Goal: Task Accomplishment & Management: Use online tool/utility

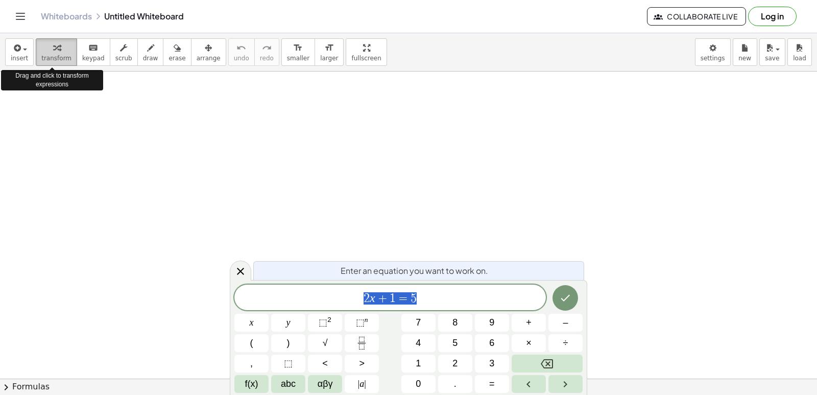
click at [49, 55] on span "transform" at bounding box center [56, 58] width 30 height 7
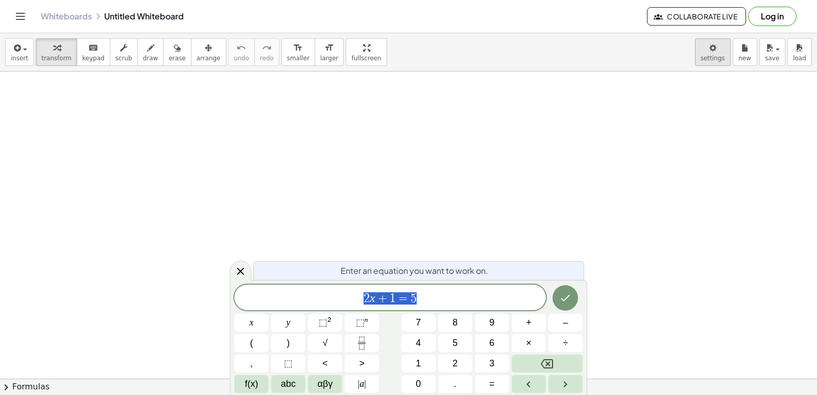
click at [718, 54] on body "Graspable Math Activities Get Started Activity Bank Assigned Work Classes White…" at bounding box center [408, 197] width 817 height 395
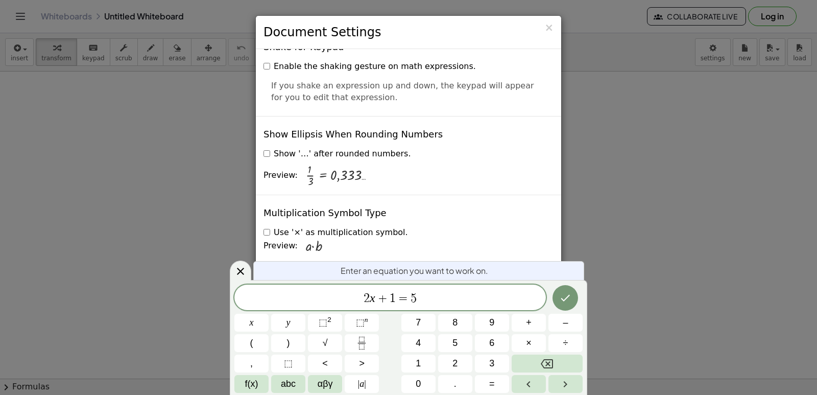
scroll to position [2452, 0]
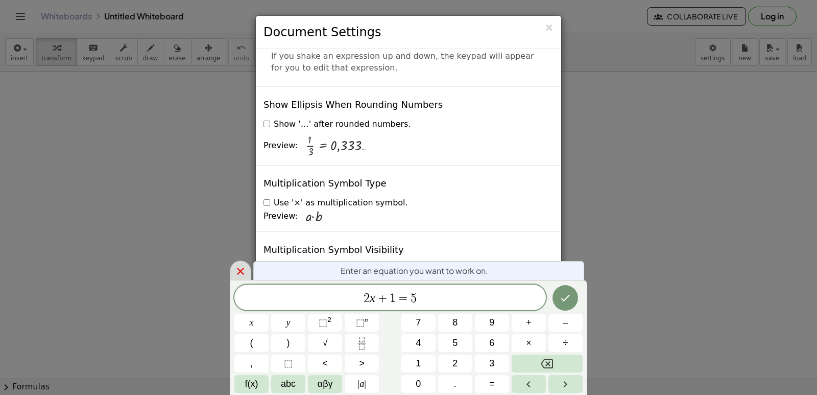
click at [243, 272] on icon at bounding box center [240, 271] width 12 height 12
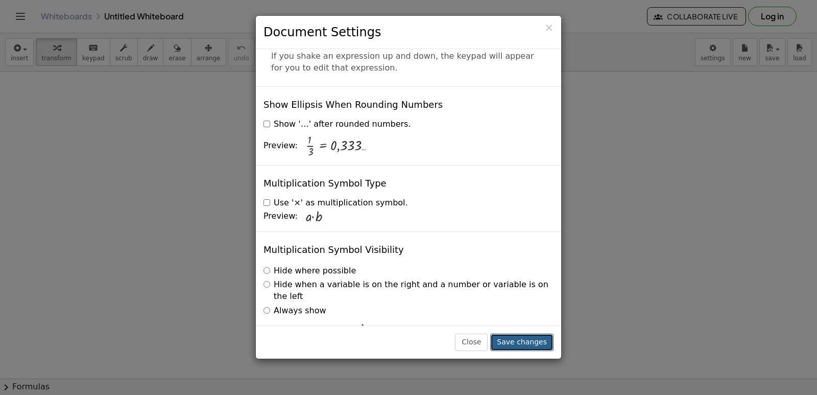
click at [527, 346] on button "Save changes" at bounding box center [521, 342] width 63 height 17
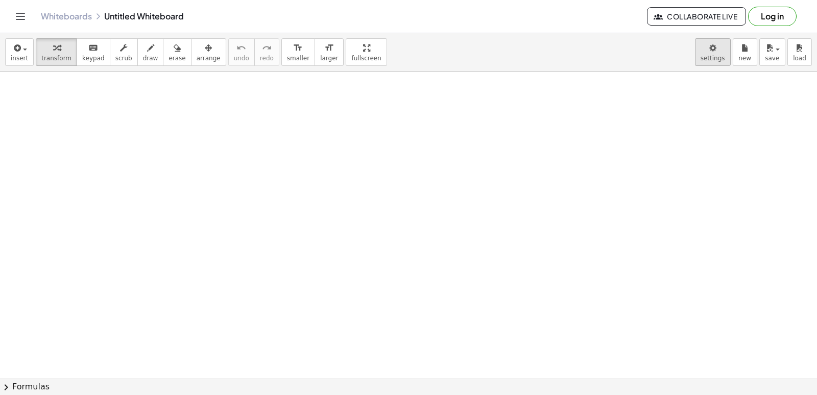
click at [718, 59] on body "Graspable Math Activities Get Started Activity Bank Assigned Work Classes White…" at bounding box center [408, 197] width 817 height 395
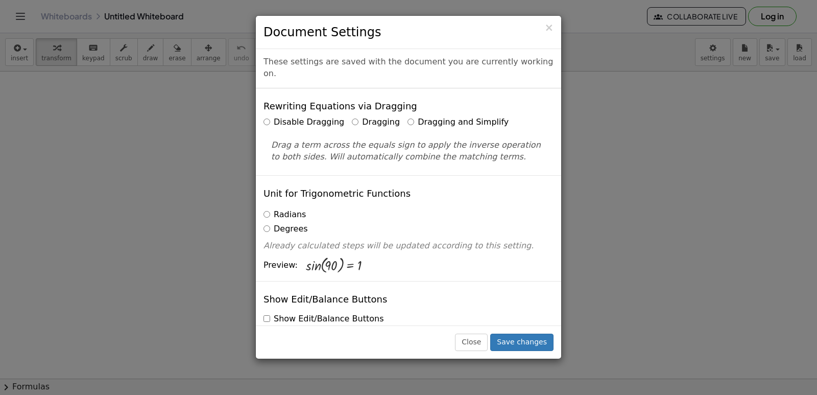
scroll to position [0, 0]
click at [520, 336] on button "Save changes" at bounding box center [521, 342] width 63 height 17
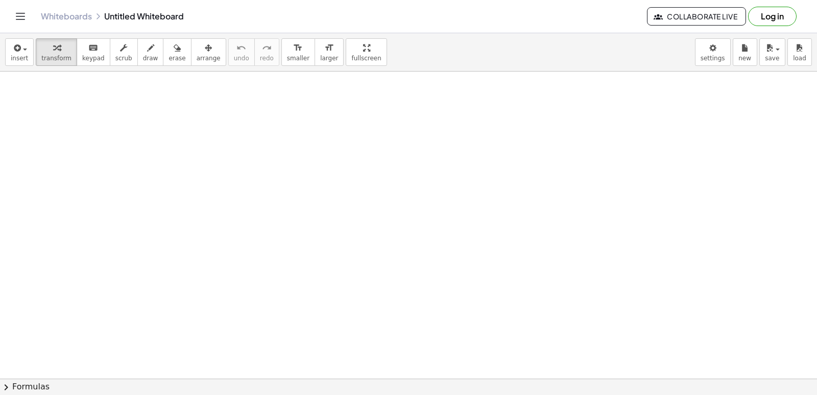
drag, startPoint x: 413, startPoint y: 350, endPoint x: 418, endPoint y: 353, distance: 5.5
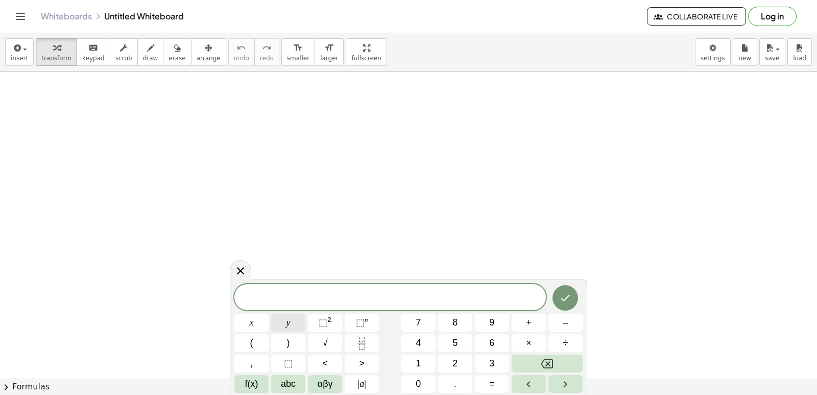
click at [287, 326] on span "y" at bounding box center [289, 323] width 4 height 14
click at [477, 337] on button "6" at bounding box center [492, 343] width 34 height 18
click at [552, 356] on button "Backspace" at bounding box center [547, 363] width 71 height 18
click at [457, 364] on span "2" at bounding box center [454, 363] width 5 height 14
drag, startPoint x: 457, startPoint y: 364, endPoint x: 644, endPoint y: 370, distance: 187.0
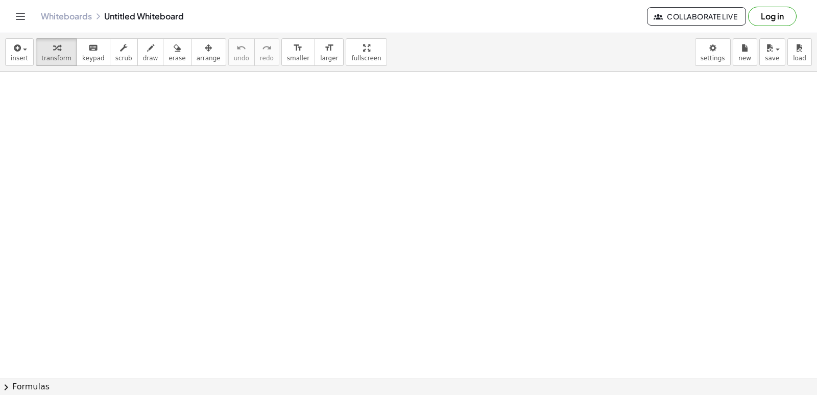
drag, startPoint x: 644, startPoint y: 370, endPoint x: 300, endPoint y: 323, distance: 346.4
drag, startPoint x: 300, startPoint y: 323, endPoint x: 447, endPoint y: 376, distance: 156.4
drag, startPoint x: 447, startPoint y: 376, endPoint x: 428, endPoint y: 375, distance: 19.5
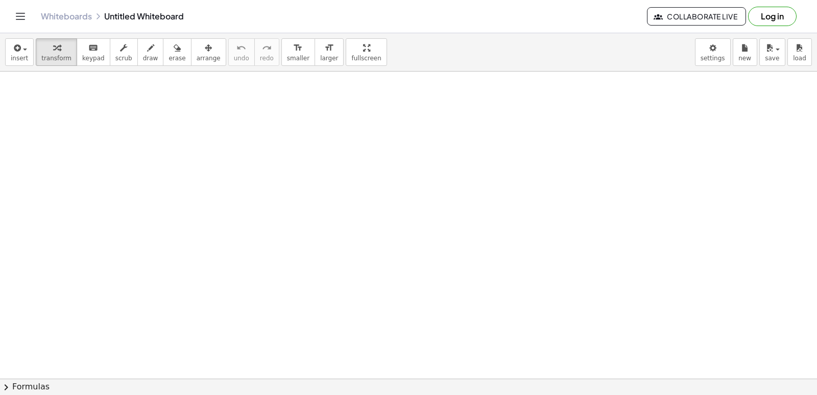
drag, startPoint x: 428, startPoint y: 374, endPoint x: 420, endPoint y: 340, distance: 35.1
drag, startPoint x: 420, startPoint y: 340, endPoint x: 410, endPoint y: 362, distance: 24.4
drag, startPoint x: 410, startPoint y: 362, endPoint x: 416, endPoint y: 366, distance: 7.8
drag, startPoint x: 416, startPoint y: 366, endPoint x: 393, endPoint y: 366, distance: 23.0
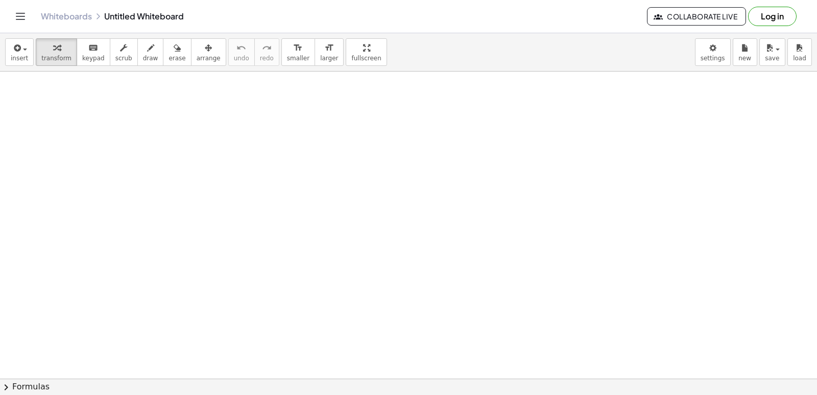
drag, startPoint x: 393, startPoint y: 366, endPoint x: 394, endPoint y: 372, distance: 5.7
drag, startPoint x: 394, startPoint y: 372, endPoint x: 289, endPoint y: 362, distance: 105.7
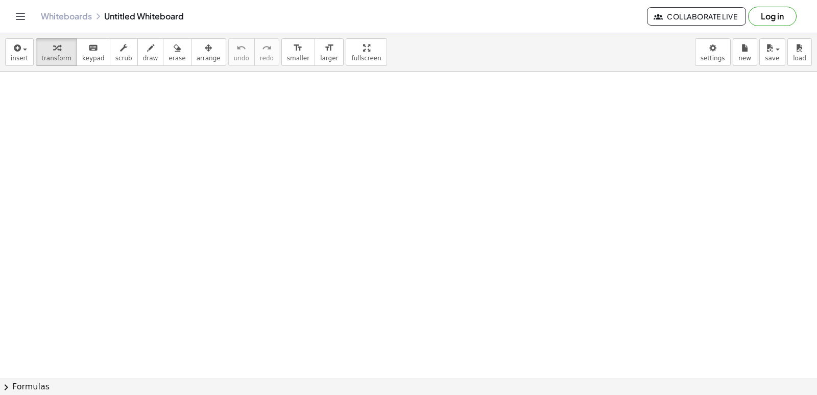
drag, startPoint x: 289, startPoint y: 362, endPoint x: 400, endPoint y: 378, distance: 112.5
drag, startPoint x: 400, startPoint y: 378, endPoint x: 369, endPoint y: 360, distance: 35.9
drag, startPoint x: 366, startPoint y: 364, endPoint x: 638, endPoint y: 347, distance: 272.3
click at [315, 383] on button "chevron_right Formulas" at bounding box center [408, 386] width 817 height 16
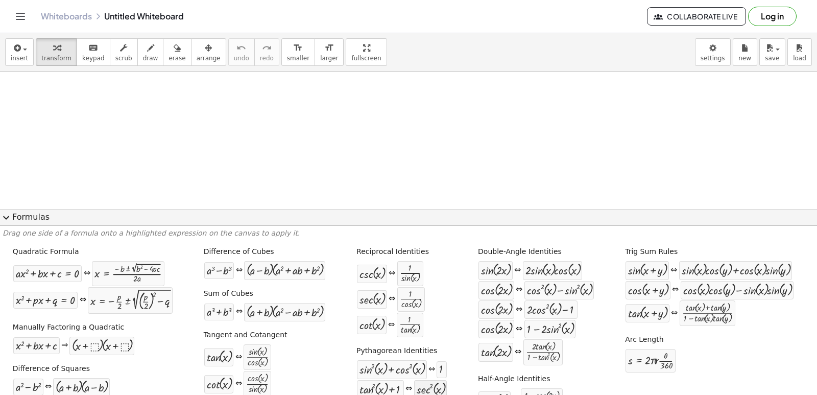
click at [417, 383] on div at bounding box center [431, 389] width 28 height 13
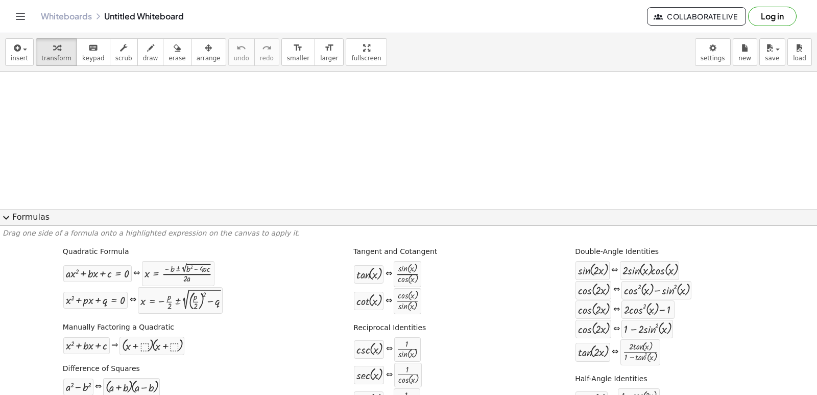
scroll to position [103, 0]
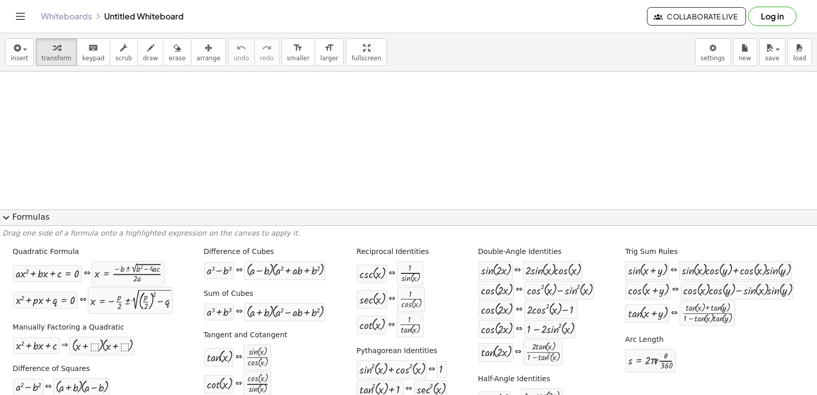
drag, startPoint x: 422, startPoint y: 158, endPoint x: 763, endPoint y: 156, distance: 340.7
click at [763, 156] on div at bounding box center [408, 309] width 817 height 680
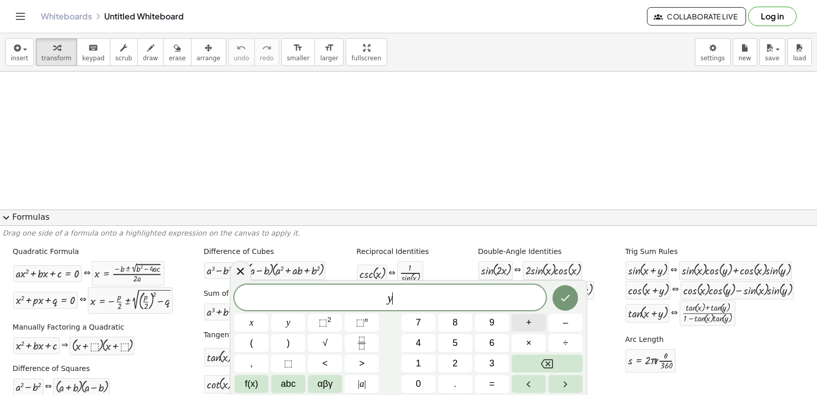
click at [520, 323] on button "+" at bounding box center [529, 323] width 34 height 18
click at [454, 364] on span "2" at bounding box center [454, 363] width 5 height 14
click at [248, 324] on button "x" at bounding box center [251, 323] width 34 height 18
click at [4, 215] on span "expand_more" at bounding box center [6, 217] width 12 height 12
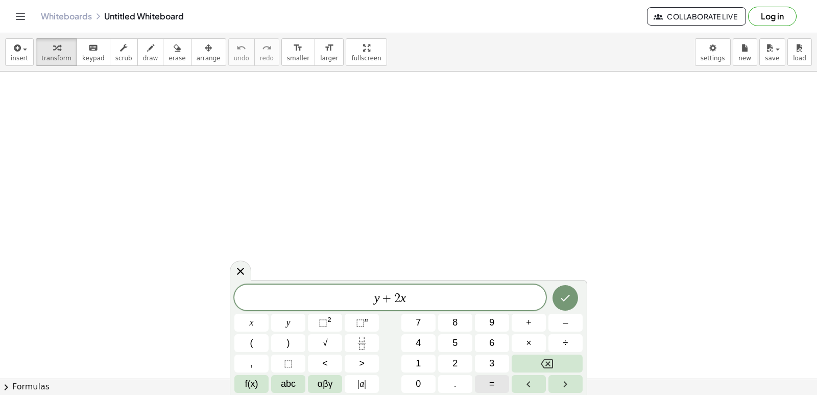
click at [485, 382] on button "=" at bounding box center [492, 384] width 34 height 18
click at [430, 362] on button "1" at bounding box center [418, 363] width 34 height 18
click at [422, 387] on button "0" at bounding box center [418, 384] width 34 height 18
click at [568, 302] on icon "Done" at bounding box center [565, 298] width 12 height 12
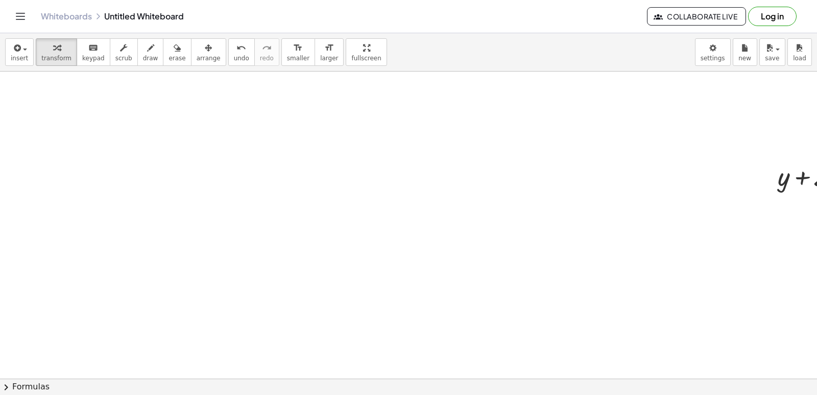
drag, startPoint x: 597, startPoint y: 292, endPoint x: 449, endPoint y: 284, distance: 147.3
click at [447, 287] on div at bounding box center [462, 309] width 924 height 680
click at [671, 312] on div at bounding box center [462, 309] width 924 height 680
drag, startPoint x: 671, startPoint y: 312, endPoint x: 701, endPoint y: 320, distance: 31.8
click at [699, 305] on div at bounding box center [462, 309] width 924 height 680
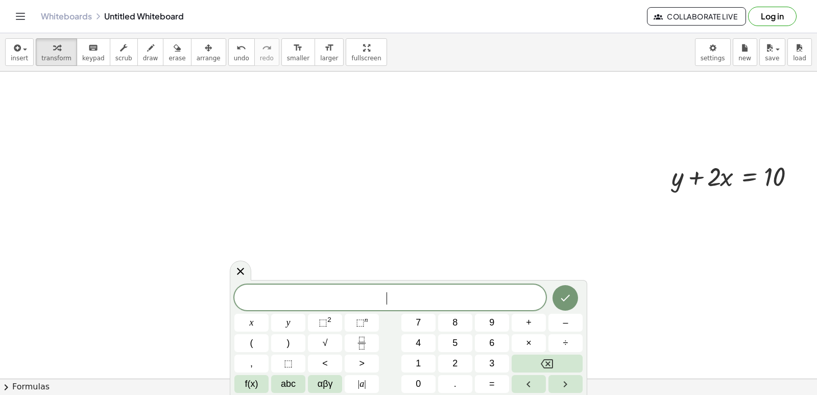
scroll to position [103, 114]
drag, startPoint x: 714, startPoint y: 178, endPoint x: 641, endPoint y: 184, distance: 72.7
drag, startPoint x: 678, startPoint y: 217, endPoint x: 791, endPoint y: 215, distance: 113.4
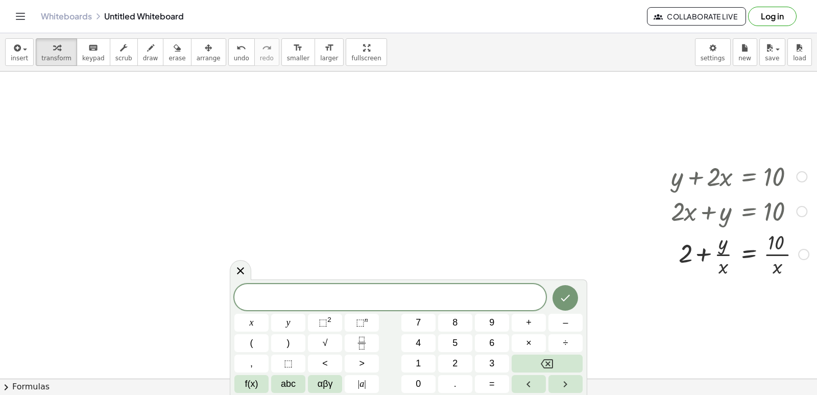
drag, startPoint x: 791, startPoint y: 215, endPoint x: 558, endPoint y: 218, distance: 233.4
click at [549, 213] on div at bounding box center [355, 309] width 924 height 680
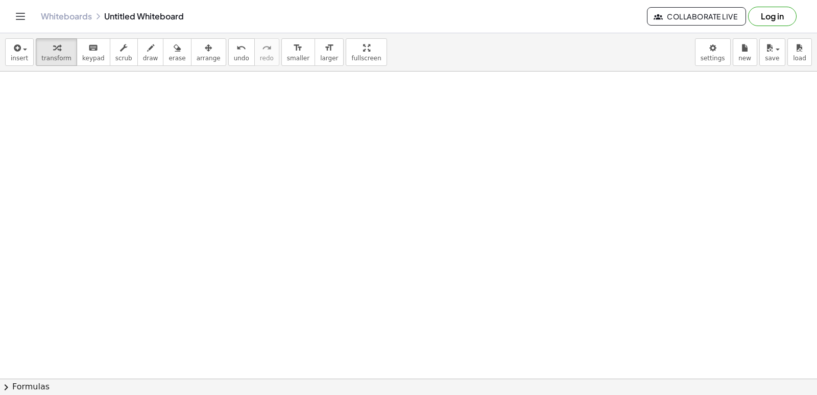
scroll to position [358, 114]
drag, startPoint x: 382, startPoint y: 296, endPoint x: 394, endPoint y: 321, distance: 27.4
drag, startPoint x: 394, startPoint y: 321, endPoint x: 447, endPoint y: 373, distance: 74.4
click at [457, 370] on div at bounding box center [355, 53] width 924 height 680
drag, startPoint x: 423, startPoint y: 344, endPoint x: 427, endPoint y: 358, distance: 14.9
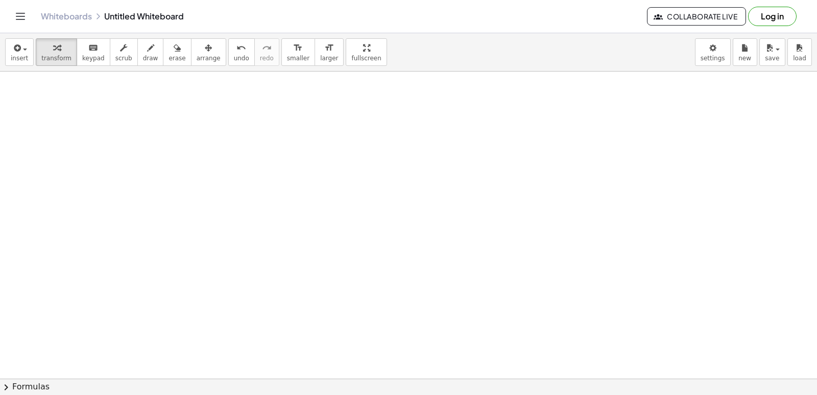
click at [427, 358] on div at bounding box center [355, 53] width 924 height 680
click at [427, 359] on div at bounding box center [355, 53] width 924 height 680
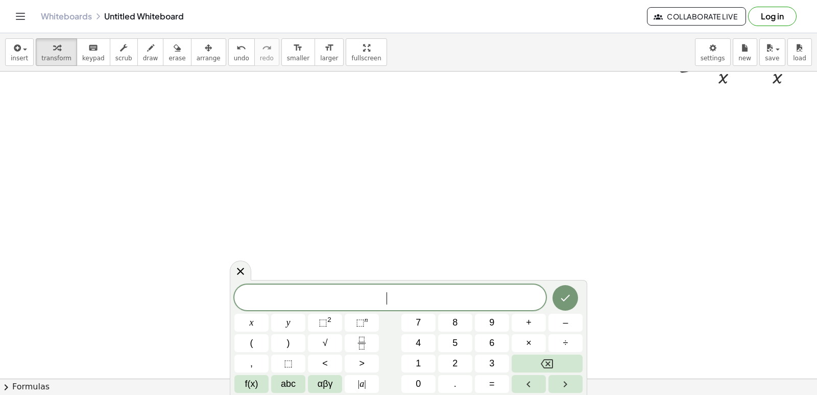
scroll to position [307, 114]
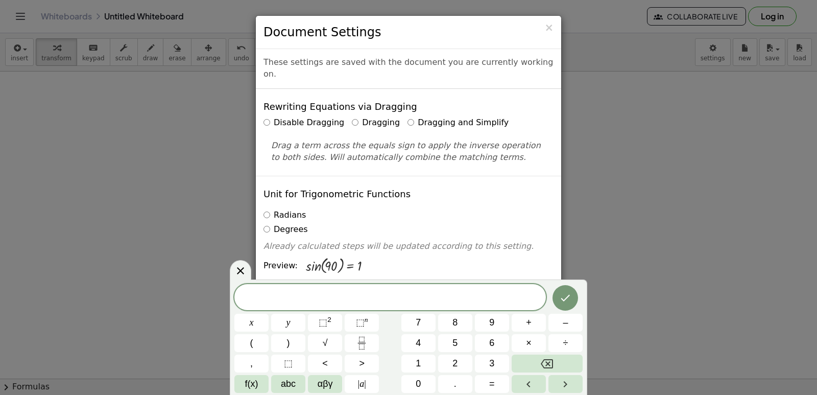
drag, startPoint x: 703, startPoint y: 60, endPoint x: 753, endPoint y: 175, distance: 125.1
click at [753, 175] on div "× Document Settings These settings are saved with the document you are currentl…" at bounding box center [408, 197] width 817 height 395
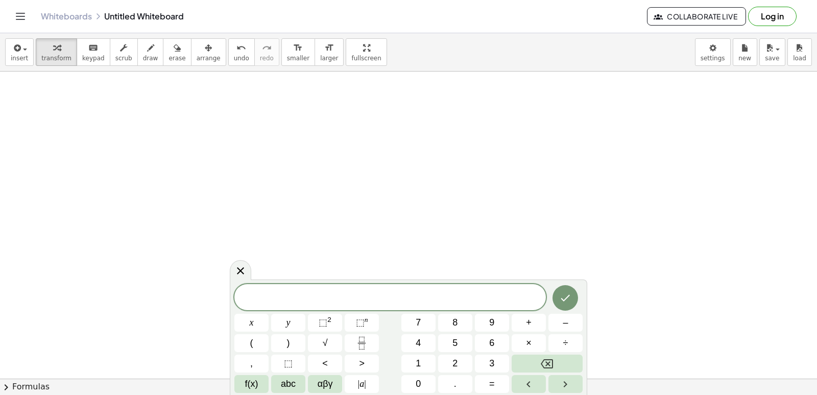
drag, startPoint x: 753, startPoint y: 175, endPoint x: 633, endPoint y: 121, distance: 131.9
click at [633, 121] on div at bounding box center [355, 105] width 924 height 680
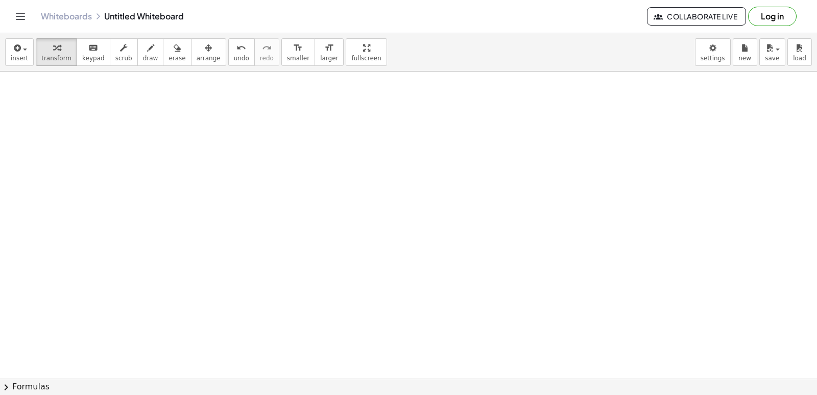
drag, startPoint x: 633, startPoint y: 121, endPoint x: 421, endPoint y: 227, distance: 236.9
drag, startPoint x: 421, startPoint y: 227, endPoint x: 416, endPoint y: 291, distance: 63.5
drag, startPoint x: 416, startPoint y: 291, endPoint x: 424, endPoint y: 340, distance: 49.6
drag, startPoint x: 401, startPoint y: 349, endPoint x: 402, endPoint y: 358, distance: 9.3
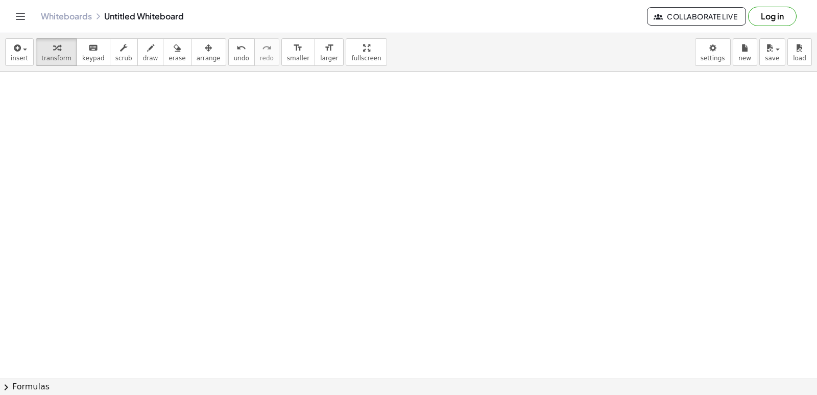
click at [401, 354] on div at bounding box center [441, 105] width 924 height 680
drag, startPoint x: 402, startPoint y: 358, endPoint x: 415, endPoint y: 362, distance: 12.8
click at [409, 363] on div at bounding box center [441, 105] width 924 height 680
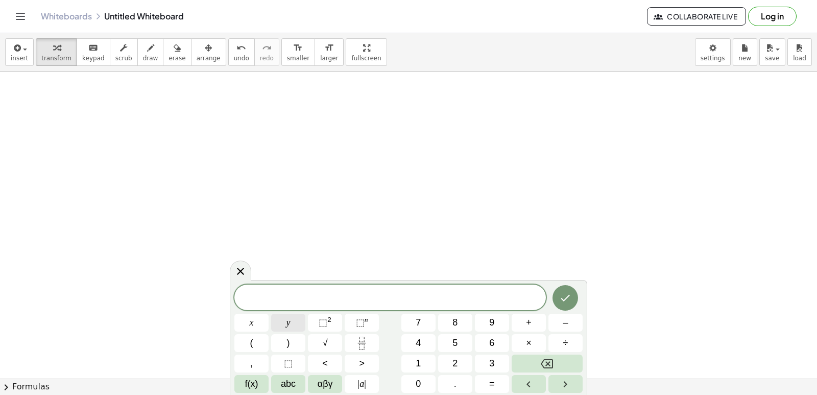
click at [291, 322] on button "y" at bounding box center [288, 323] width 34 height 18
click at [564, 323] on span "–" at bounding box center [565, 323] width 5 height 14
click at [450, 348] on button "5" at bounding box center [455, 343] width 34 height 18
click at [245, 318] on button "x" at bounding box center [251, 323] width 34 height 18
drag, startPoint x: 245, startPoint y: 318, endPoint x: 478, endPoint y: 295, distance: 234.6
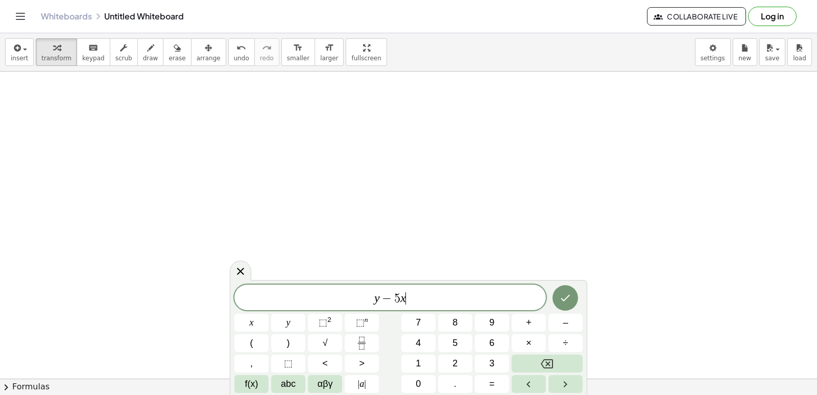
click at [478, 295] on span "y − 5 x ​" at bounding box center [390, 298] width 312 height 14
click at [493, 386] on span "=" at bounding box center [492, 384] width 6 height 14
drag, startPoint x: 493, startPoint y: 386, endPoint x: 478, endPoint y: 305, distance: 82.1
click at [570, 324] on button "–" at bounding box center [566, 323] width 34 height 18
click at [466, 362] on button "2" at bounding box center [455, 363] width 34 height 18
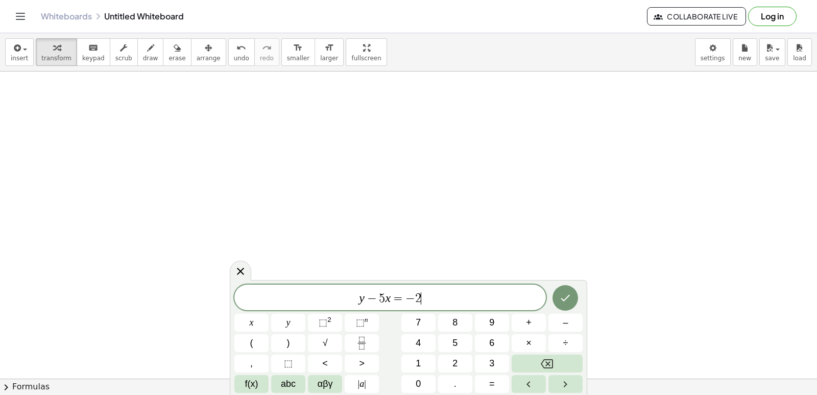
drag, startPoint x: 466, startPoint y: 362, endPoint x: 433, endPoint y: 303, distance: 67.9
click at [428, 303] on span "y − 5 x = − 2 ​" at bounding box center [390, 298] width 312 height 14
click at [560, 305] on button "Done" at bounding box center [566, 298] width 26 height 26
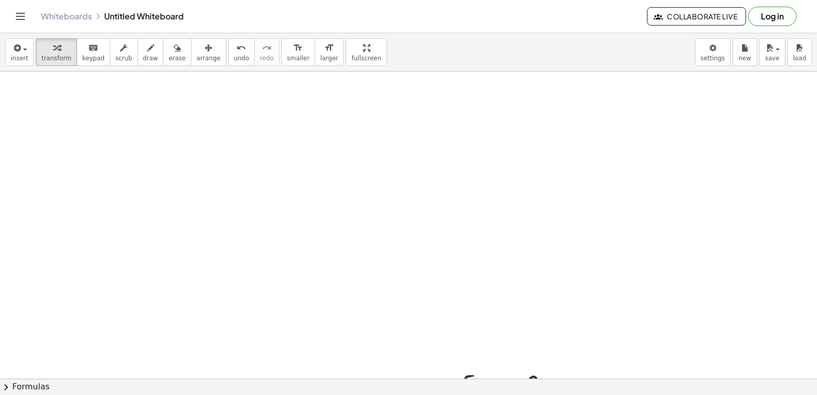
drag, startPoint x: 560, startPoint y: 305, endPoint x: 513, endPoint y: 323, distance: 50.3
drag, startPoint x: 427, startPoint y: 210, endPoint x: 577, endPoint y: 209, distance: 149.1
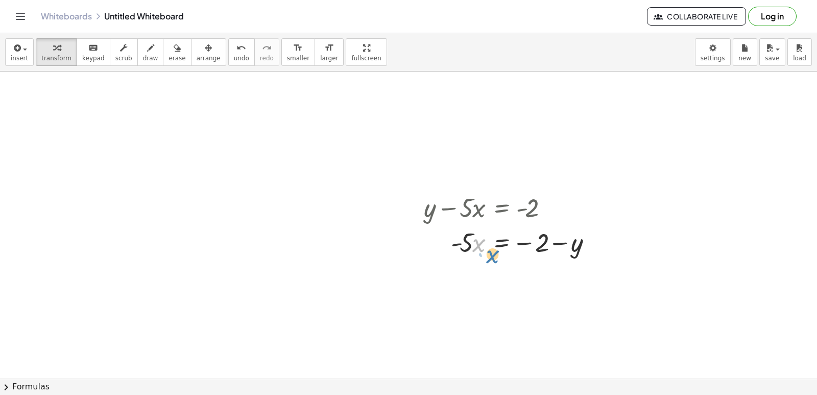
drag, startPoint x: 475, startPoint y: 241, endPoint x: 481, endPoint y: 252, distance: 12.3
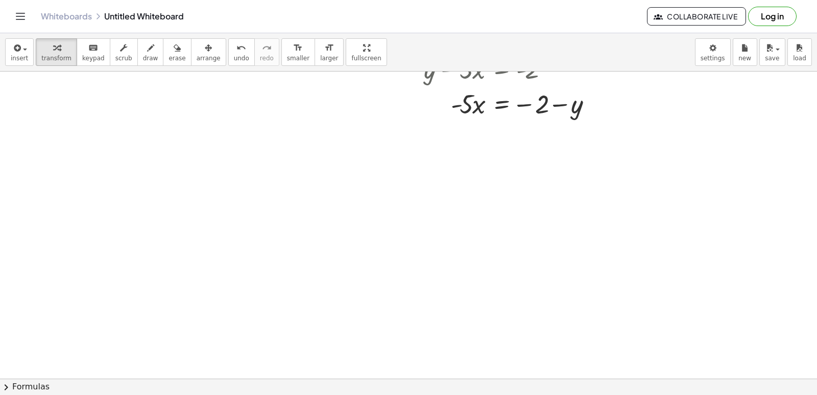
scroll to position [673, 21]
click at [421, 334] on div at bounding box center [441, 13] width 924 height 1228
click at [426, 361] on div at bounding box center [441, 13] width 924 height 1228
click at [428, 365] on div at bounding box center [441, 13] width 924 height 1228
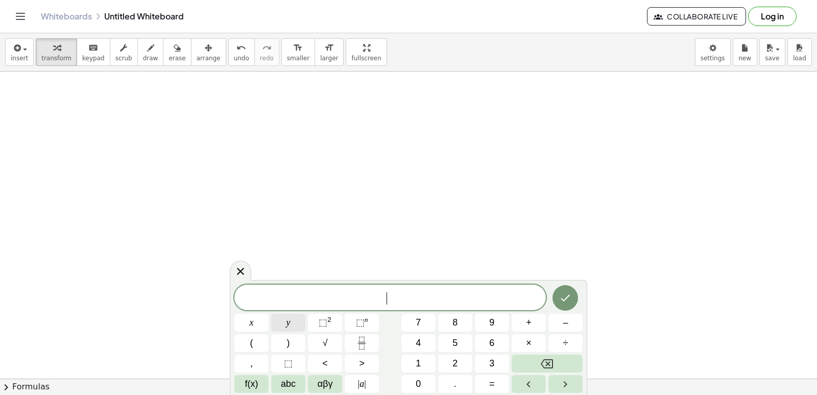
click at [296, 325] on button "y" at bounding box center [288, 323] width 34 height 18
click at [527, 322] on button "+" at bounding box center [529, 323] width 34 height 18
click at [491, 364] on span "3" at bounding box center [491, 363] width 5 height 14
click at [303, 328] on div "y + 3 ​ x y ⬚ 2 ⬚ n 7 8 9 + – ( ) √ 4 5 6 × ÷ , ⬚ < > 1 2 3 f(x) abc αβγ | a | …" at bounding box center [408, 338] width 348 height 108
click at [497, 380] on button "=" at bounding box center [492, 384] width 34 height 18
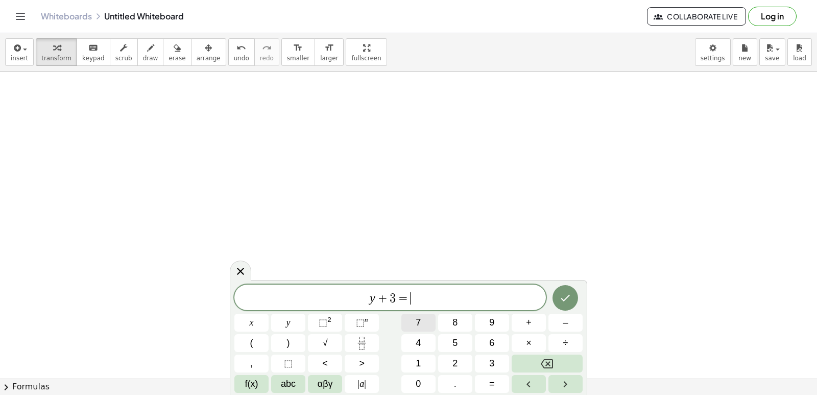
click at [415, 325] on button "7" at bounding box center [418, 323] width 34 height 18
click at [561, 299] on icon "Done" at bounding box center [565, 298] width 12 height 12
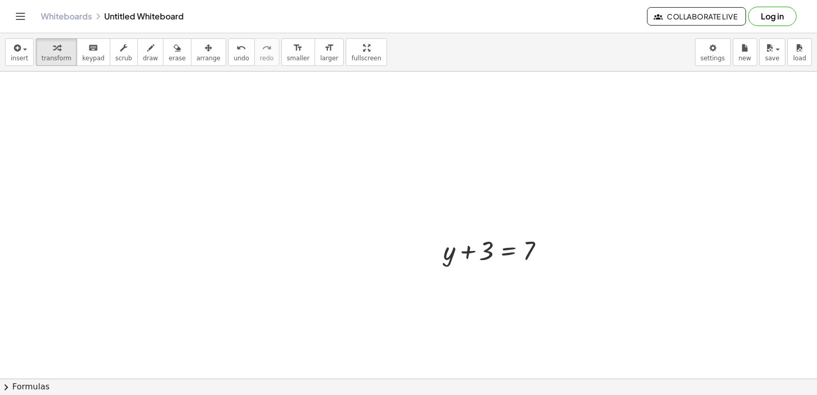
scroll to position [826, 21]
drag, startPoint x: 485, startPoint y: 230, endPoint x: 584, endPoint y: 225, distance: 99.2
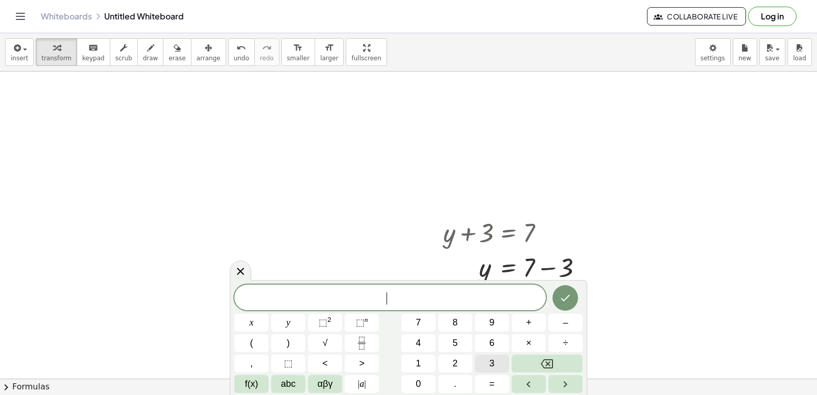
click at [485, 359] on button "3" at bounding box center [492, 363] width 34 height 18
click at [296, 321] on button "y" at bounding box center [288, 323] width 34 height 18
click at [518, 321] on button "+" at bounding box center [529, 323] width 34 height 18
click at [424, 363] on button "1" at bounding box center [418, 363] width 34 height 18
click at [463, 362] on button "2" at bounding box center [455, 363] width 34 height 18
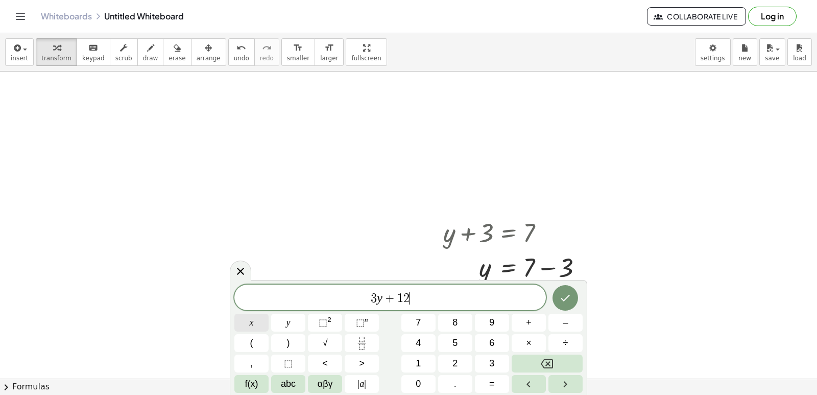
click at [256, 325] on button "x" at bounding box center [251, 323] width 34 height 18
click at [495, 376] on button "=" at bounding box center [492, 384] width 34 height 18
click at [419, 364] on span "1" at bounding box center [418, 363] width 5 height 14
click at [419, 379] on span "0" at bounding box center [418, 384] width 5 height 14
click at [566, 293] on icon "Done" at bounding box center [565, 298] width 12 height 12
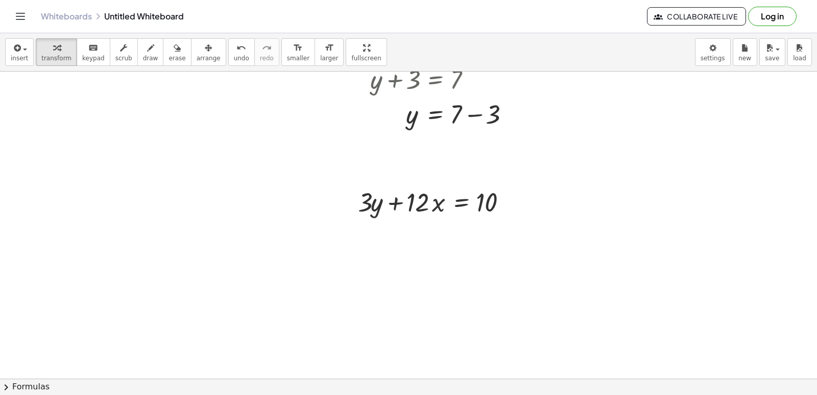
scroll to position [979, 114]
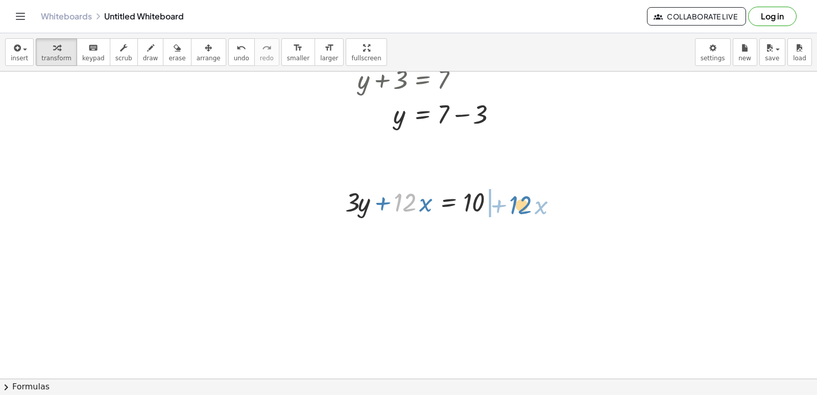
drag, startPoint x: 398, startPoint y: 200, endPoint x: 515, endPoint y: 202, distance: 117.0
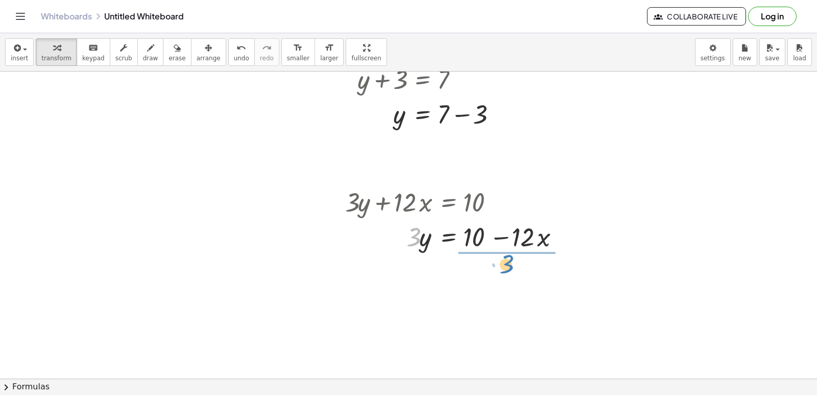
drag, startPoint x: 410, startPoint y: 235, endPoint x: 503, endPoint y: 263, distance: 96.8
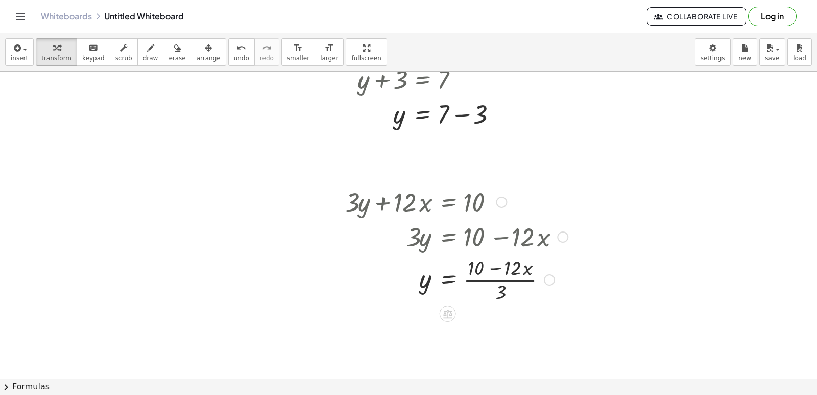
click at [506, 283] on div at bounding box center [456, 278] width 233 height 51
drag, startPoint x: 527, startPoint y: 277, endPoint x: 533, endPoint y: 281, distance: 7.4
click at [531, 280] on div at bounding box center [456, 278] width 233 height 51
click at [549, 283] on div at bounding box center [456, 278] width 233 height 51
click at [546, 285] on div at bounding box center [456, 278] width 233 height 51
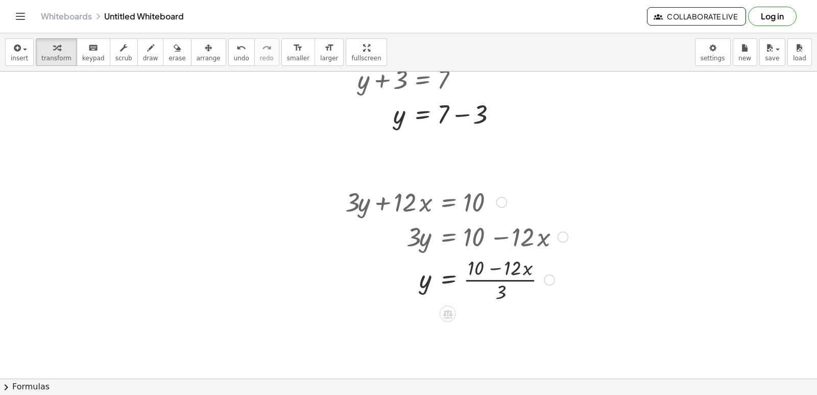
click at [449, 288] on div at bounding box center [456, 278] width 233 height 51
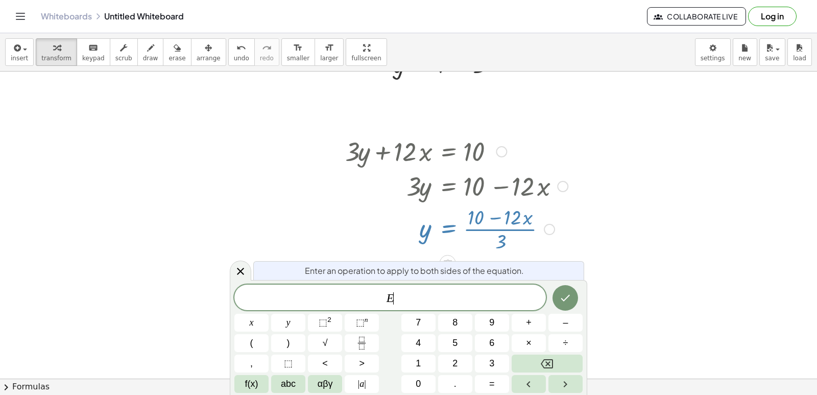
scroll to position [1032, 114]
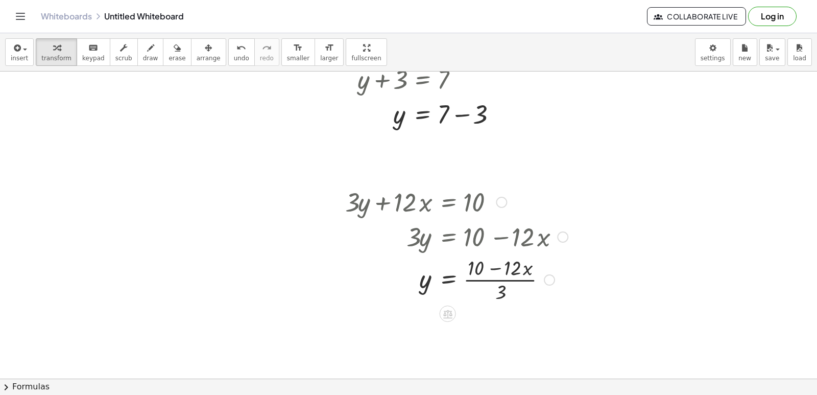
click at [443, 278] on div at bounding box center [456, 278] width 233 height 51
drag, startPoint x: 633, startPoint y: 234, endPoint x: 453, endPoint y: 252, distance: 180.6
click at [542, 290] on div at bounding box center [456, 278] width 233 height 51
drag, startPoint x: 453, startPoint y: 252, endPoint x: 577, endPoint y: 303, distance: 134.4
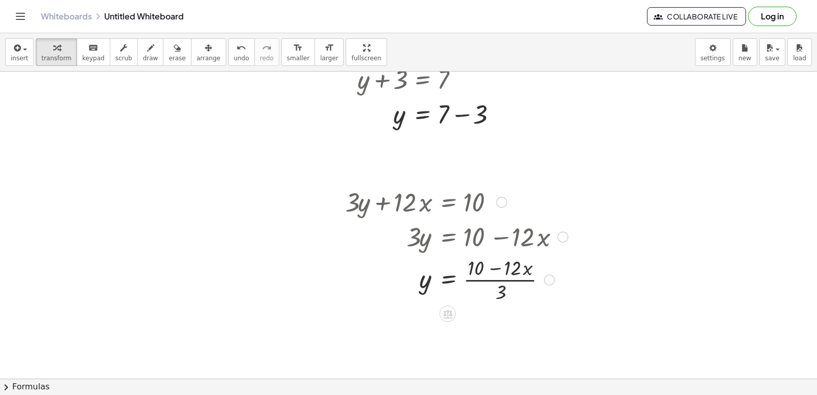
click at [448, 202] on div "+ · 3 · y + · 12 · x = 10 · 3 · y = + 10 − · 12 · x · x · 3 y · 12 · x = 10 + −…" at bounding box center [448, 202] width 0 height 0
click at [499, 277] on div at bounding box center [456, 278] width 233 height 51
click at [493, 276] on div at bounding box center [456, 278] width 233 height 51
drag, startPoint x: 469, startPoint y: 285, endPoint x: 456, endPoint y: 287, distance: 12.9
click at [467, 287] on div at bounding box center [456, 278] width 233 height 51
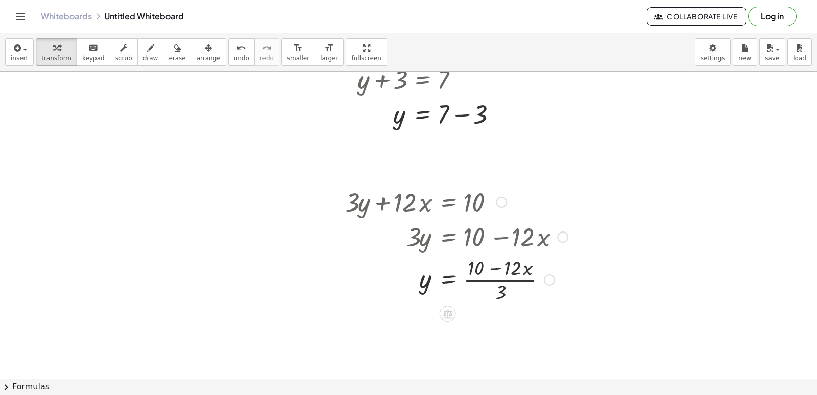
drag, startPoint x: 409, startPoint y: 279, endPoint x: 420, endPoint y: 277, distance: 11.9
click at [419, 277] on div at bounding box center [456, 278] width 233 height 51
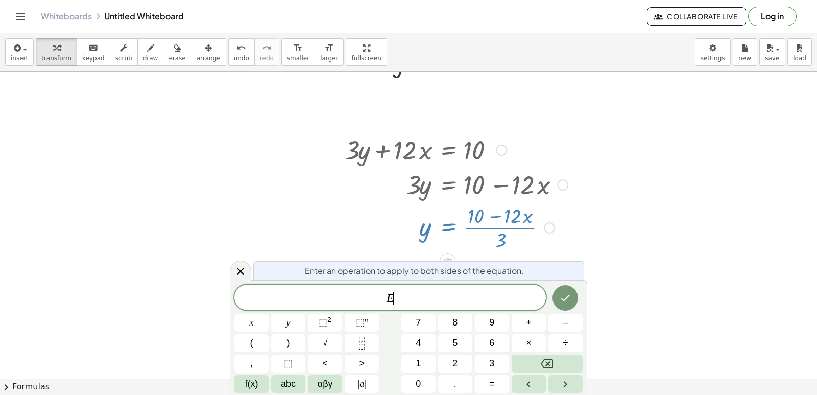
scroll to position [1032, 114]
drag, startPoint x: 347, startPoint y: 232, endPoint x: 317, endPoint y: 213, distance: 34.9
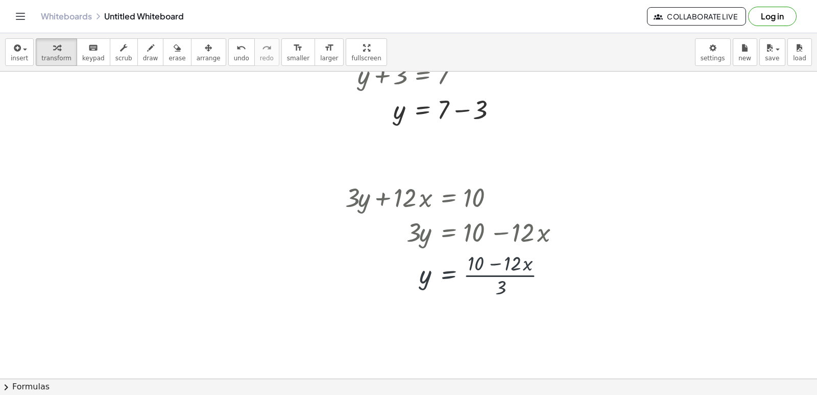
scroll to position [979, 114]
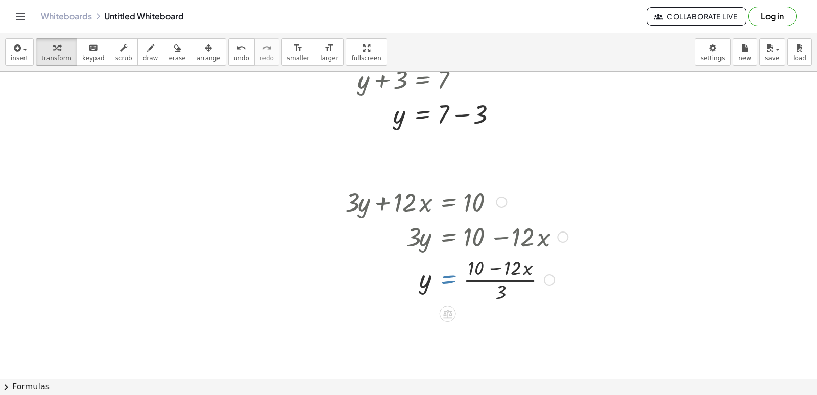
drag, startPoint x: 425, startPoint y: 291, endPoint x: 450, endPoint y: 289, distance: 25.1
click at [450, 289] on div at bounding box center [456, 278] width 233 height 51
drag, startPoint x: 440, startPoint y: 282, endPoint x: 562, endPoint y: 276, distance: 122.2
drag, startPoint x: 562, startPoint y: 276, endPoint x: 542, endPoint y: 287, distance: 22.2
click at [542, 287] on div at bounding box center [456, 278] width 233 height 51
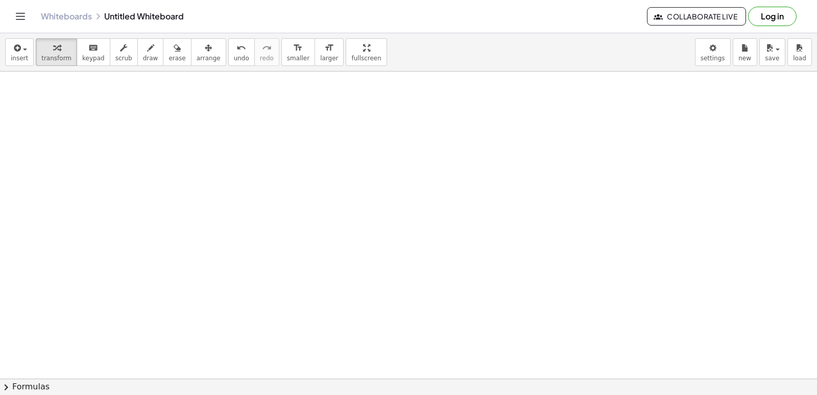
scroll to position [1234, 114]
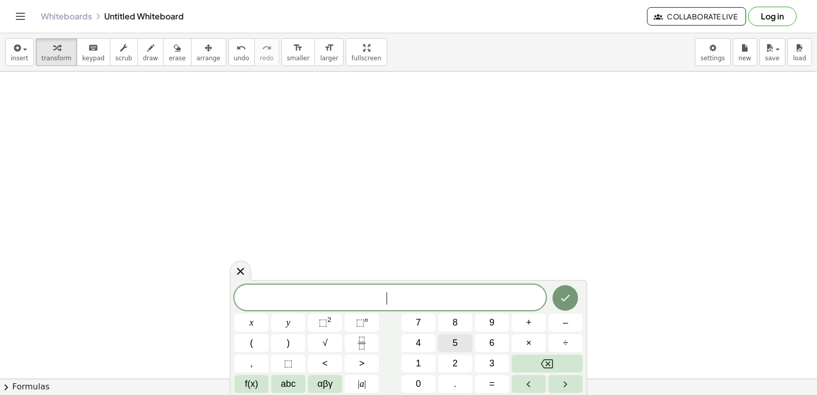
click at [442, 337] on button "5" at bounding box center [455, 343] width 34 height 18
click at [285, 318] on button "y" at bounding box center [288, 323] width 34 height 18
click at [563, 321] on span "–" at bounding box center [565, 323] width 5 height 14
click at [444, 350] on button "5" at bounding box center [455, 343] width 34 height 18
click at [254, 321] on button "x" at bounding box center [251, 323] width 34 height 18
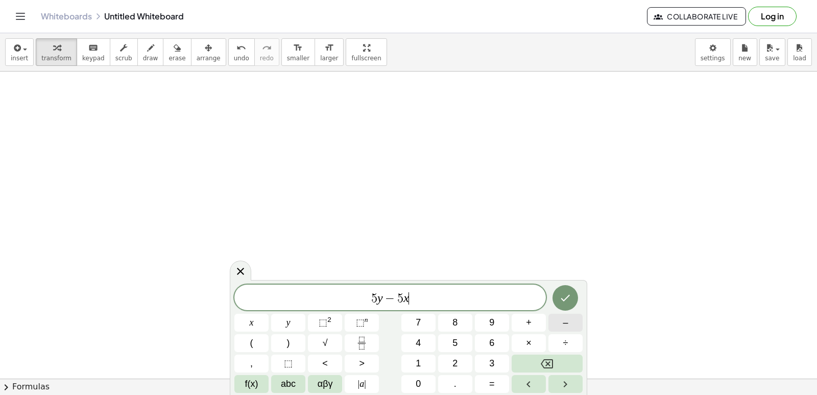
click at [570, 323] on button "–" at bounding box center [566, 323] width 34 height 18
click at [545, 362] on icon "Backspace" at bounding box center [547, 364] width 12 height 12
click at [500, 377] on button "=" at bounding box center [492, 384] width 34 height 18
click at [561, 325] on button "–" at bounding box center [566, 323] width 34 height 18
click at [459, 363] on button "2" at bounding box center [455, 363] width 34 height 18
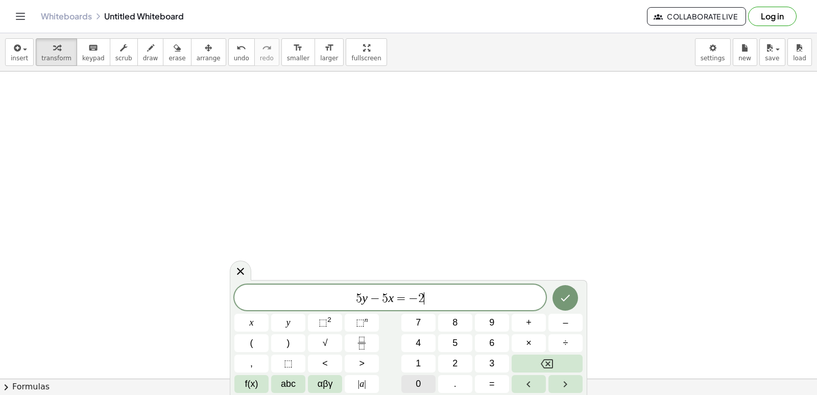
click at [410, 386] on button "0" at bounding box center [418, 384] width 34 height 18
click at [570, 299] on icon "Done" at bounding box center [565, 298] width 12 height 12
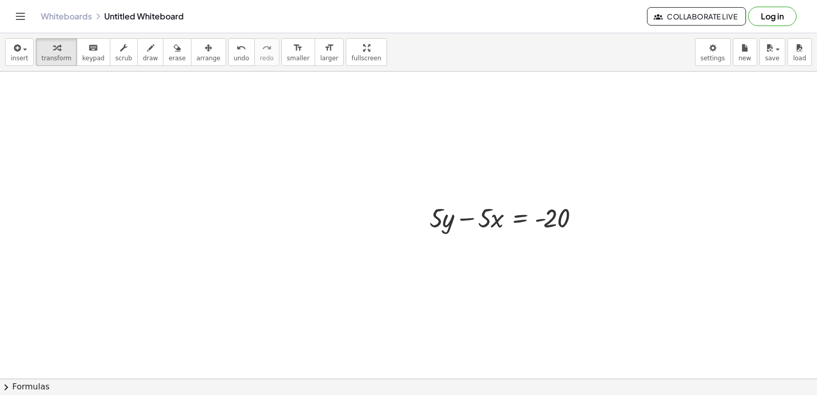
scroll to position [1439, 114]
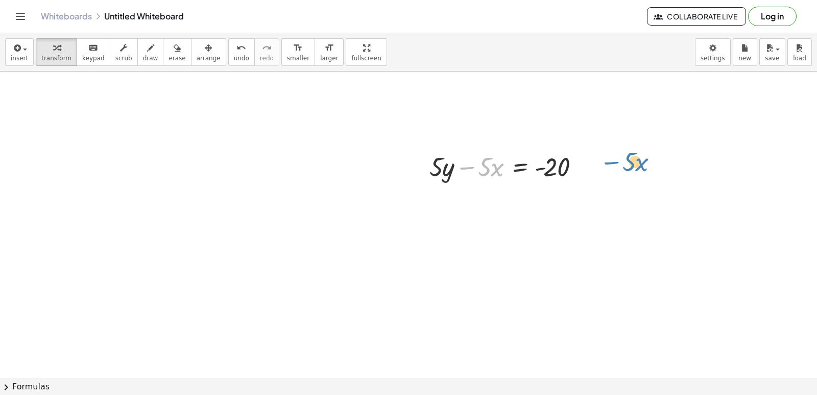
drag, startPoint x: 468, startPoint y: 172, endPoint x: 613, endPoint y: 167, distance: 144.6
drag, startPoint x: 487, startPoint y: 165, endPoint x: 617, endPoint y: 166, distance: 130.2
drag, startPoint x: 484, startPoint y: 177, endPoint x: 554, endPoint y: 191, distance: 71.4
click at [578, 182] on div at bounding box center [508, 166] width 168 height 35
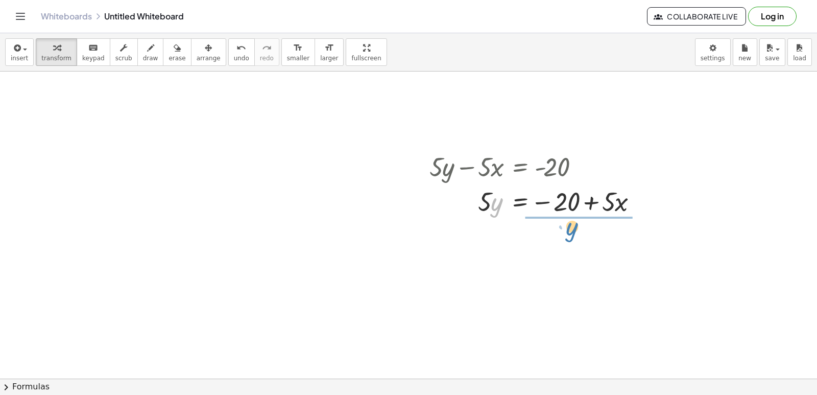
drag, startPoint x: 490, startPoint y: 208, endPoint x: 507, endPoint y: 213, distance: 17.8
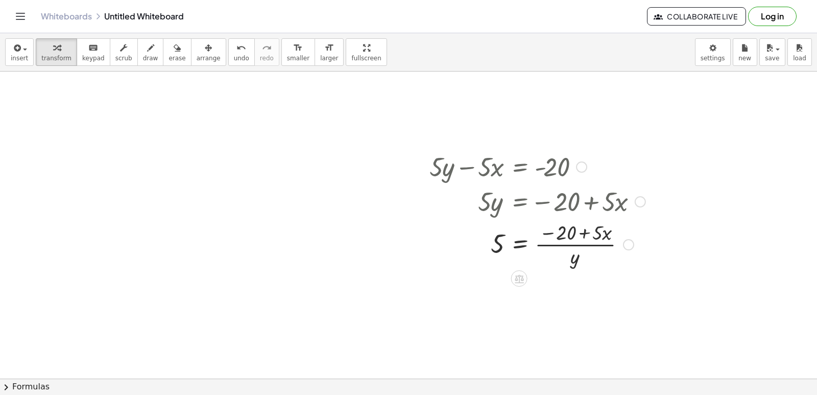
drag, startPoint x: 507, startPoint y: 213, endPoint x: 486, endPoint y: 242, distance: 35.0
click at [486, 242] on div at bounding box center [537, 243] width 226 height 51
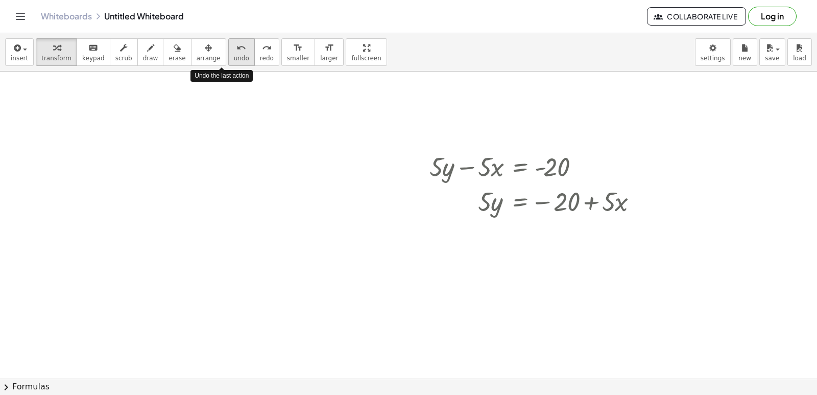
click at [234, 55] on span "undo" at bounding box center [241, 58] width 15 height 7
click at [486, 203] on div at bounding box center [537, 200] width 226 height 35
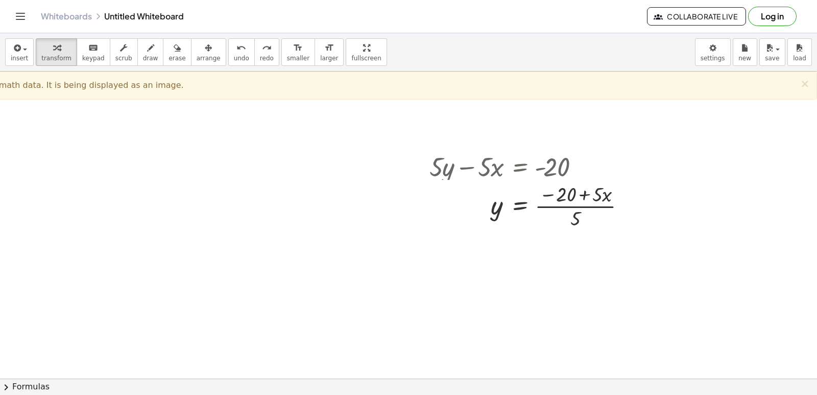
drag, startPoint x: 574, startPoint y: 237, endPoint x: 523, endPoint y: 292, distance: 74.1
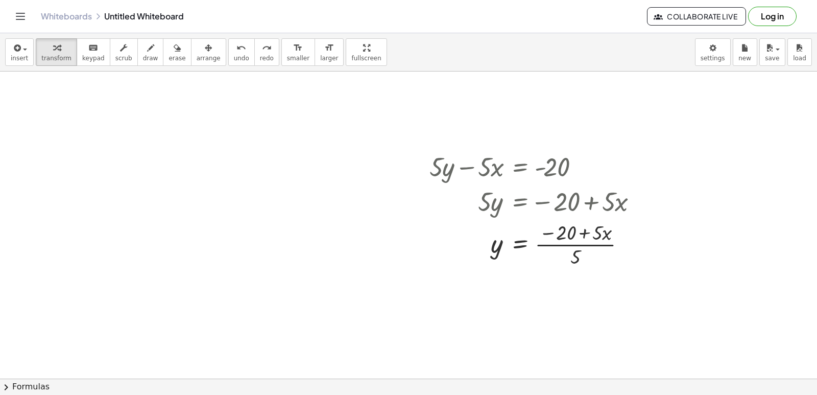
click at [573, 253] on div at bounding box center [537, 243] width 226 height 51
drag, startPoint x: 573, startPoint y: 239, endPoint x: 519, endPoint y: 244, distance: 53.9
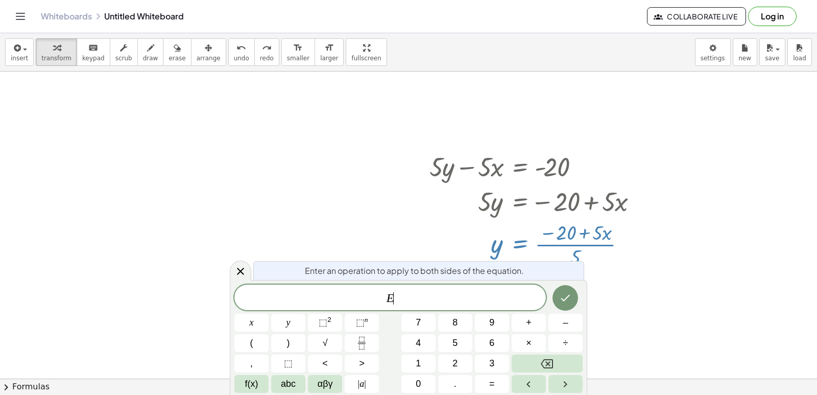
drag, startPoint x: 519, startPoint y: 244, endPoint x: 683, endPoint y: 293, distance: 170.8
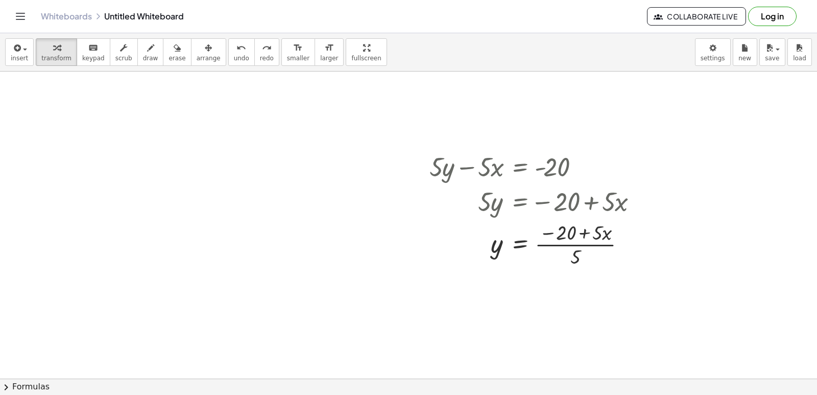
click at [592, 247] on div at bounding box center [537, 243] width 226 height 51
click at [598, 247] on div at bounding box center [537, 243] width 226 height 51
click at [599, 249] on div at bounding box center [537, 243] width 226 height 51
click at [600, 252] on div at bounding box center [537, 243] width 226 height 51
drag, startPoint x: 600, startPoint y: 252, endPoint x: 584, endPoint y: 246, distance: 16.7
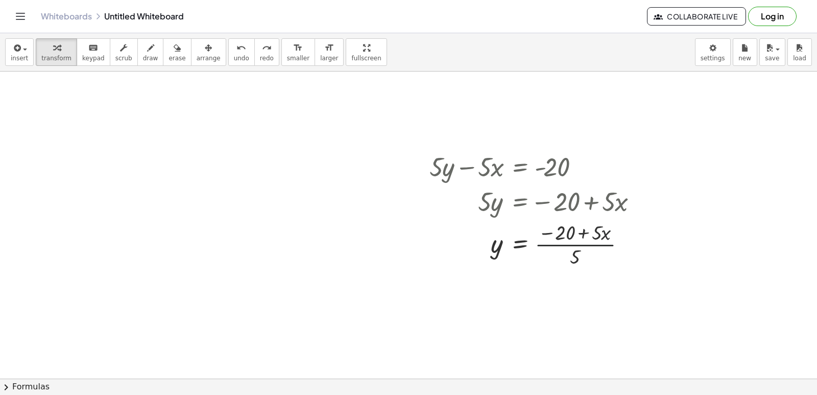
click at [591, 252] on div at bounding box center [537, 243] width 226 height 51
click at [584, 246] on div at bounding box center [537, 243] width 226 height 51
click at [580, 247] on div at bounding box center [537, 243] width 226 height 51
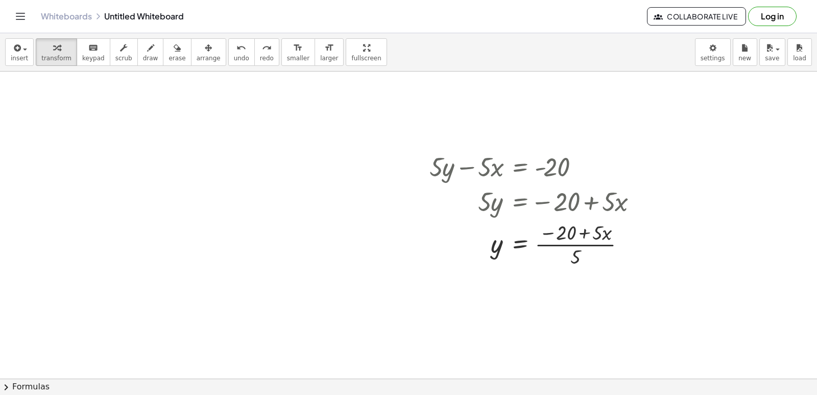
drag, startPoint x: 534, startPoint y: 289, endPoint x: 482, endPoint y: 363, distance: 90.4
click at [481, 365] on div "insert select one: Math Expression Function Text Youtube Video Graphing Geometr…" at bounding box center [408, 214] width 817 height 362
drag, startPoint x: 532, startPoint y: 302, endPoint x: 507, endPoint y: 245, distance: 62.4
click at [507, 245] on div at bounding box center [537, 243] width 226 height 51
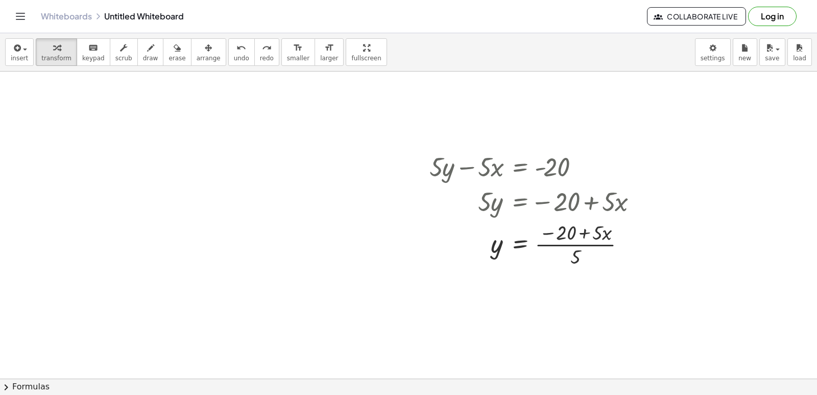
drag, startPoint x: 418, startPoint y: 322, endPoint x: 427, endPoint y: 339, distance: 18.8
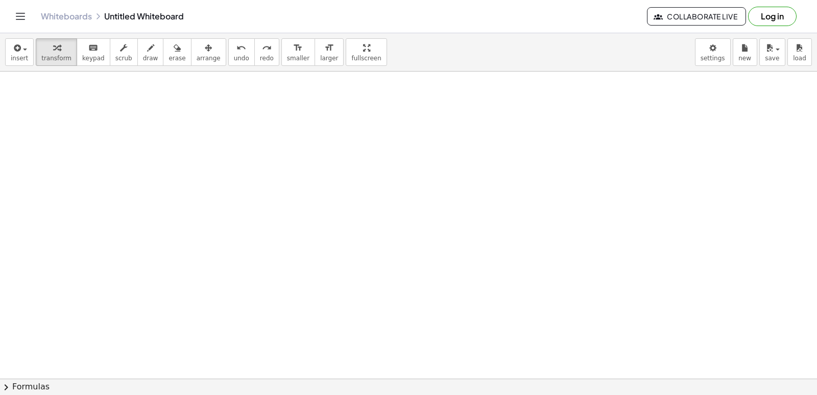
scroll to position [1643, 114]
drag, startPoint x: 431, startPoint y: 314, endPoint x: 428, endPoint y: 330, distance: 16.6
drag, startPoint x: 428, startPoint y: 330, endPoint x: 425, endPoint y: 342, distance: 12.0
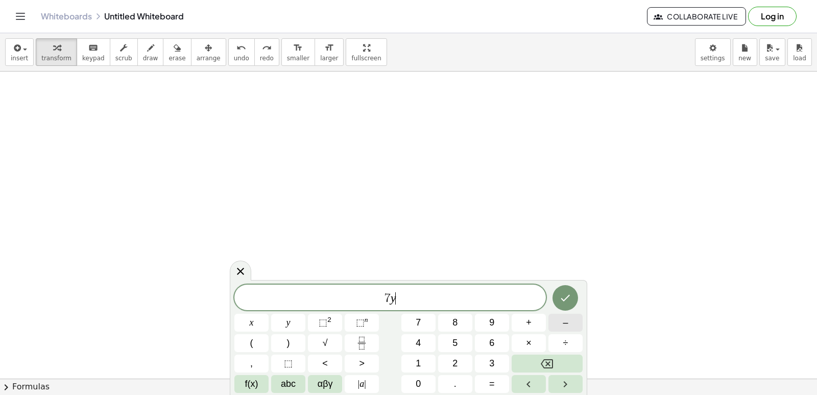
click at [578, 321] on button "–" at bounding box center [566, 323] width 34 height 18
click at [450, 369] on button "2" at bounding box center [455, 363] width 34 height 18
click at [417, 360] on span "1" at bounding box center [418, 363] width 5 height 14
click at [484, 381] on button "=" at bounding box center [492, 384] width 34 height 18
click at [417, 325] on span "7" at bounding box center [418, 323] width 5 height 14
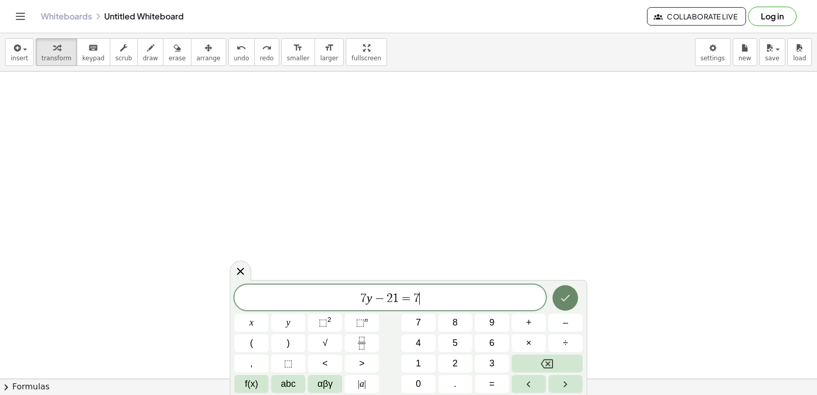
click at [561, 303] on icon "Done" at bounding box center [565, 298] width 12 height 12
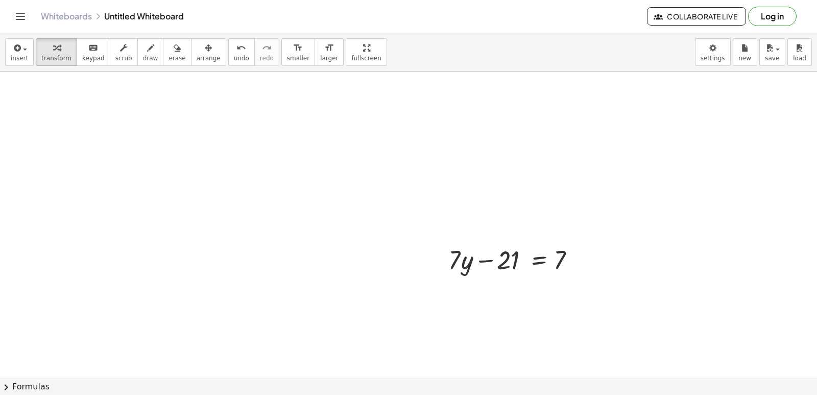
scroll to position [1796, 114]
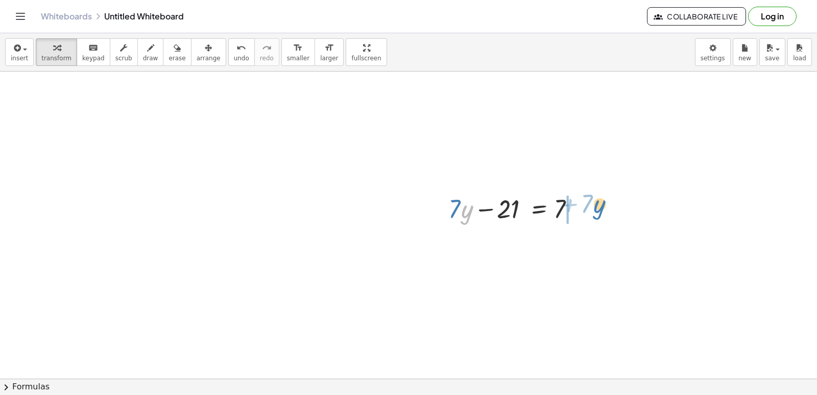
drag, startPoint x: 455, startPoint y: 210, endPoint x: 587, endPoint y: 205, distance: 132.4
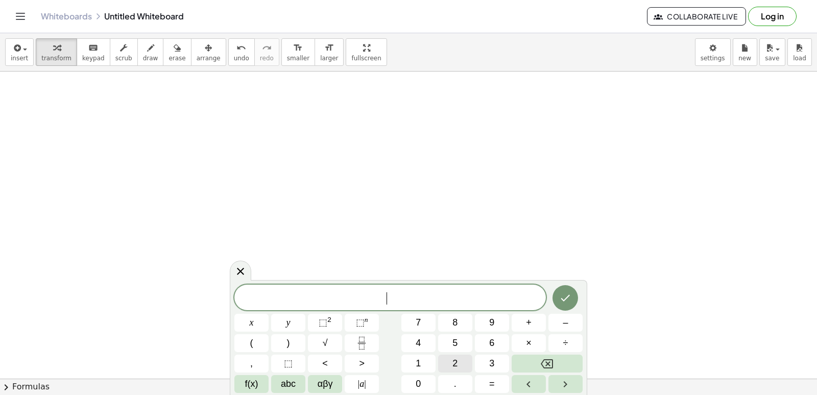
click at [457, 371] on button "2" at bounding box center [455, 363] width 34 height 18
click at [300, 330] on button "y" at bounding box center [288, 323] width 34 height 18
click at [521, 325] on button "+" at bounding box center [529, 323] width 34 height 18
click at [260, 321] on button "x" at bounding box center [251, 323] width 34 height 18
click at [480, 380] on button "=" at bounding box center [492, 384] width 34 height 18
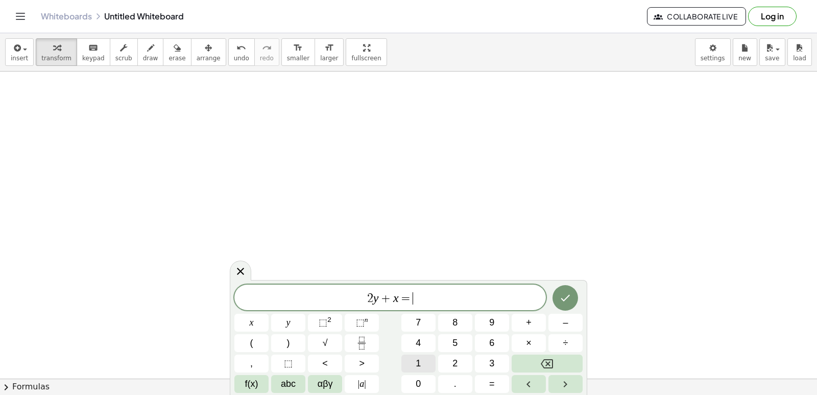
click at [413, 365] on button "1" at bounding box center [418, 363] width 34 height 18
click at [415, 379] on button "0" at bounding box center [418, 384] width 34 height 18
click at [563, 301] on icon "Done" at bounding box center [565, 298] width 12 height 12
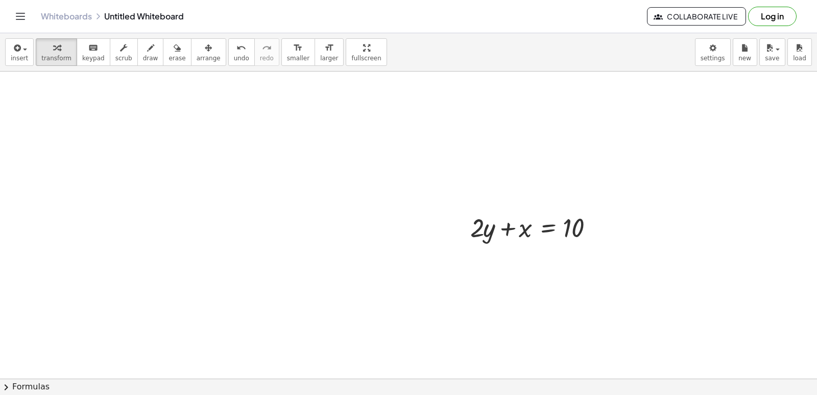
scroll to position [2156, 114]
drag, startPoint x: 496, startPoint y: 219, endPoint x: 603, endPoint y: 217, distance: 106.2
click at [603, 217] on div at bounding box center [538, 216] width 146 height 35
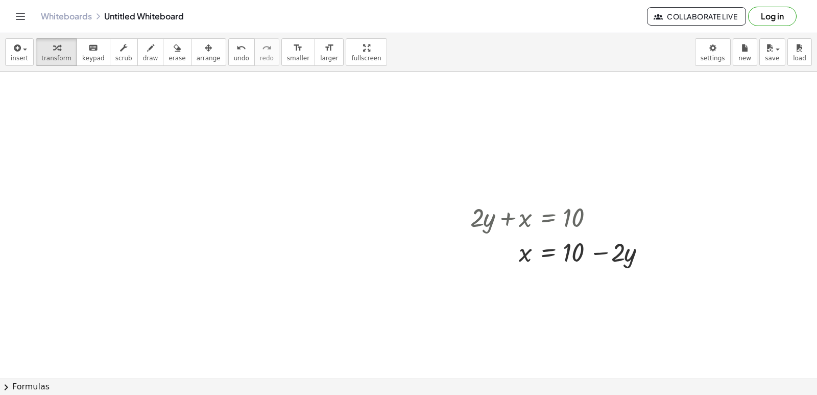
drag, startPoint x: 466, startPoint y: 351, endPoint x: 457, endPoint y: 354, distance: 9.2
drag, startPoint x: 457, startPoint y: 354, endPoint x: 445, endPoint y: 351, distance: 12.6
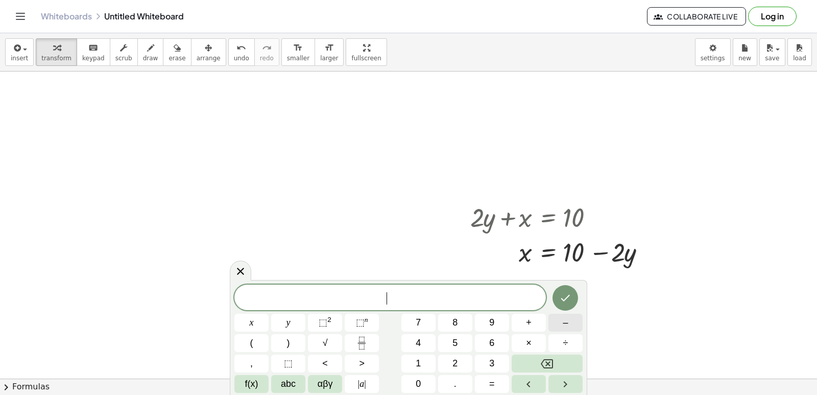
click at [562, 326] on button "–" at bounding box center [566, 323] width 34 height 18
click at [458, 341] on span "5" at bounding box center [454, 343] width 5 height 14
click at [275, 324] on button "y" at bounding box center [288, 323] width 34 height 18
click at [532, 324] on button "+" at bounding box center [529, 323] width 34 height 18
click at [254, 323] on button "x" at bounding box center [251, 323] width 34 height 18
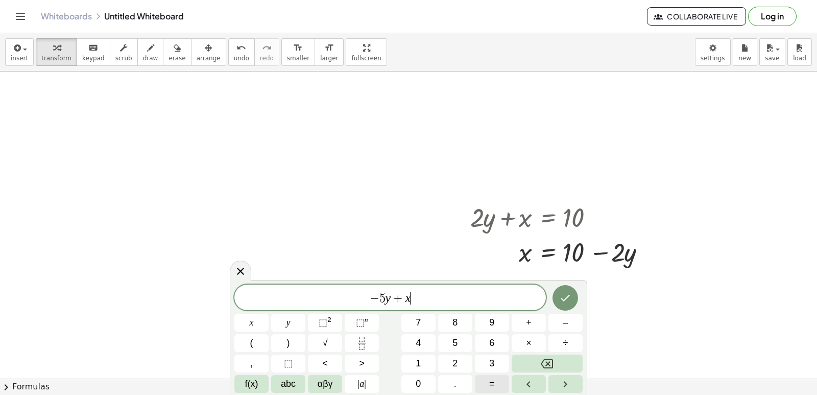
click at [485, 380] on button "=" at bounding box center [492, 384] width 34 height 18
click at [461, 356] on button "2" at bounding box center [455, 363] width 34 height 18
click at [570, 294] on icon "Done" at bounding box center [565, 298] width 12 height 12
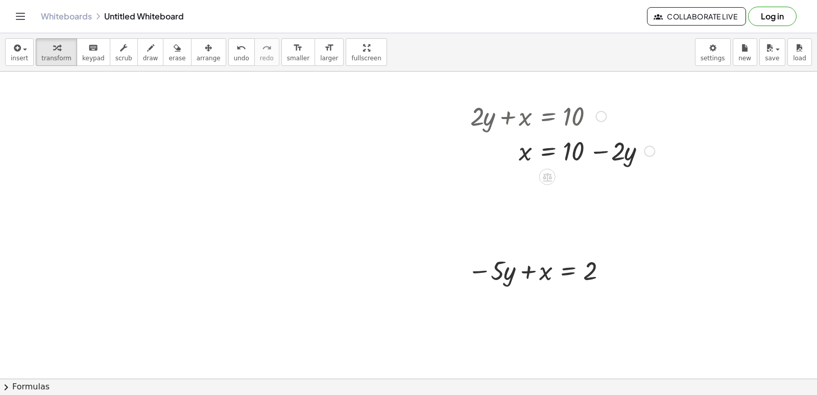
scroll to position [2258, 114]
drag, startPoint x: 478, startPoint y: 270, endPoint x: 604, endPoint y: 266, distance: 125.7
drag, startPoint x: 604, startPoint y: 266, endPoint x: 594, endPoint y: 330, distance: 65.0
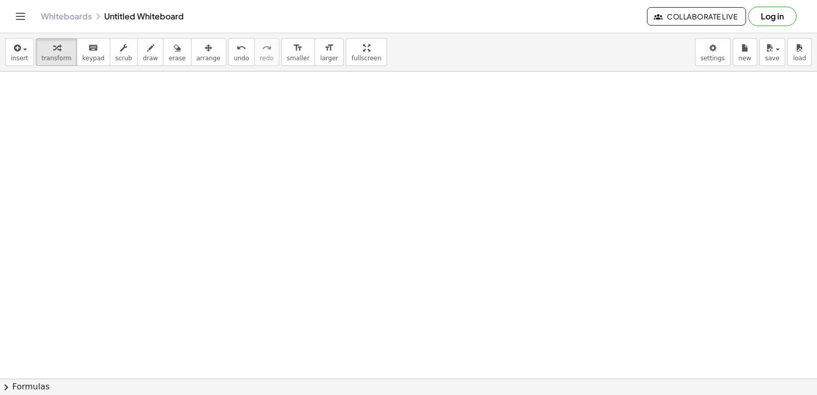
scroll to position [2565, 114]
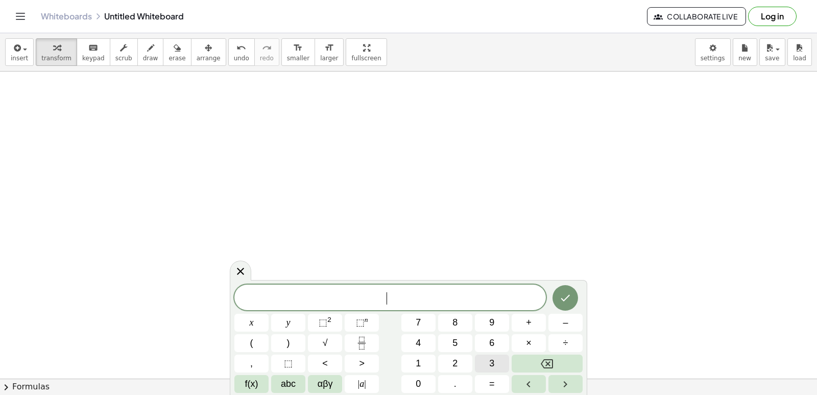
click at [500, 359] on button "3" at bounding box center [492, 363] width 34 height 18
click at [295, 325] on button "y" at bounding box center [288, 323] width 34 height 18
click at [517, 319] on button "+" at bounding box center [529, 323] width 34 height 18
click at [254, 318] on button "x" at bounding box center [251, 323] width 34 height 18
click at [499, 385] on button "=" at bounding box center [492, 384] width 34 height 18
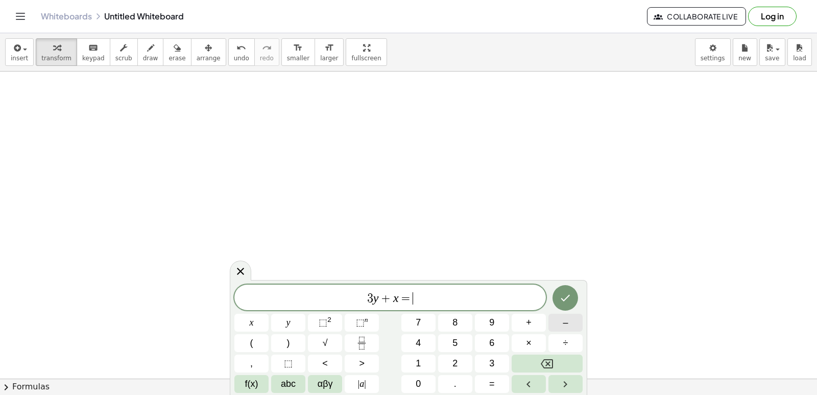
click at [564, 321] on span "–" at bounding box center [565, 323] width 5 height 14
click at [419, 359] on button "1" at bounding box center [418, 363] width 34 height 18
click at [458, 362] on span "2" at bounding box center [454, 363] width 5 height 14
click at [563, 301] on icon "Done" at bounding box center [565, 298] width 12 height 12
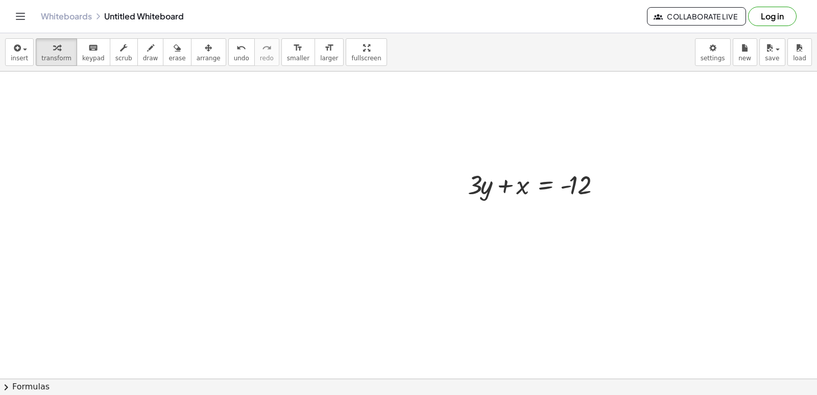
scroll to position [2719, 114]
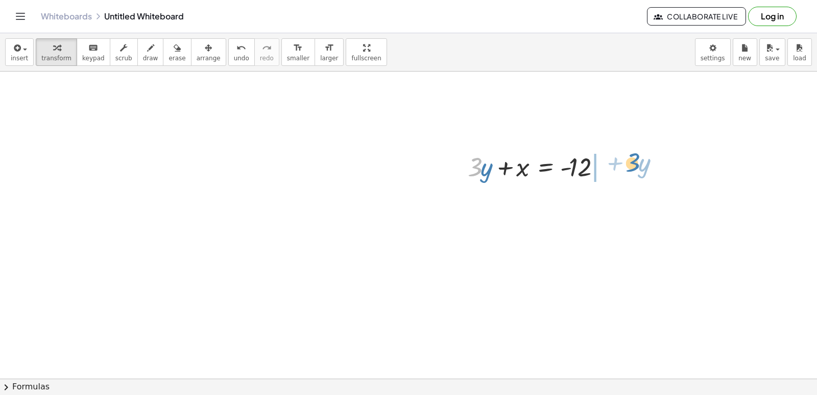
drag, startPoint x: 470, startPoint y: 164, endPoint x: 627, endPoint y: 158, distance: 157.4
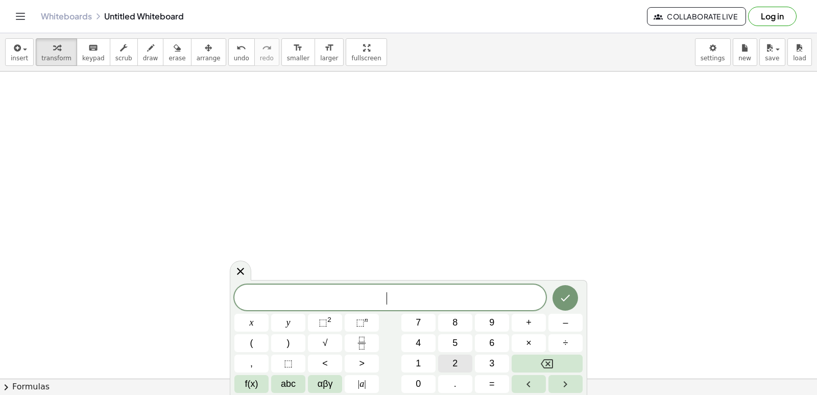
click at [459, 356] on button "2" at bounding box center [455, 363] width 34 height 18
click at [298, 323] on button "y" at bounding box center [288, 323] width 34 height 18
click at [295, 321] on button "y" at bounding box center [288, 323] width 34 height 18
click at [563, 361] on button "Backspace" at bounding box center [547, 363] width 71 height 18
click at [540, 330] on button "+" at bounding box center [529, 323] width 34 height 18
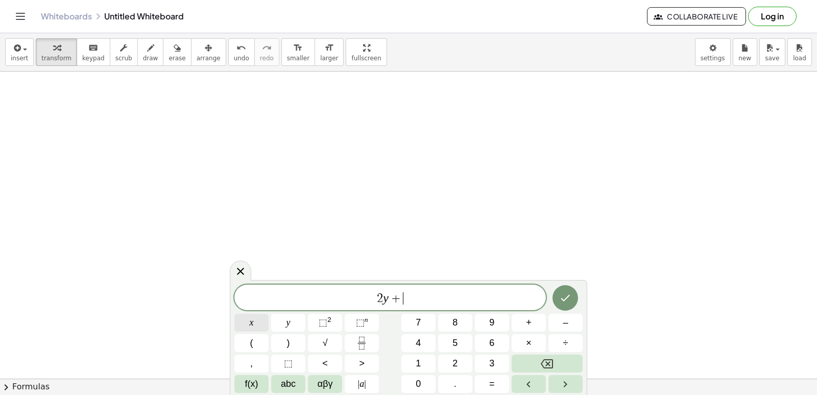
click at [250, 322] on span "x" at bounding box center [252, 323] width 4 height 14
click at [573, 298] on button "Done" at bounding box center [566, 298] width 26 height 26
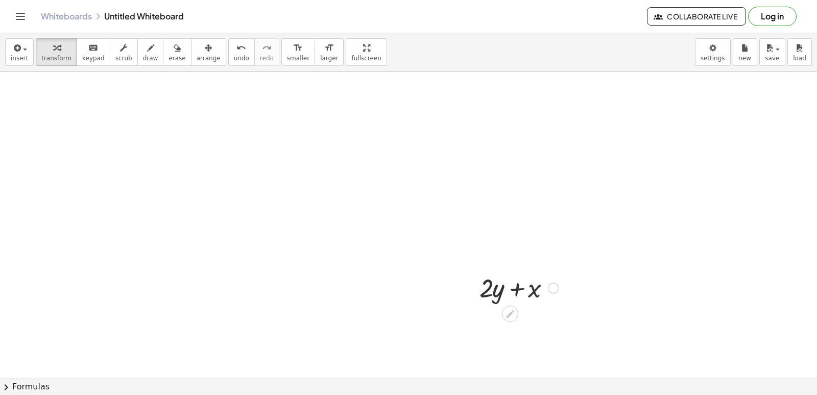
scroll to position [3077, 114]
drag, startPoint x: 511, startPoint y: 267, endPoint x: 477, endPoint y: 265, distance: 34.3
click at [539, 238] on div at bounding box center [518, 236] width 89 height 35
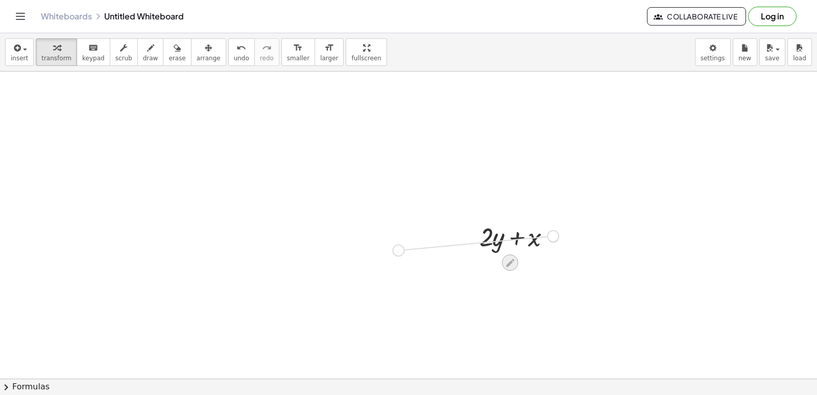
click at [505, 263] on icon at bounding box center [510, 262] width 11 height 11
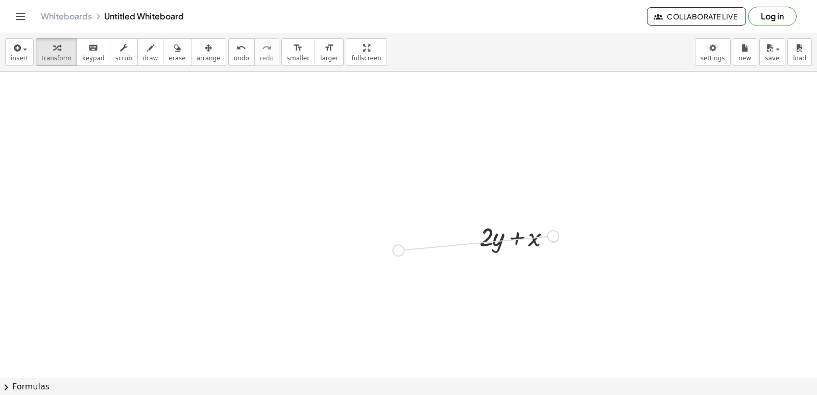
drag, startPoint x: 601, startPoint y: 246, endPoint x: 577, endPoint y: 294, distance: 53.5
drag, startPoint x: 577, startPoint y: 294, endPoint x: 504, endPoint y: 233, distance: 94.3
click at [504, 233] on div at bounding box center [518, 236] width 89 height 35
drag, startPoint x: 547, startPoint y: 243, endPoint x: 576, endPoint y: 246, distance: 28.3
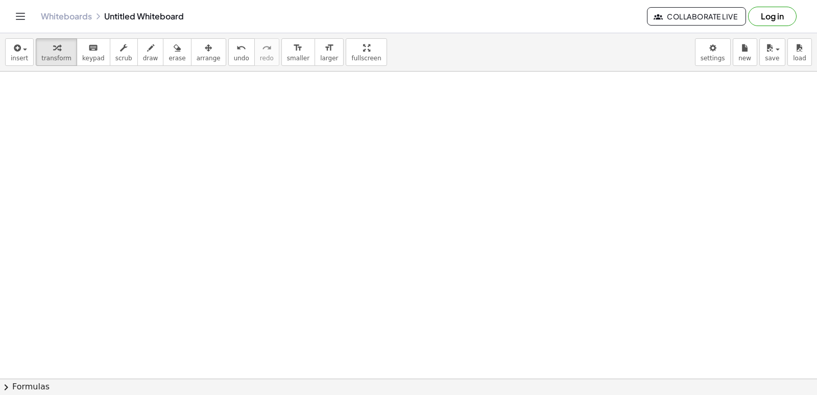
scroll to position [3383, 114]
drag, startPoint x: 490, startPoint y: 339, endPoint x: 482, endPoint y: 351, distance: 14.3
drag, startPoint x: 481, startPoint y: 361, endPoint x: 423, endPoint y: 367, distance: 58.0
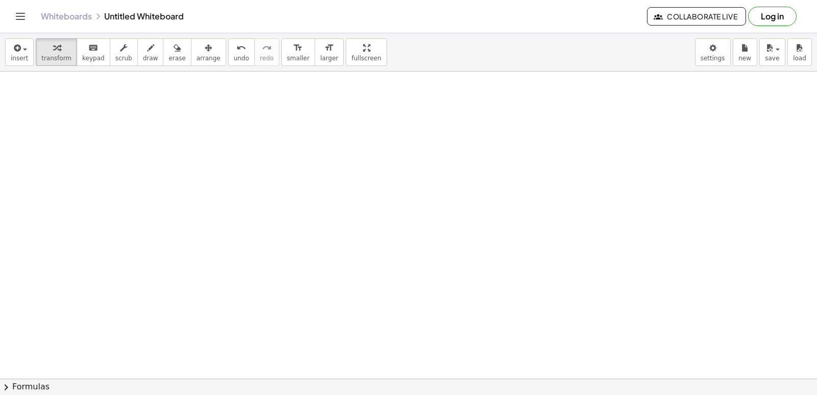
drag, startPoint x: 443, startPoint y: 196, endPoint x: 466, endPoint y: 243, distance: 51.8
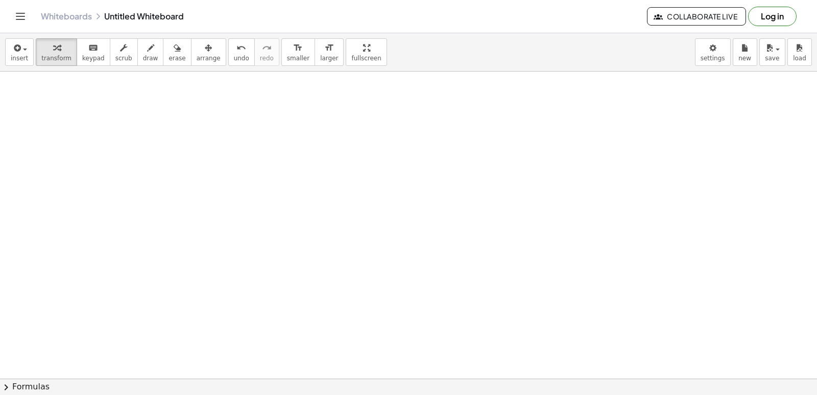
drag, startPoint x: 467, startPoint y: 331, endPoint x: 461, endPoint y: 335, distance: 7.1
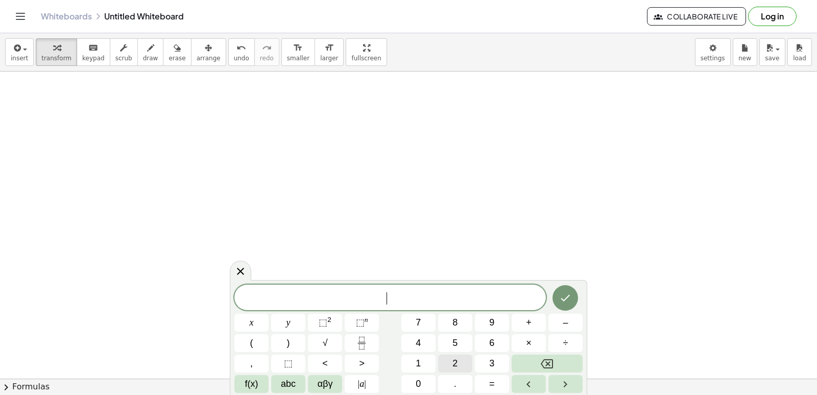
click at [454, 368] on span "2" at bounding box center [454, 363] width 5 height 14
click at [262, 325] on button "x" at bounding box center [251, 323] width 34 height 18
click at [255, 324] on button "x" at bounding box center [251, 323] width 34 height 18
click at [524, 346] on div "2 x x ​ x y ⬚ 2 ⬚ n 7 8 9 + – ( ) √ 4 5 6 × ÷ , ⬚ < > 1 2 3 f(x) abc αβγ | a | …" at bounding box center [408, 338] width 348 height 108
click at [525, 325] on button "+" at bounding box center [529, 323] width 34 height 18
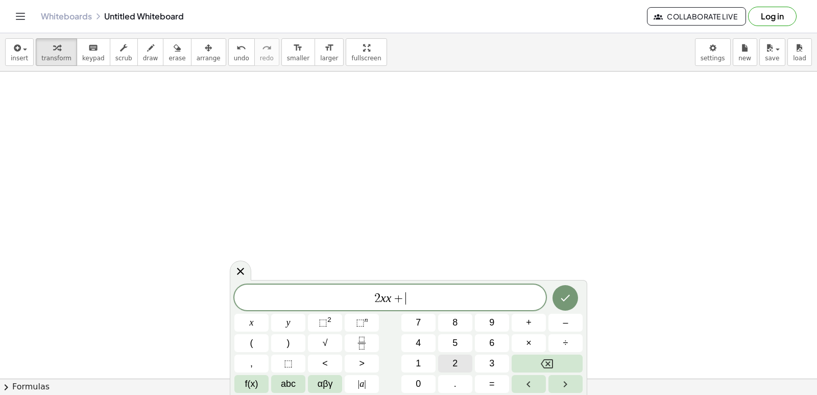
click at [438, 363] on button "2" at bounding box center [455, 363] width 34 height 18
drag, startPoint x: 293, startPoint y: 319, endPoint x: 531, endPoint y: 294, distance: 238.8
click at [531, 294] on span "2 x x + 2 ​" at bounding box center [390, 298] width 312 height 14
click at [392, 300] on span "+" at bounding box center [395, 298] width 15 height 12
drag, startPoint x: 392, startPoint y: 300, endPoint x: 379, endPoint y: 344, distance: 45.7
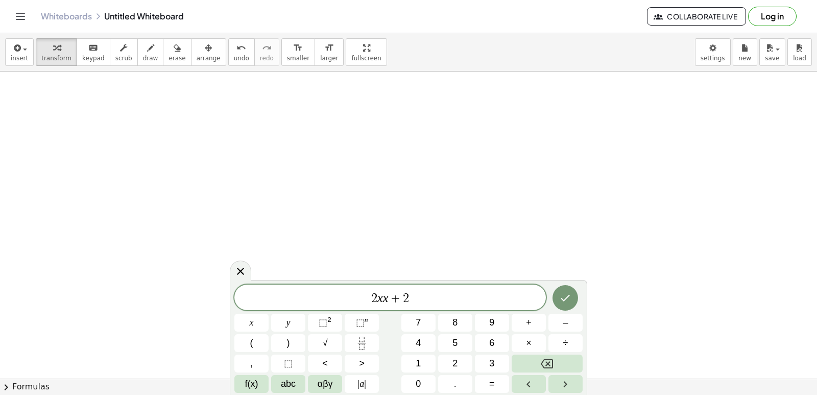
click at [379, 344] on div "2 x x + 2 x y ⬚ 2 ⬚ n 7 8 9 + – ( ) √ 4 5 6 × ÷ , ⬚ < > 1 2 3 f(x) abc αβγ | a …" at bounding box center [408, 338] width 348 height 108
click at [386, 299] on var "x" at bounding box center [386, 297] width 6 height 13
click at [525, 365] on button "Backspace" at bounding box center [547, 363] width 71 height 18
click at [496, 389] on button "=" at bounding box center [492, 384] width 34 height 18
click at [426, 292] on span "2 x = + 2 ​" at bounding box center [390, 298] width 312 height 14
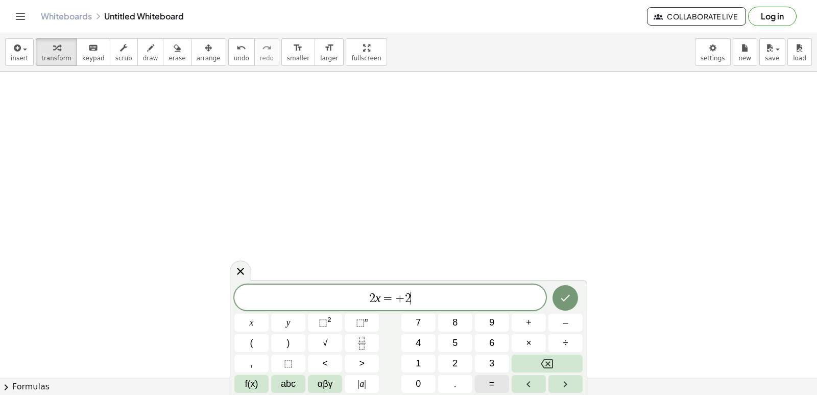
click at [488, 377] on button "=" at bounding box center [492, 384] width 34 height 18
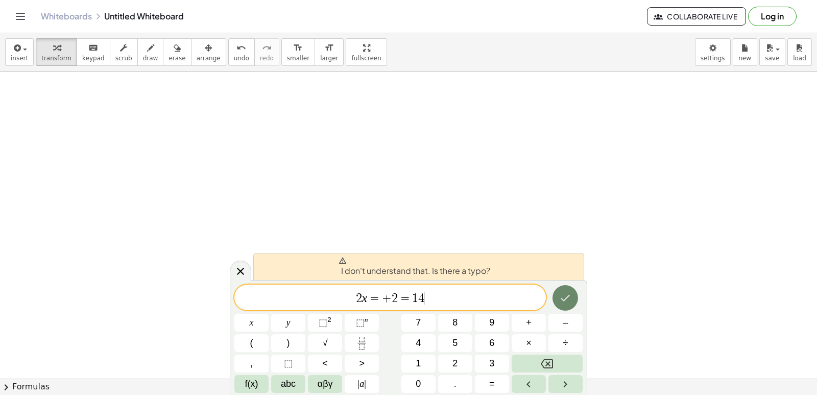
click at [562, 308] on button "Done" at bounding box center [566, 298] width 26 height 26
click at [524, 364] on button "Backspace" at bounding box center [547, 363] width 71 height 18
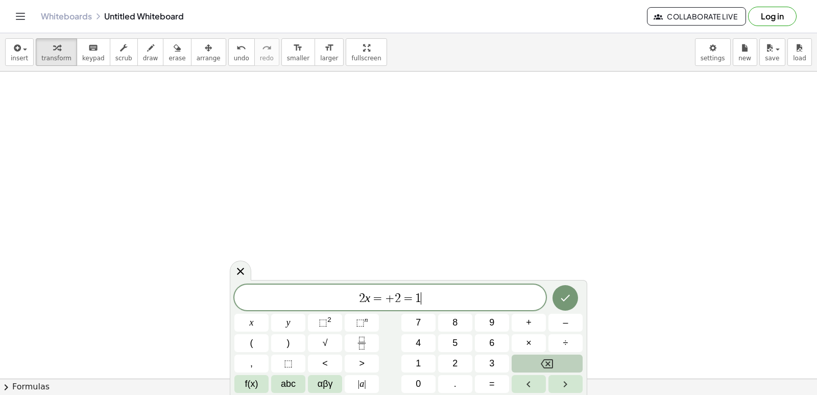
click at [524, 364] on button "Backspace" at bounding box center [547, 363] width 71 height 18
click at [526, 364] on button "Backspace" at bounding box center [547, 363] width 71 height 18
click at [529, 364] on button "Backspace" at bounding box center [547, 363] width 71 height 18
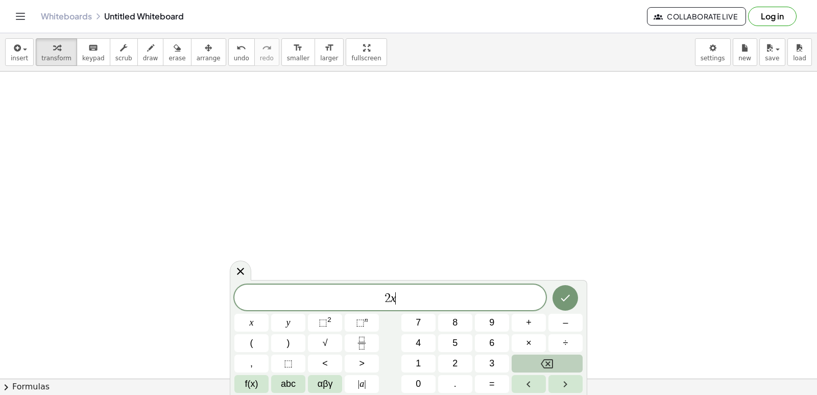
click at [529, 364] on button "Backspace" at bounding box center [547, 363] width 71 height 18
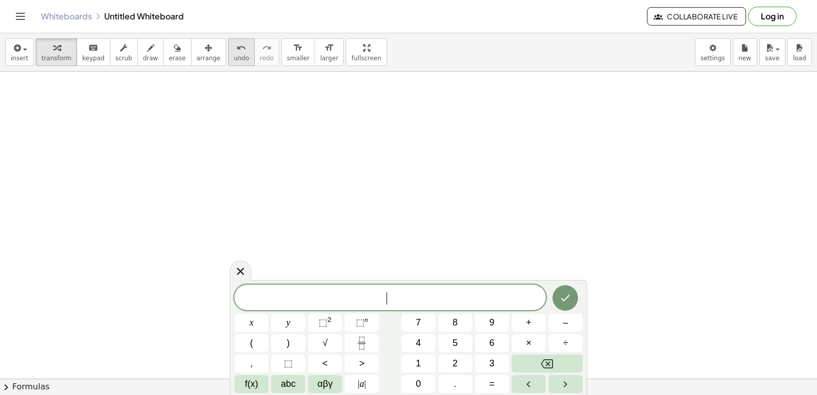
click at [234, 55] on span "undo" at bounding box center [241, 58] width 15 height 7
drag, startPoint x: 118, startPoint y: 141, endPoint x: 127, endPoint y: 158, distance: 19.2
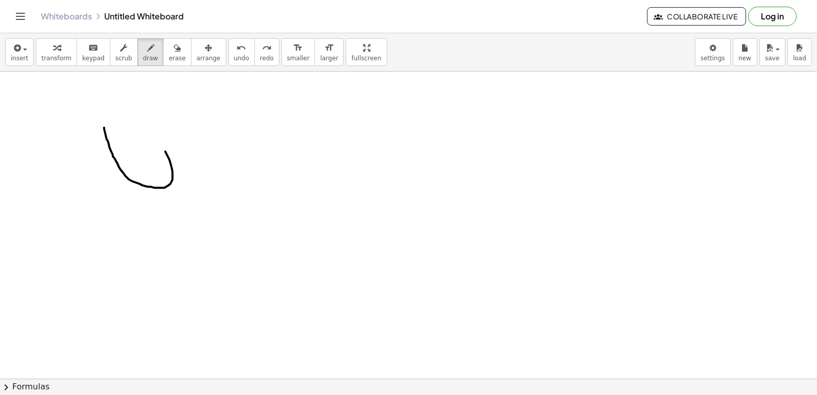
drag, startPoint x: 97, startPoint y: 129, endPoint x: 142, endPoint y: 133, distance: 46.1
drag, startPoint x: 142, startPoint y: 133, endPoint x: 173, endPoint y: 55, distance: 84.2
click at [169, 56] on span "erase" at bounding box center [177, 58] width 17 height 7
click at [197, 55] on span "arrange" at bounding box center [209, 58] width 24 height 7
click at [320, 61] on span "larger" at bounding box center [329, 58] width 18 height 7
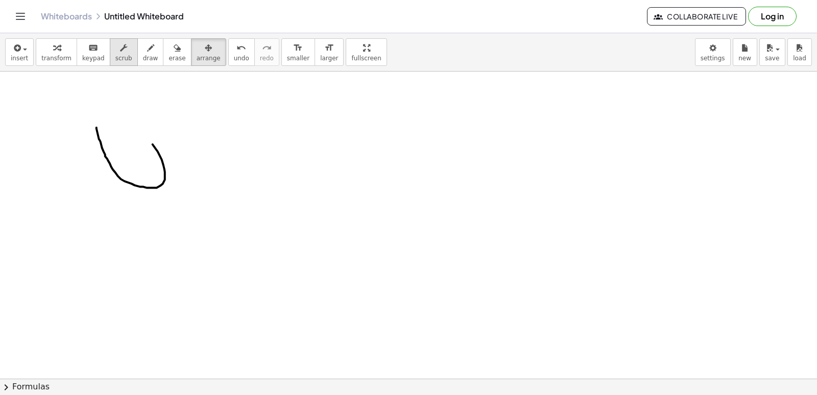
click at [110, 45] on button "scrub" at bounding box center [124, 52] width 28 height 28
click at [96, 47] on button "keyboard keypad" at bounding box center [94, 52] width 34 height 28
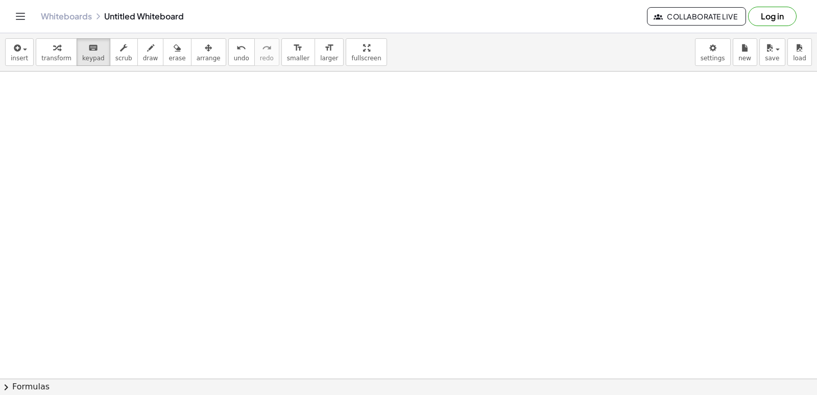
scroll to position [3997, 114]
click at [77, 55] on button "keyboard keypad" at bounding box center [94, 52] width 34 height 28
click at [82, 60] on span "keypad" at bounding box center [93, 58] width 22 height 7
drag, startPoint x: 90, startPoint y: 46, endPoint x: 78, endPoint y: 55, distance: 15.0
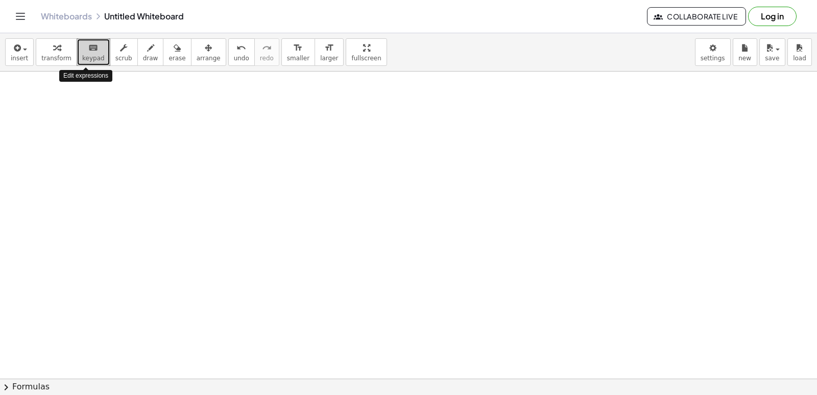
click at [82, 55] on span "keypad" at bounding box center [93, 58] width 22 height 7
click at [53, 53] on icon "button" at bounding box center [56, 48] width 7 height 12
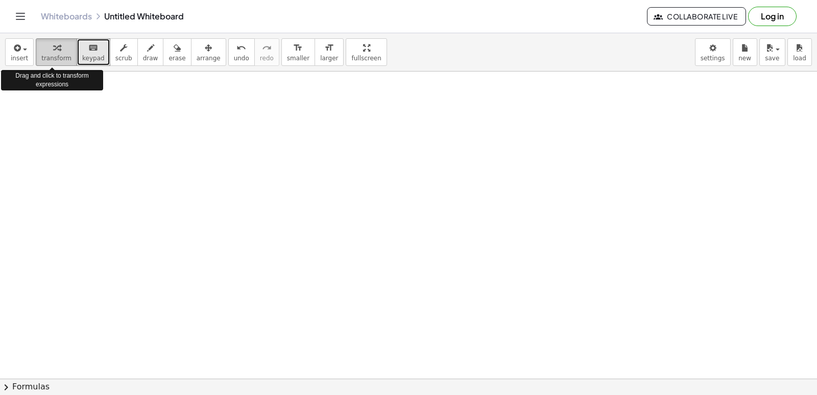
click at [53, 53] on icon "button" at bounding box center [56, 48] width 7 height 12
click at [91, 50] on div "keyboard" at bounding box center [93, 47] width 22 height 12
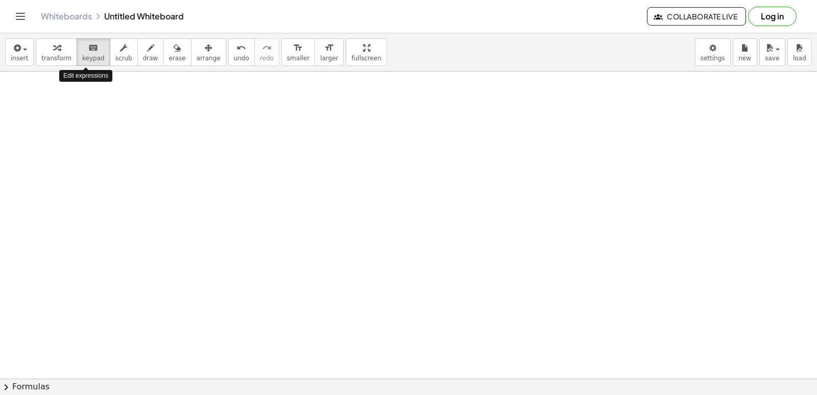
drag, startPoint x: 90, startPoint y: 52, endPoint x: 342, endPoint y: 335, distance: 379.1
drag, startPoint x: 342, startPoint y: 335, endPoint x: 370, endPoint y: 362, distance: 38.3
drag, startPoint x: 370, startPoint y: 362, endPoint x: 46, endPoint y: 67, distance: 437.4
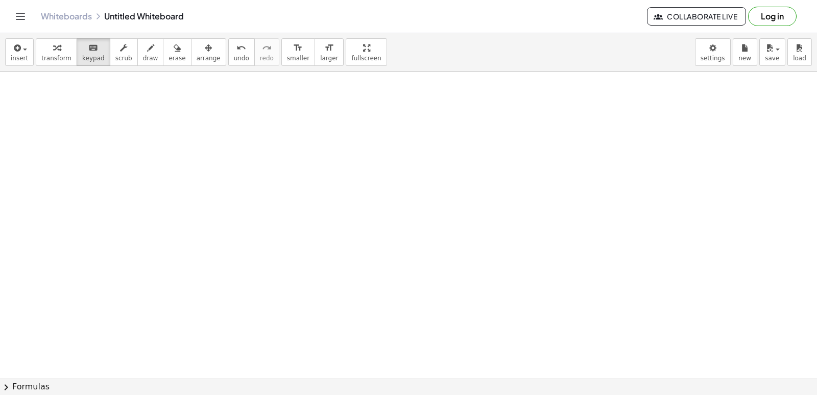
click at [46, 67] on div "insert select one: Math Expression Function Text Youtube Video Graphing Geometr…" at bounding box center [408, 52] width 817 height 38
drag, startPoint x: 46, startPoint y: 67, endPoint x: 53, endPoint y: 63, distance: 7.4
click at [51, 63] on button "transform" at bounding box center [56, 52] width 41 height 28
drag, startPoint x: 53, startPoint y: 63, endPoint x: 53, endPoint y: 50, distance: 13.3
click at [53, 50] on icon "button" at bounding box center [56, 48] width 7 height 12
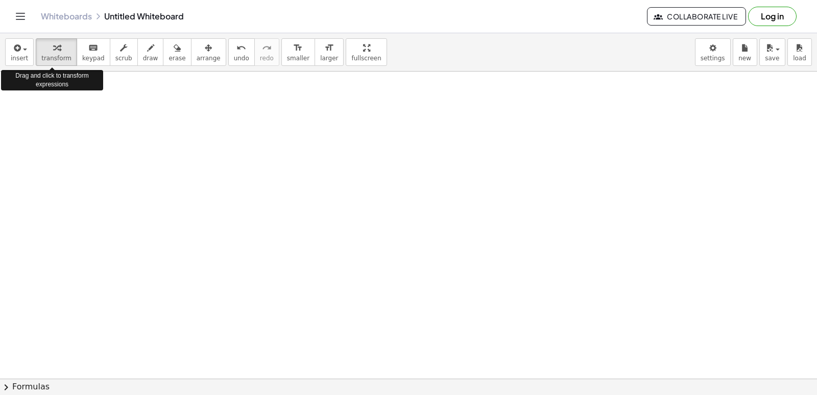
drag, startPoint x: 53, startPoint y: 50, endPoint x: 396, endPoint y: 285, distance: 416.2
drag, startPoint x: 396, startPoint y: 285, endPoint x: 432, endPoint y: 366, distance: 88.5
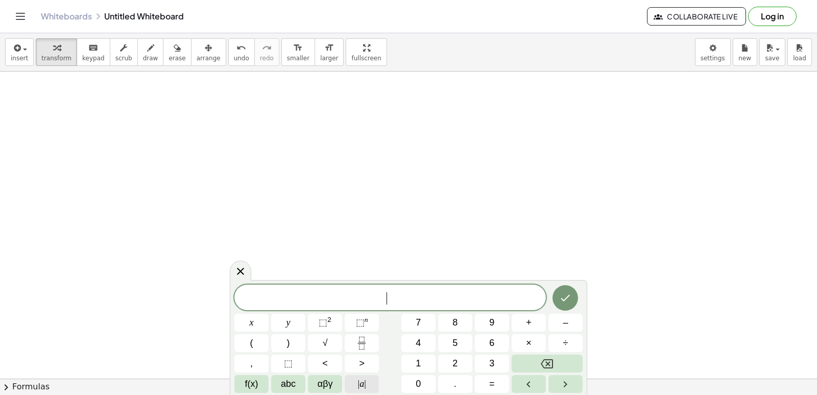
click at [364, 377] on span "| a |" at bounding box center [362, 384] width 8 height 14
click at [433, 339] on button "4" at bounding box center [418, 343] width 34 height 18
click at [366, 385] on span "|" at bounding box center [365, 383] width 2 height 10
click at [532, 364] on button "Backspace" at bounding box center [547, 363] width 71 height 18
click at [531, 370] on button "Backspace" at bounding box center [547, 363] width 71 height 18
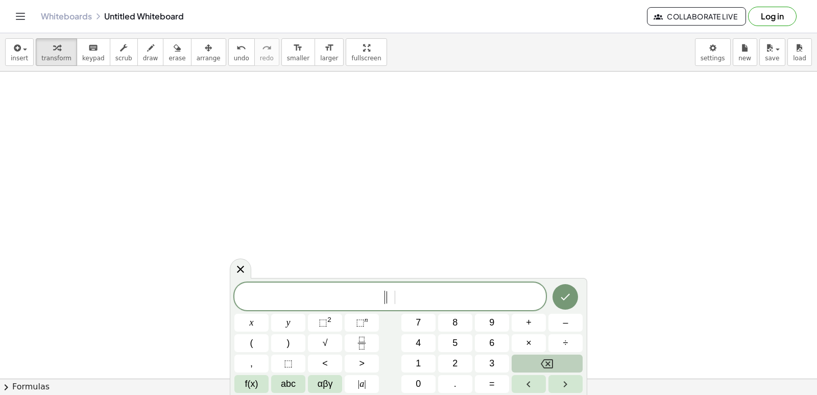
click at [527, 368] on button "Backspace" at bounding box center [547, 363] width 71 height 18
click at [487, 386] on button "=" at bounding box center [492, 384] width 34 height 18
click at [418, 365] on span "1" at bounding box center [418, 363] width 5 height 14
click at [528, 365] on button "Backspace" at bounding box center [547, 363] width 71 height 18
click at [432, 328] on button "7" at bounding box center [418, 323] width 34 height 18
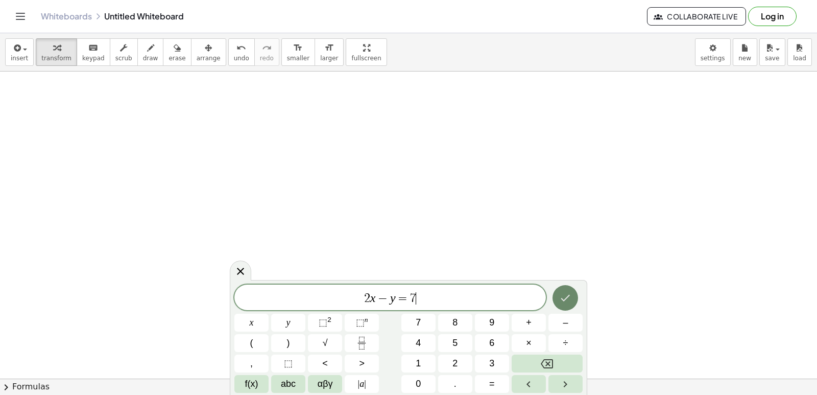
click at [561, 304] on button "Done" at bounding box center [566, 298] width 26 height 26
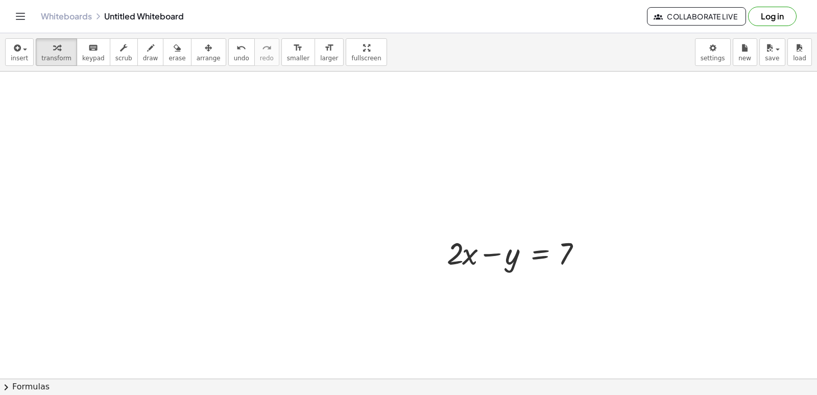
scroll to position [4151, 114]
drag, startPoint x: 459, startPoint y: 234, endPoint x: 433, endPoint y: 242, distance: 27.0
click at [433, 242] on div "· 2 + · x + · 2 · x − y = 7" at bounding box center [518, 235] width 172 height 46
drag, startPoint x: 197, startPoint y: 53, endPoint x: 542, endPoint y: 259, distance: 401.8
click at [199, 55] on button "arrange" at bounding box center [208, 52] width 35 height 28
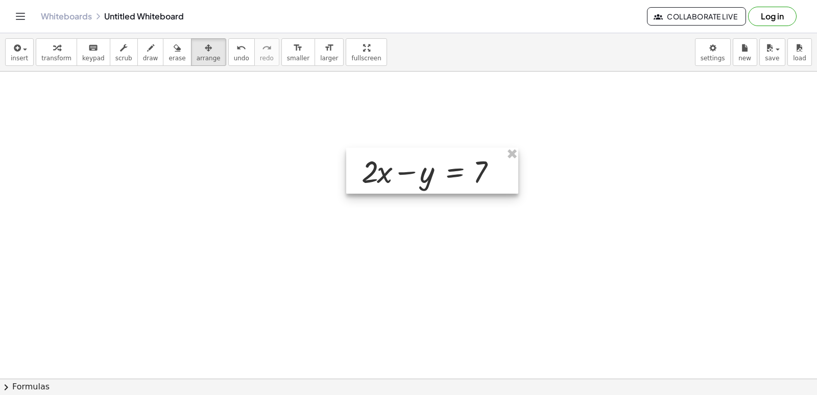
drag, startPoint x: 589, startPoint y: 252, endPoint x: 504, endPoint y: 184, distance: 109.8
click at [505, 185] on div at bounding box center [432, 171] width 172 height 46
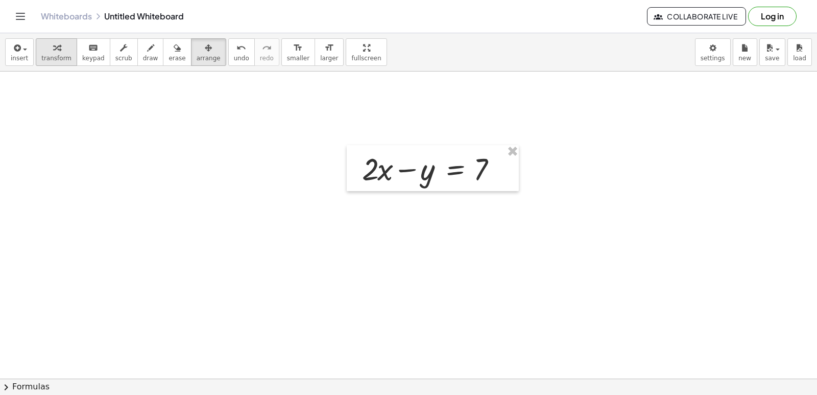
click at [47, 56] on span "transform" at bounding box center [56, 58] width 30 height 7
click at [147, 53] on icon "button" at bounding box center [150, 48] width 7 height 12
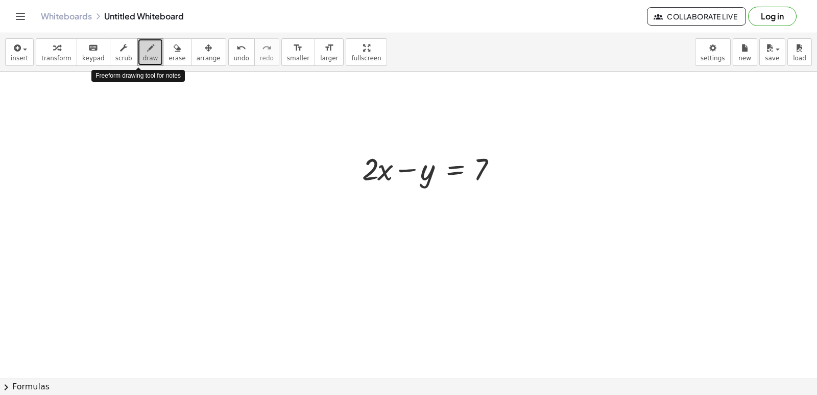
drag, startPoint x: 150, startPoint y: 59, endPoint x: 146, endPoint y: 46, distance: 13.4
click at [146, 46] on button "draw" at bounding box center [150, 52] width 27 height 28
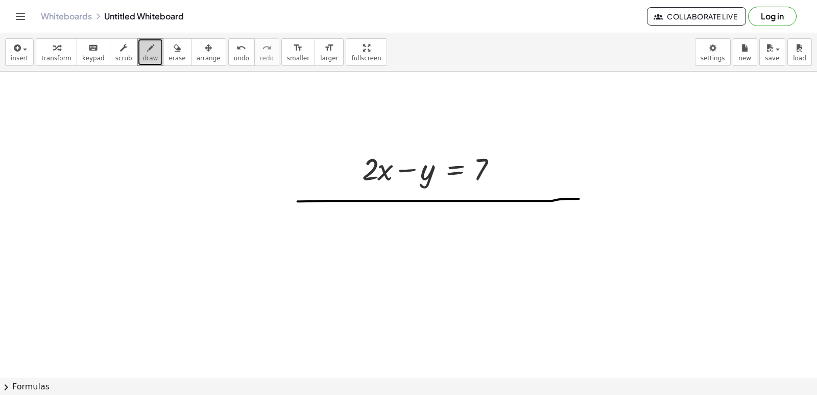
drag, startPoint x: 298, startPoint y: 203, endPoint x: 579, endPoint y: 201, distance: 281.4
drag, startPoint x: 375, startPoint y: 226, endPoint x: 378, endPoint y: 243, distance: 17.0
drag, startPoint x: 375, startPoint y: 236, endPoint x: 387, endPoint y: 230, distance: 12.6
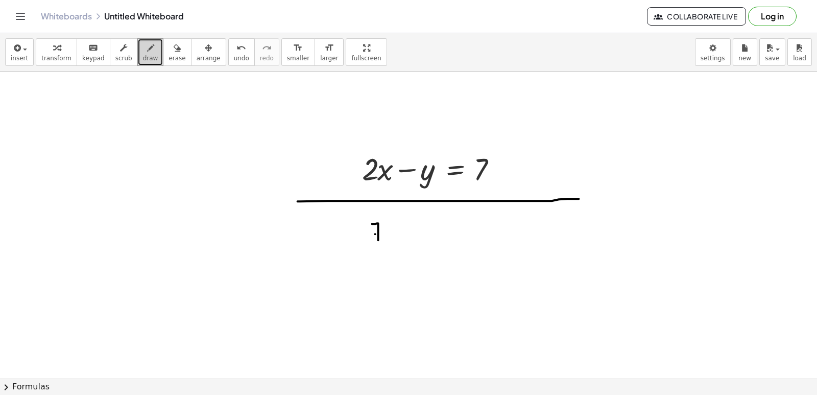
drag, startPoint x: 421, startPoint y: 218, endPoint x: 406, endPoint y: 236, distance: 23.6
drag, startPoint x: 409, startPoint y: 224, endPoint x: 422, endPoint y: 227, distance: 13.1
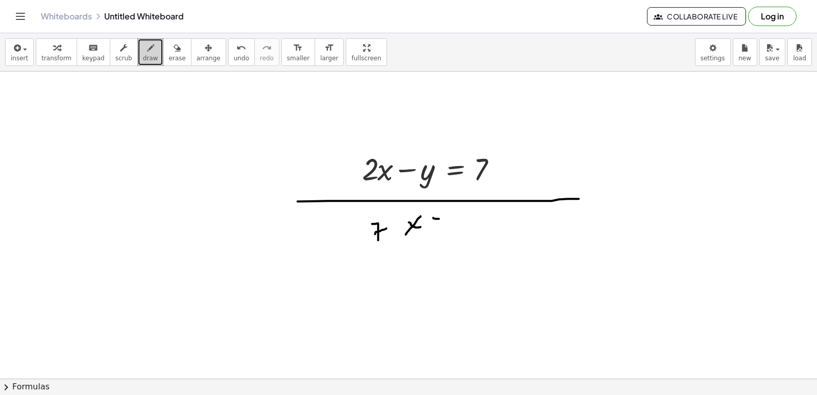
drag, startPoint x: 435, startPoint y: 230, endPoint x: 442, endPoint y: 225, distance: 9.2
drag, startPoint x: 465, startPoint y: 221, endPoint x: 470, endPoint y: 232, distance: 12.3
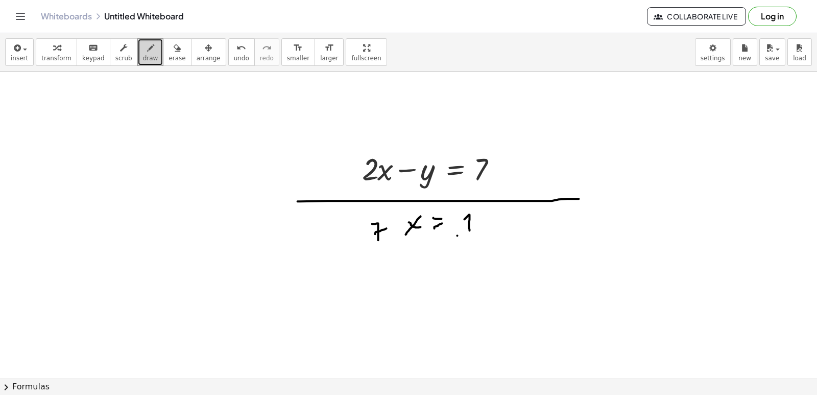
drag, startPoint x: 458, startPoint y: 237, endPoint x: 473, endPoint y: 233, distance: 16.5
drag, startPoint x: 488, startPoint y: 213, endPoint x: 481, endPoint y: 229, distance: 16.7
drag, startPoint x: 469, startPoint y: 219, endPoint x: 485, endPoint y: 228, distance: 18.3
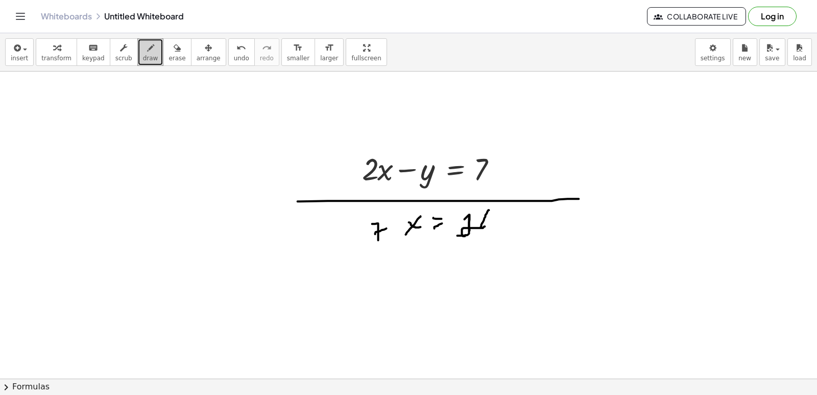
drag, startPoint x: 486, startPoint y: 210, endPoint x: 491, endPoint y: 230, distance: 20.9
drag, startPoint x: 508, startPoint y: 171, endPoint x: 498, endPoint y: 183, distance: 16.0
drag, startPoint x: 498, startPoint y: 183, endPoint x: 483, endPoint y: 160, distance: 27.8
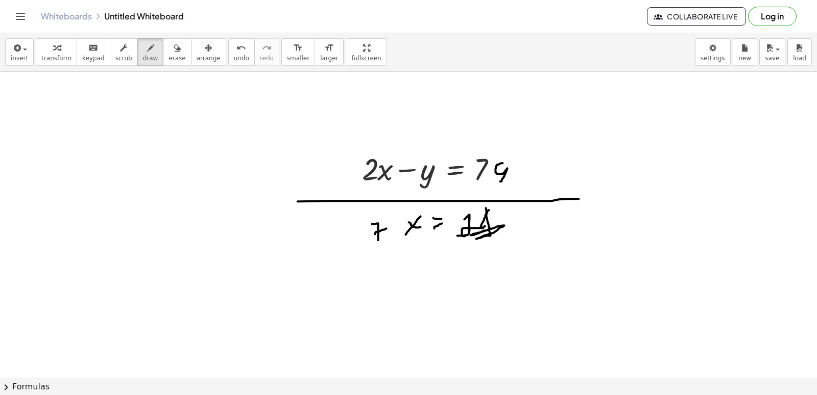
drag, startPoint x: 489, startPoint y: 158, endPoint x: 485, endPoint y: 164, distance: 7.1
drag, startPoint x: 485, startPoint y: 164, endPoint x: 497, endPoint y: 142, distance: 25.2
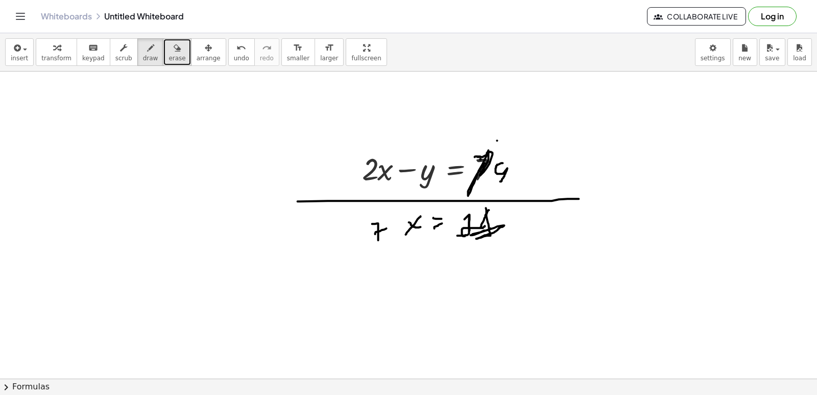
click at [174, 52] on icon "button" at bounding box center [177, 48] width 7 height 12
drag, startPoint x: 266, startPoint y: 65, endPoint x: 483, endPoint y: 175, distance: 242.8
drag, startPoint x: 395, startPoint y: 156, endPoint x: 479, endPoint y: 160, distance: 84.4
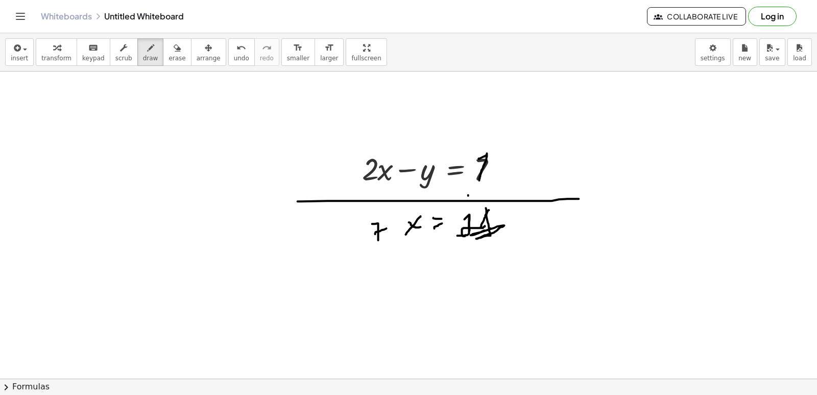
drag, startPoint x: 487, startPoint y: 155, endPoint x: 480, endPoint y: 182, distance: 28.1
drag, startPoint x: 480, startPoint y: 182, endPoint x: 502, endPoint y: 147, distance: 42.2
drag, startPoint x: 492, startPoint y: 159, endPoint x: 492, endPoint y: 189, distance: 29.6
drag, startPoint x: 491, startPoint y: 189, endPoint x: 172, endPoint y: 54, distance: 347.4
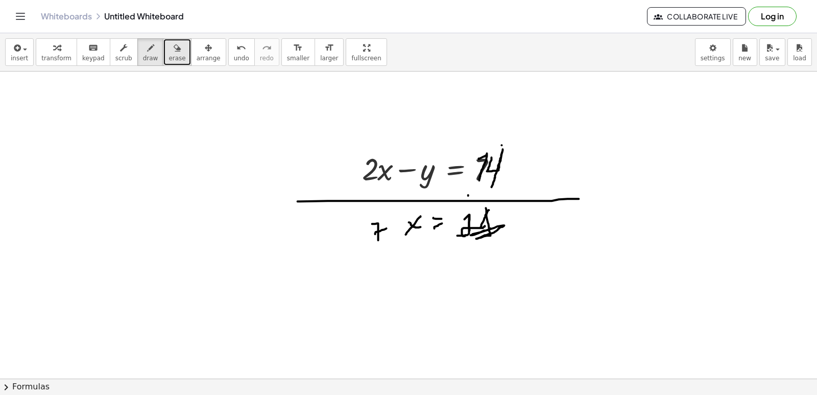
click at [172, 54] on button "erase" at bounding box center [177, 52] width 28 height 28
drag, startPoint x: 172, startPoint y: 54, endPoint x: 455, endPoint y: 219, distance: 327.8
drag, startPoint x: 455, startPoint y: 219, endPoint x: 164, endPoint y: 51, distance: 335.7
click at [174, 49] on icon "button" at bounding box center [177, 48] width 7 height 12
click at [174, 51] on icon "button" at bounding box center [177, 48] width 7 height 12
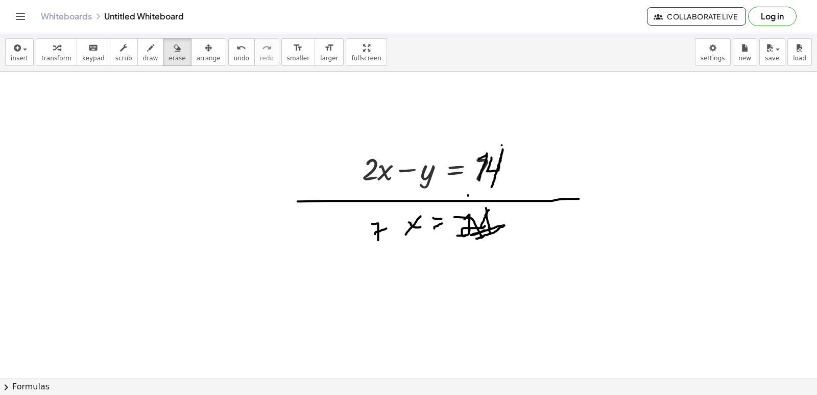
drag, startPoint x: 496, startPoint y: 262, endPoint x: 464, endPoint y: 230, distance: 45.1
drag, startPoint x: 472, startPoint y: 236, endPoint x: 475, endPoint y: 244, distance: 8.7
drag, startPoint x: 469, startPoint y: 250, endPoint x: 498, endPoint y: 241, distance: 31.0
drag, startPoint x: 460, startPoint y: 244, endPoint x: 474, endPoint y: 233, distance: 17.2
drag, startPoint x: 474, startPoint y: 233, endPoint x: 479, endPoint y: 243, distance: 10.5
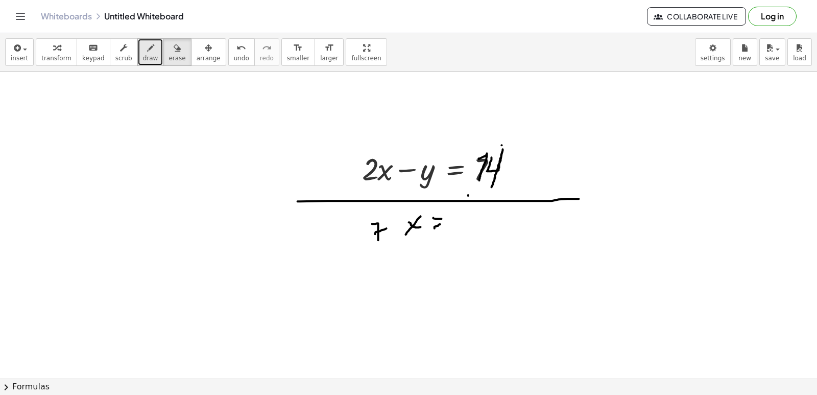
drag, startPoint x: 479, startPoint y: 243, endPoint x: 130, endPoint y: 50, distance: 398.7
drag, startPoint x: 454, startPoint y: 209, endPoint x: 469, endPoint y: 237, distance: 32.0
drag, startPoint x: 473, startPoint y: 224, endPoint x: 498, endPoint y: 237, distance: 28.3
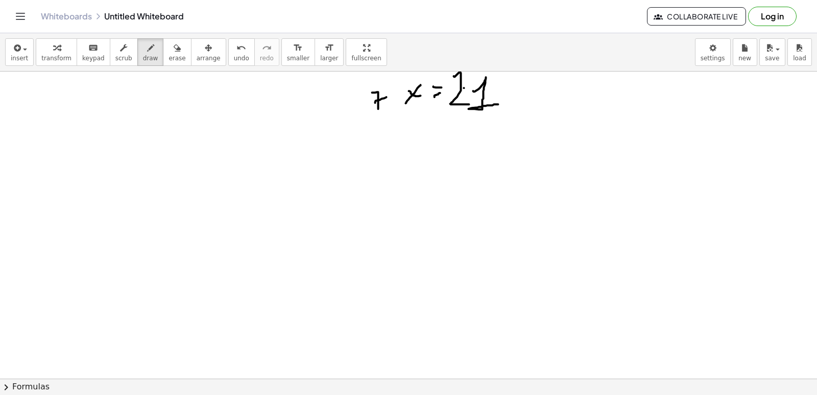
scroll to position [4304, 114]
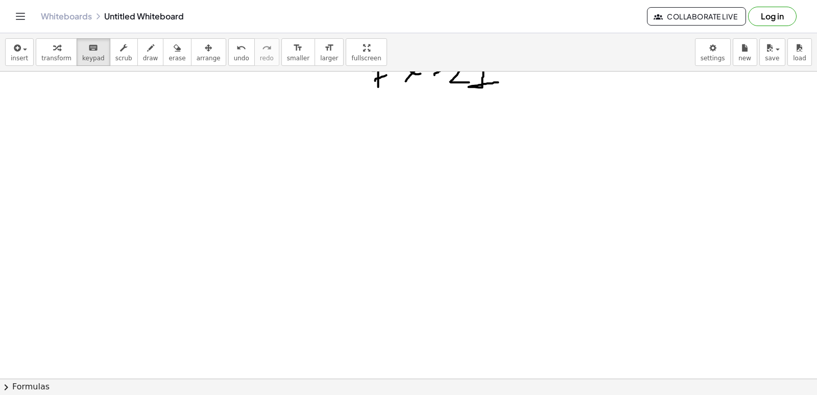
drag, startPoint x: 365, startPoint y: 363, endPoint x: 426, endPoint y: 374, distance: 61.9
click at [399, 384] on button "chevron_right Formulas" at bounding box center [408, 386] width 817 height 16
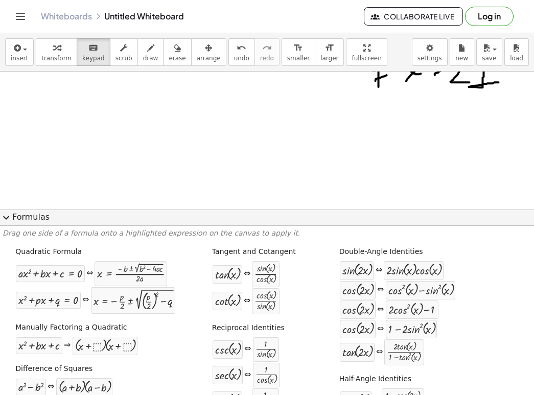
click at [4, 220] on span "expand_more" at bounding box center [6, 217] width 12 height 12
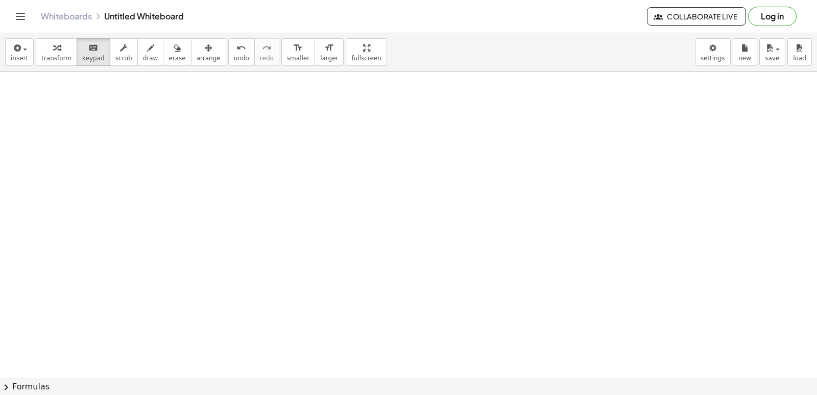
scroll to position [4406, 114]
click at [52, 60] on span "transform" at bounding box center [56, 58] width 30 height 7
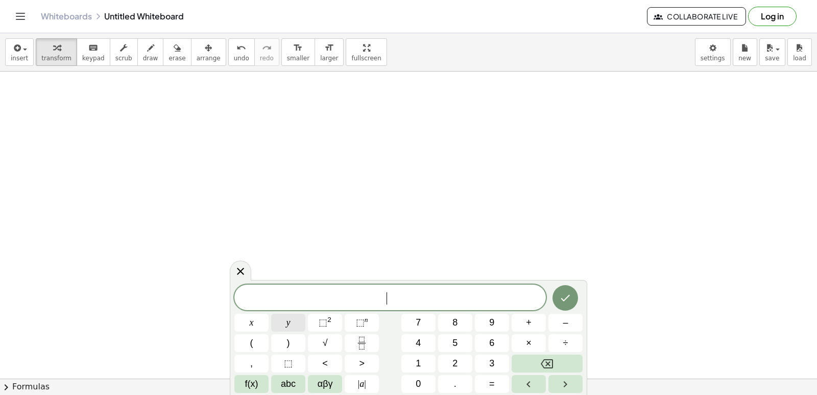
click at [279, 319] on button "y" at bounding box center [288, 323] width 34 height 18
click at [524, 323] on button "+" at bounding box center [529, 323] width 34 height 18
click at [456, 369] on span "2" at bounding box center [454, 363] width 5 height 14
click at [261, 327] on button "x" at bounding box center [251, 323] width 34 height 18
click at [488, 384] on button "=" at bounding box center [492, 384] width 34 height 18
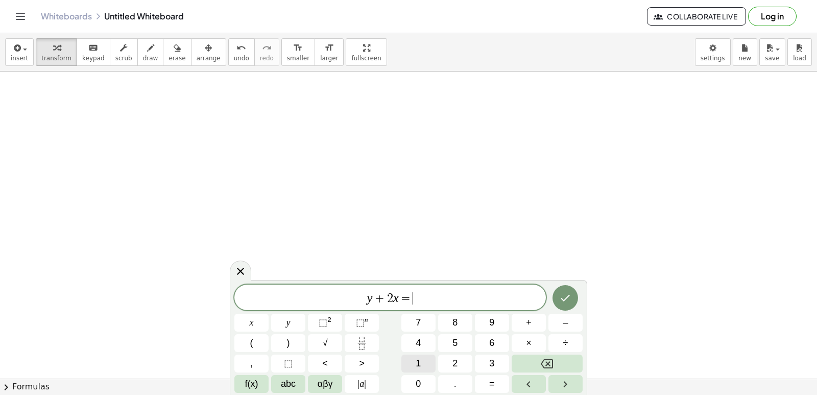
click at [428, 361] on button "1" at bounding box center [418, 363] width 34 height 18
click at [436, 387] on div "y + 2 x = 1 ​ x y ⬚ 2 ⬚ n 7 8 9 + – ( ) √ 4 5 6 × ÷ , ⬚ < > 1 2 3 f(x) abc αβγ …" at bounding box center [408, 338] width 348 height 108
click at [428, 380] on button "0" at bounding box center [418, 384] width 34 height 18
click at [573, 304] on button "Done" at bounding box center [566, 298] width 26 height 26
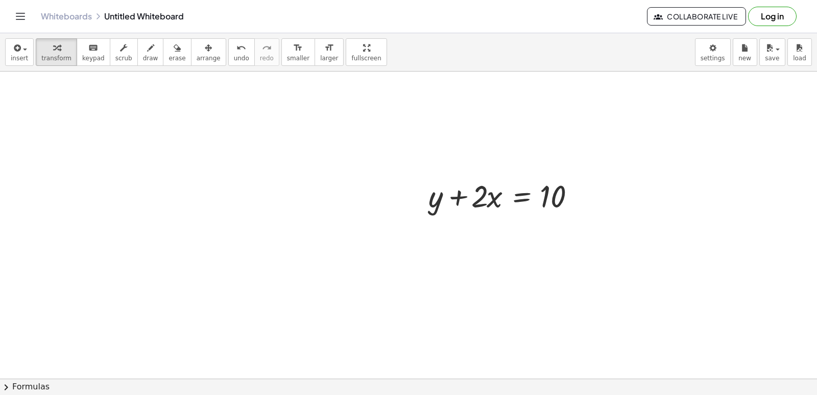
scroll to position [4610, 114]
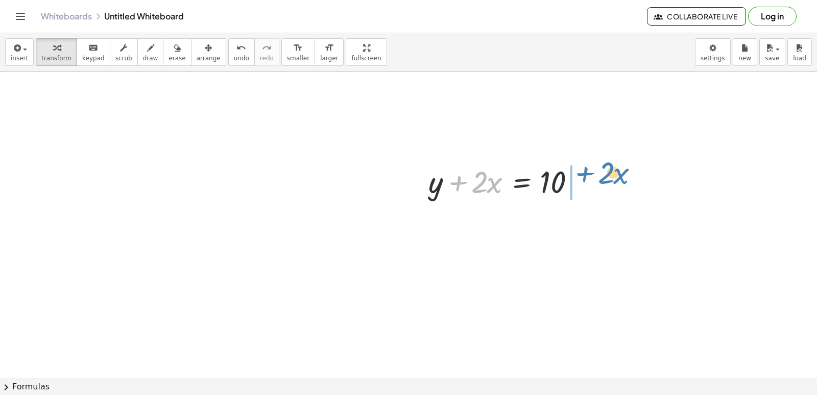
drag, startPoint x: 457, startPoint y: 179, endPoint x: 584, endPoint y: 170, distance: 127.0
click at [584, 170] on div at bounding box center [508, 180] width 170 height 41
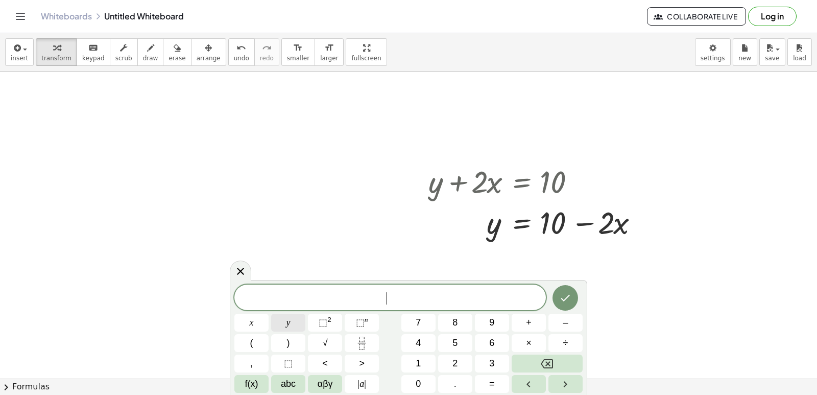
click at [283, 321] on button "y" at bounding box center [288, 323] width 34 height 18
click at [560, 316] on button "–" at bounding box center [566, 323] width 34 height 18
click at [454, 334] on button "5" at bounding box center [455, 343] width 34 height 18
click at [243, 316] on button "x" at bounding box center [251, 323] width 34 height 18
click at [485, 321] on button "9" at bounding box center [492, 323] width 34 height 18
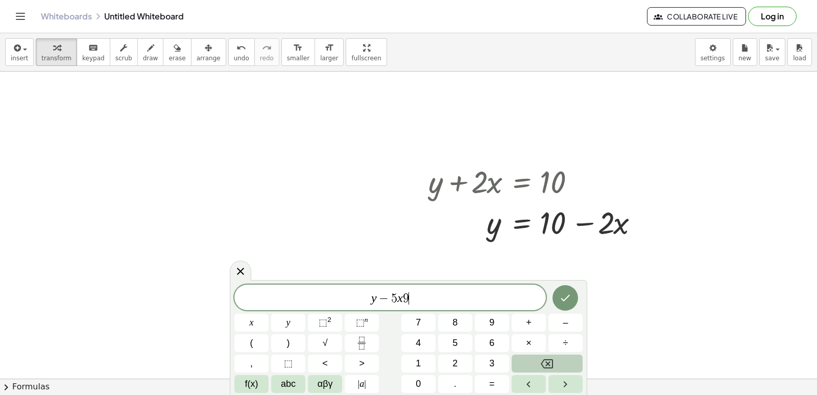
click at [558, 356] on button "Backspace" at bounding box center [547, 363] width 71 height 18
click at [487, 389] on button "=" at bounding box center [492, 384] width 34 height 18
click at [560, 322] on button "–" at bounding box center [566, 323] width 34 height 18
click at [457, 361] on span "2" at bounding box center [454, 363] width 5 height 14
click at [571, 299] on icon "Done" at bounding box center [565, 298] width 12 height 12
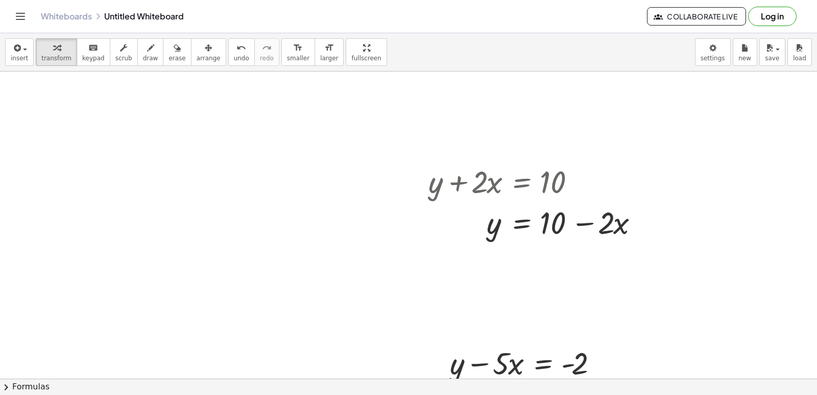
scroll to position [4872, 114]
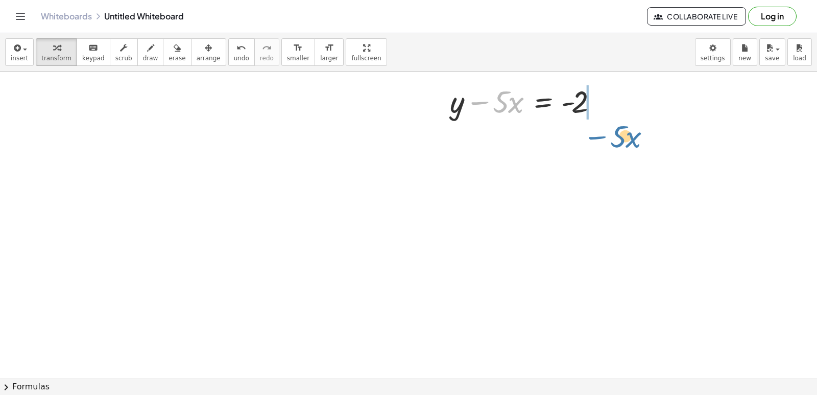
drag, startPoint x: 477, startPoint y: 101, endPoint x: 596, endPoint y: 115, distance: 119.9
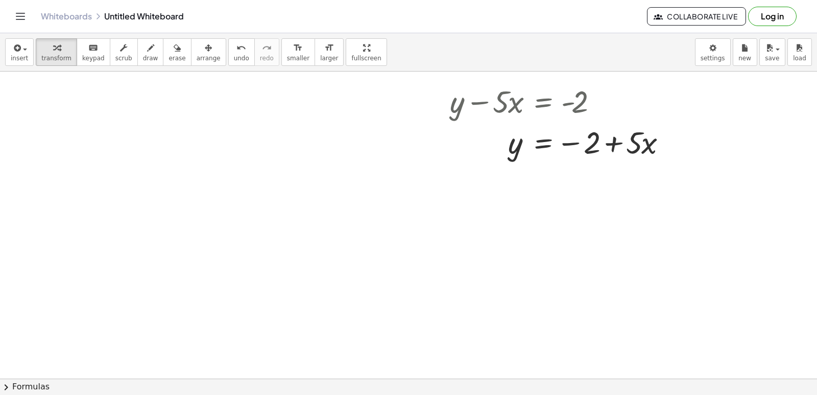
drag, startPoint x: 440, startPoint y: 339, endPoint x: 464, endPoint y: 325, distance: 27.2
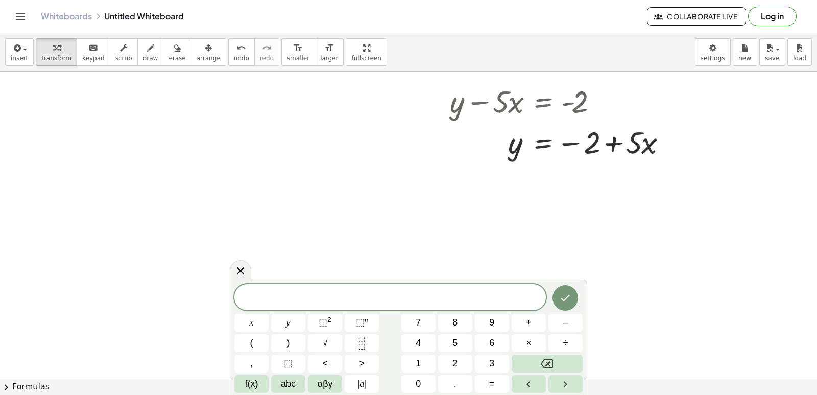
click at [497, 334] on div "x y ⬚ 2 ⬚ n 7 8 9 + – ( ) √ 4 5 6 × ÷ , ⬚ < > 1 2 3 f(x) abc αβγ | a | 0 . =" at bounding box center [408, 338] width 348 height 109
click at [282, 321] on button "y" at bounding box center [288, 323] width 34 height 18
click at [529, 324] on button "+" at bounding box center [529, 323] width 34 height 18
click at [485, 372] on div "y + ​ x y ⬚ 2 ⬚ n 7 8 9 + – ( ) √ 4 5 6 × ÷ , ⬚ < > 1 2 3 f(x) abc αβγ | a | 0 …" at bounding box center [408, 338] width 348 height 108
click at [500, 358] on button "3" at bounding box center [492, 363] width 34 height 18
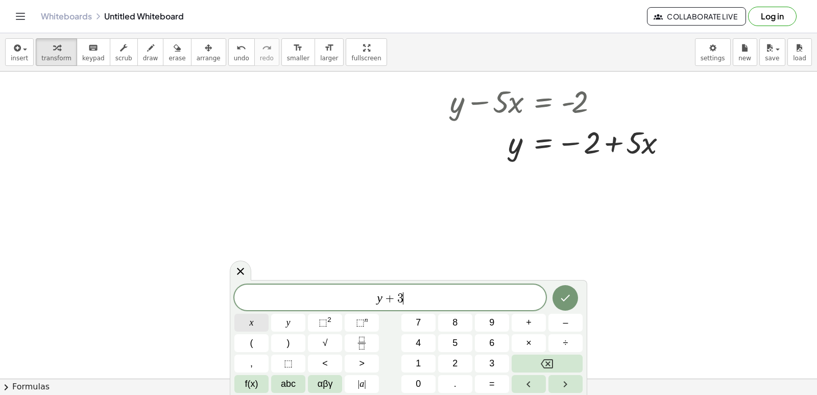
click at [259, 322] on button "x" at bounding box center [251, 323] width 34 height 18
click at [486, 385] on button "=" at bounding box center [492, 384] width 34 height 18
click at [430, 324] on button "7" at bounding box center [418, 323] width 34 height 18
click at [557, 292] on button "Done" at bounding box center [566, 298] width 26 height 26
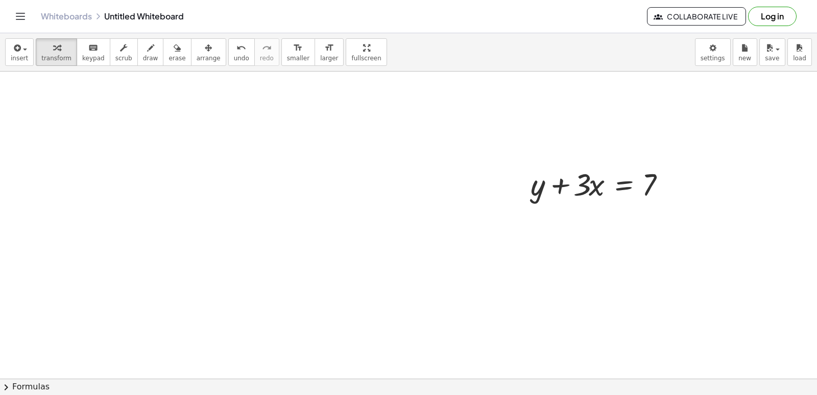
scroll to position [5042, 114]
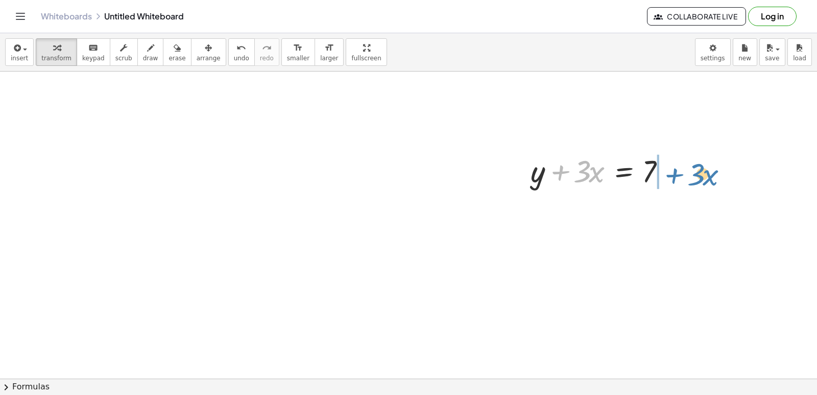
drag, startPoint x: 554, startPoint y: 169, endPoint x: 663, endPoint y: 173, distance: 109.4
click at [664, 173] on div at bounding box center [603, 170] width 155 height 41
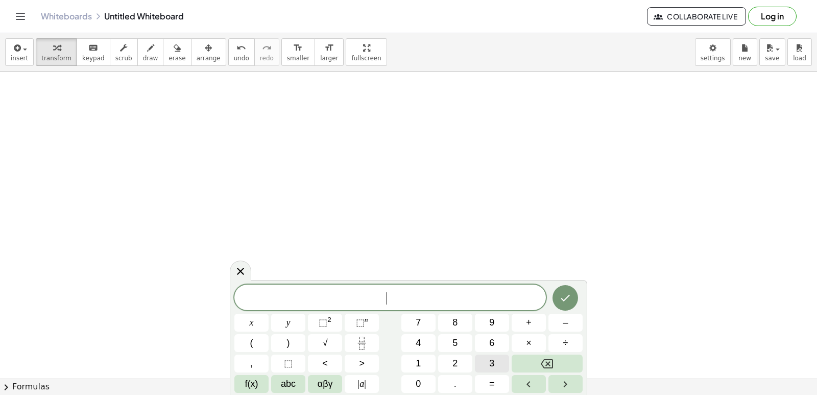
click at [489, 360] on button "3" at bounding box center [492, 363] width 34 height 18
click at [261, 321] on button "x" at bounding box center [251, 323] width 34 height 18
click at [560, 367] on button "Backspace" at bounding box center [547, 363] width 71 height 18
click at [282, 318] on button "y" at bounding box center [288, 323] width 34 height 18
click at [534, 324] on button "+" at bounding box center [529, 323] width 34 height 18
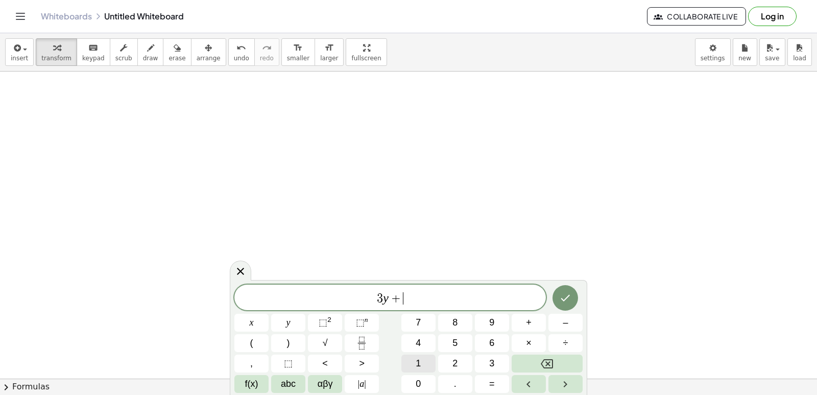
click at [412, 361] on button "1" at bounding box center [418, 363] width 34 height 18
click at [460, 357] on button "2" at bounding box center [455, 363] width 34 height 18
click at [246, 322] on button "x" at bounding box center [251, 323] width 34 height 18
click at [486, 381] on button "=" at bounding box center [492, 384] width 34 height 18
click at [424, 362] on button "1" at bounding box center [418, 363] width 34 height 18
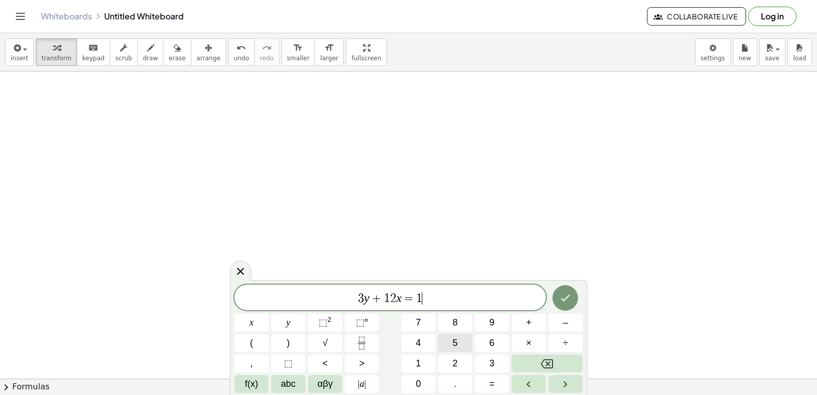
click at [446, 341] on button "5" at bounding box center [455, 343] width 34 height 18
click at [566, 297] on icon "Done" at bounding box center [565, 298] width 12 height 12
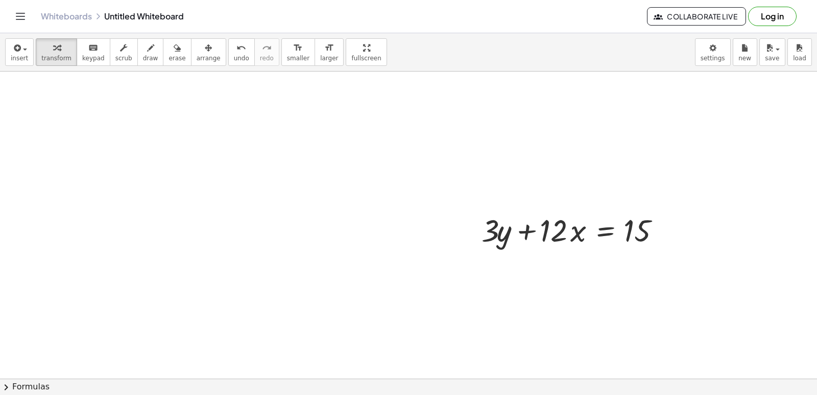
scroll to position [5307, 114]
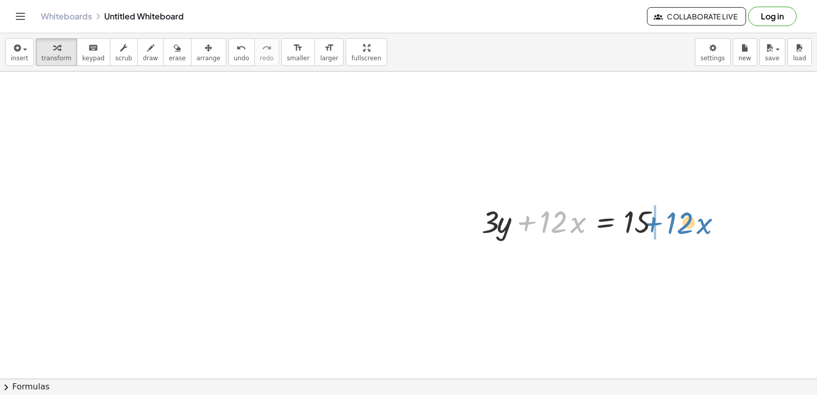
drag, startPoint x: 527, startPoint y: 220, endPoint x: 654, endPoint y: 221, distance: 126.7
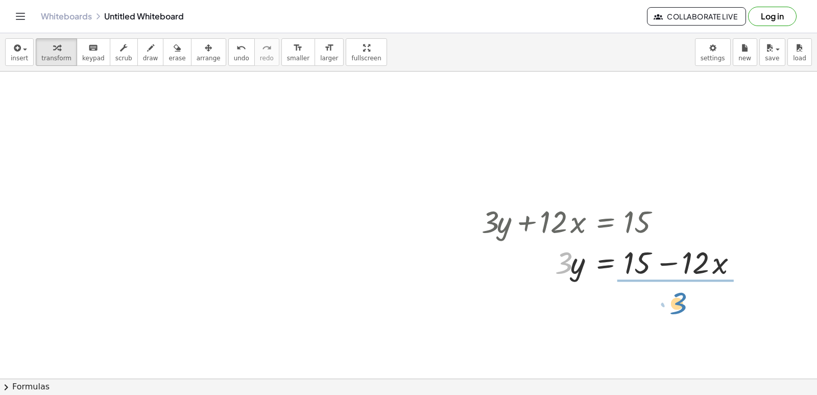
drag, startPoint x: 563, startPoint y: 268, endPoint x: 679, endPoint y: 303, distance: 121.7
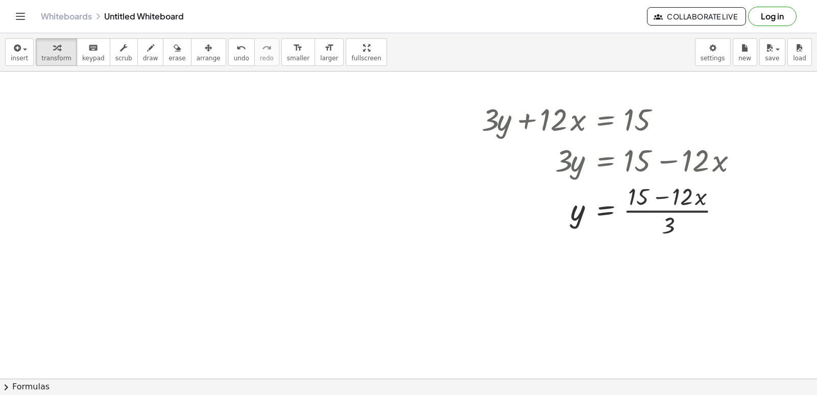
scroll to position [5533, 114]
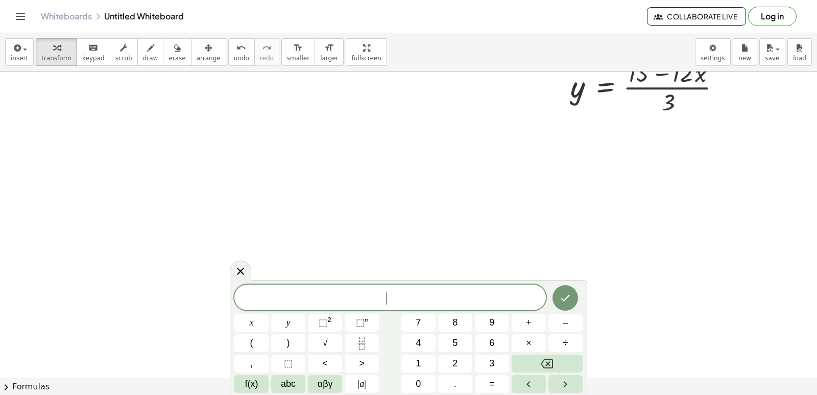
scroll to position [5271, 114]
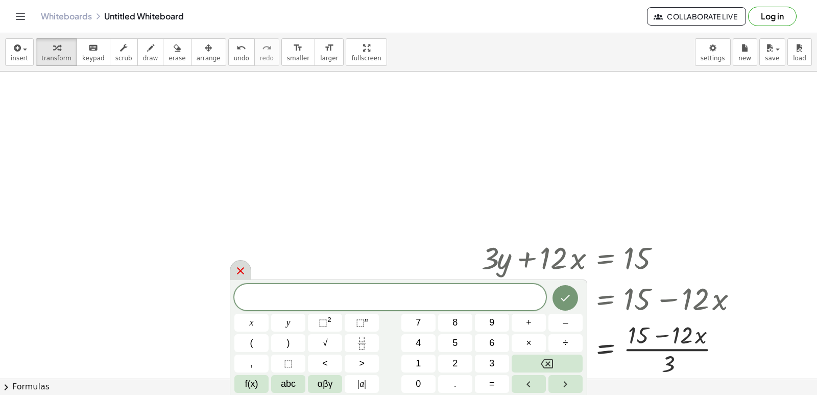
click at [240, 268] on icon at bounding box center [240, 271] width 12 height 12
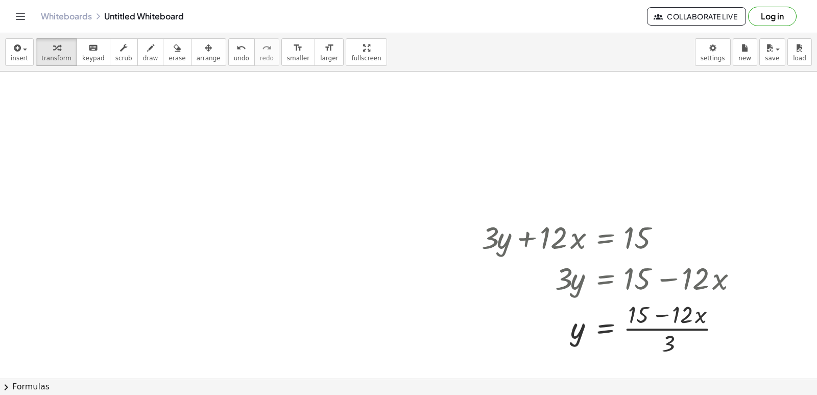
scroll to position [5312, 114]
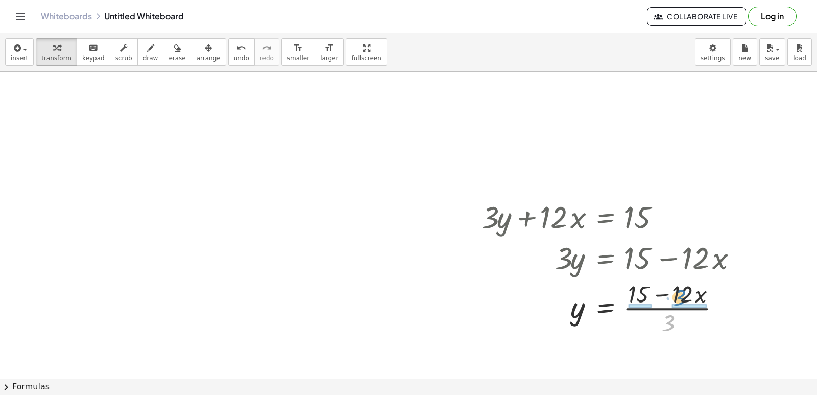
drag, startPoint x: 662, startPoint y: 320, endPoint x: 673, endPoint y: 293, distance: 28.8
click at [673, 293] on div at bounding box center [614, 307] width 274 height 60
click at [670, 308] on div at bounding box center [614, 307] width 275 height 60
drag, startPoint x: 663, startPoint y: 331, endPoint x: 639, endPoint y: 309, distance: 32.5
click at [660, 295] on div at bounding box center [614, 307] width 274 height 60
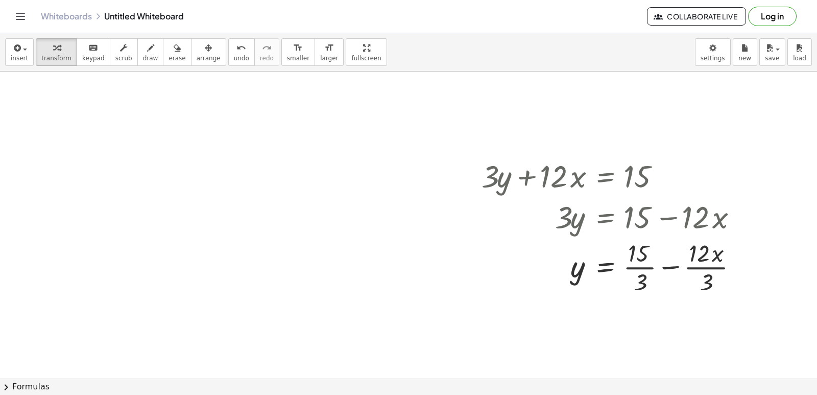
scroll to position [5373, 114]
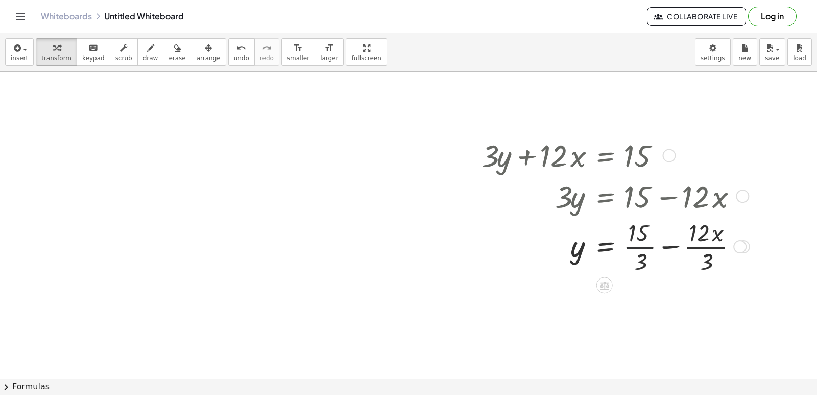
click at [637, 248] on div at bounding box center [614, 246] width 275 height 60
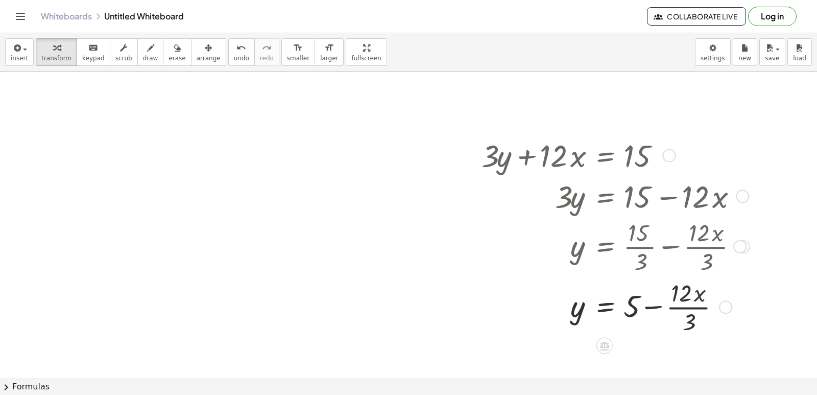
click at [704, 305] on div at bounding box center [614, 306] width 275 height 60
click at [695, 306] on div at bounding box center [614, 306] width 275 height 60
click at [651, 308] on div at bounding box center [614, 306] width 275 height 41
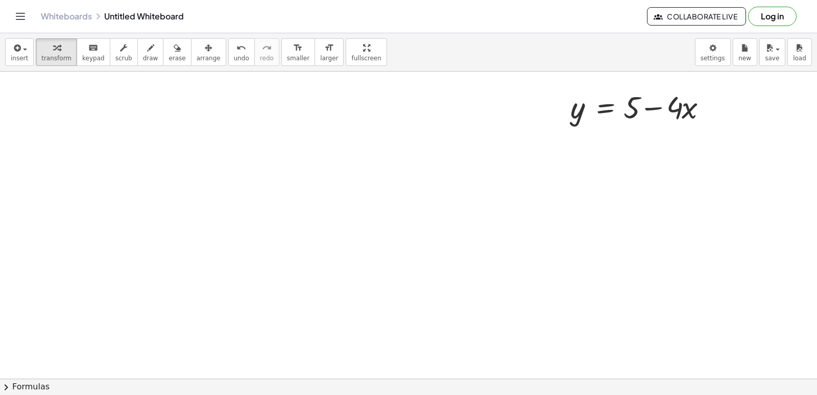
scroll to position [5835, 114]
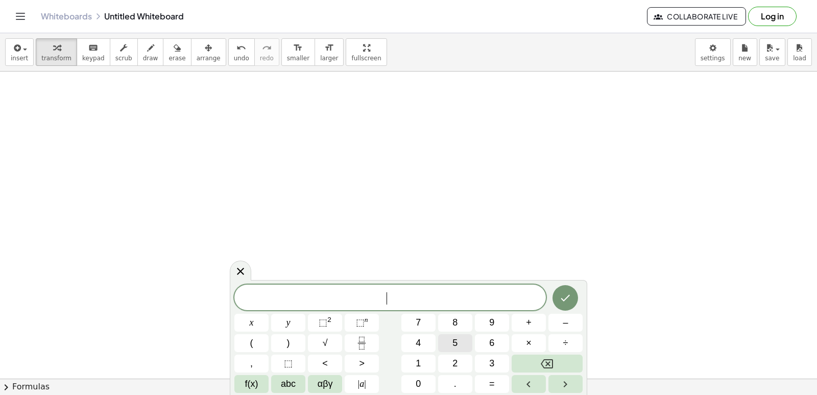
click at [472, 337] on button "5" at bounding box center [455, 343] width 34 height 18
click at [295, 318] on button "y" at bounding box center [288, 323] width 34 height 18
click at [569, 318] on button "–" at bounding box center [566, 323] width 34 height 18
click at [451, 339] on button "5" at bounding box center [455, 343] width 34 height 18
click at [254, 324] on button "x" at bounding box center [251, 323] width 34 height 18
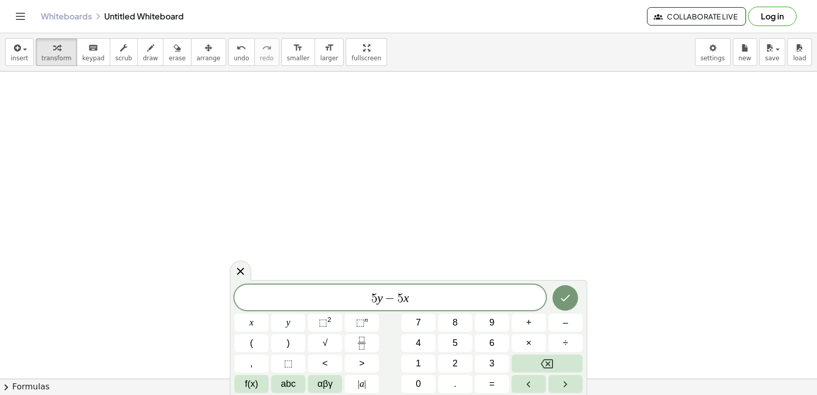
click at [485, 374] on div "5 y − 5 x x y ⬚ 2 ⬚ n 7 8 9 + – ( ) √ 4 5 6 × ÷ , ⬚ < > 1 2 3 f(x) abc αβγ | a …" at bounding box center [408, 338] width 348 height 108
click at [492, 380] on span "=" at bounding box center [492, 384] width 6 height 14
click at [569, 321] on button "–" at bounding box center [566, 323] width 34 height 18
click at [467, 362] on button "2" at bounding box center [455, 363] width 34 height 18
click at [426, 389] on button "0" at bounding box center [418, 384] width 34 height 18
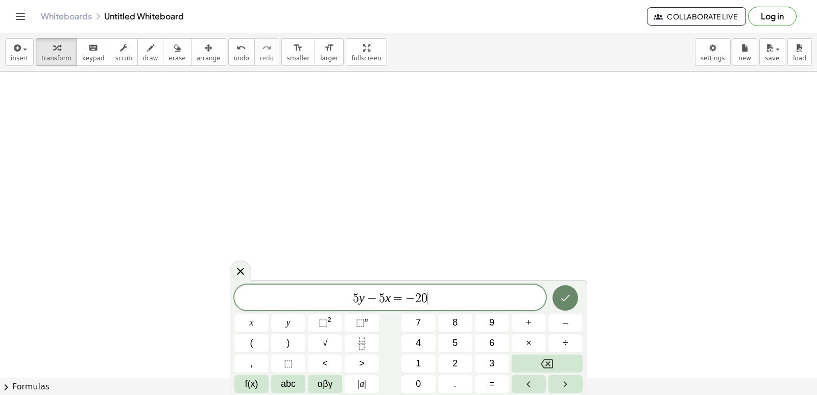
click at [575, 299] on button "Done" at bounding box center [566, 298] width 26 height 26
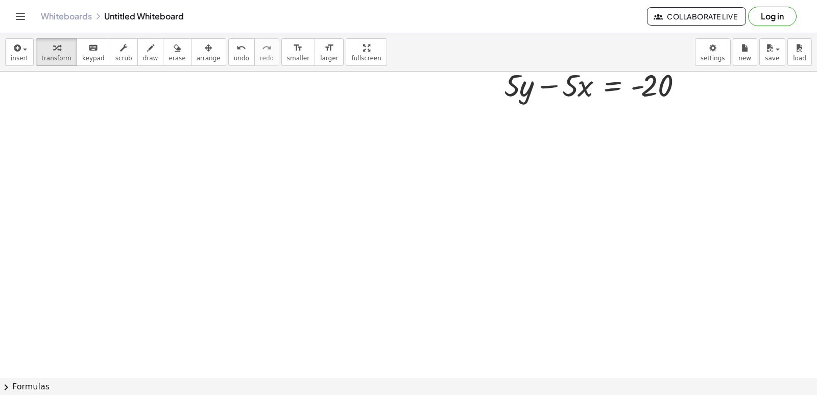
scroll to position [6541, 114]
drag, startPoint x: 807, startPoint y: 322, endPoint x: 817, endPoint y: 285, distance: 38.5
click at [817, 285] on div "+ y + · 2 · x = 10 + · 2 · x + y = 10 + y + 2 = 10 · · x · · x + y − · 5 · x = …" at bounding box center [408, 225] width 817 height 307
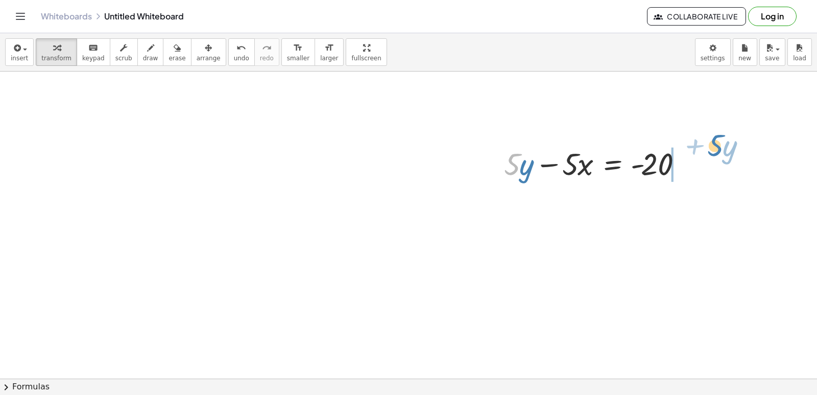
drag, startPoint x: 514, startPoint y: 159, endPoint x: 720, endPoint y: 137, distance: 207.0
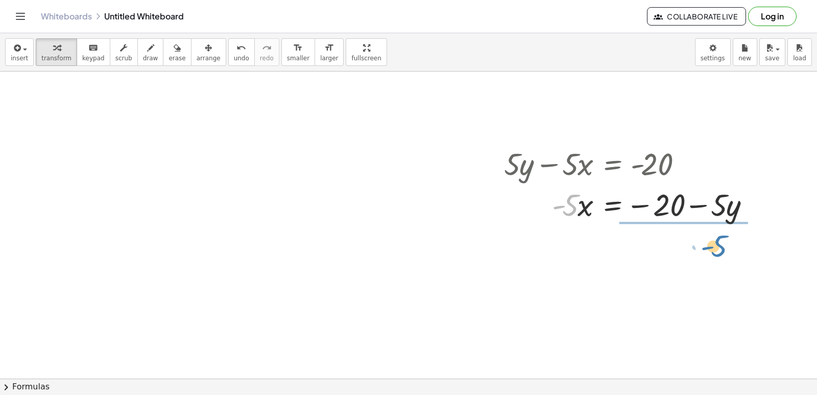
drag, startPoint x: 570, startPoint y: 198, endPoint x: 725, endPoint y: 237, distance: 159.0
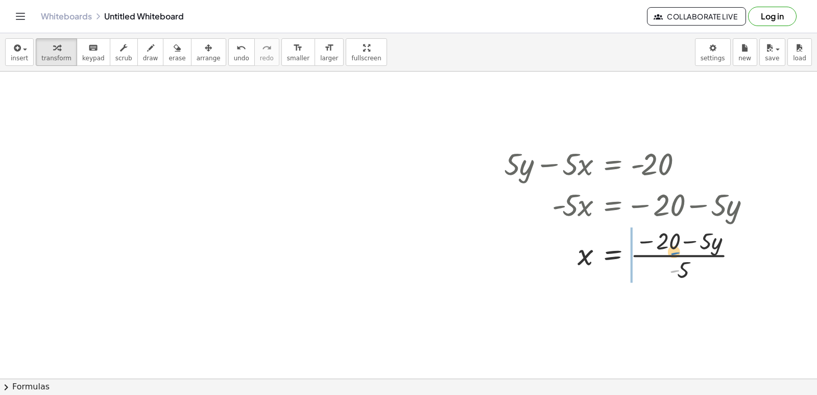
drag, startPoint x: 677, startPoint y: 274, endPoint x: 677, endPoint y: 257, distance: 16.9
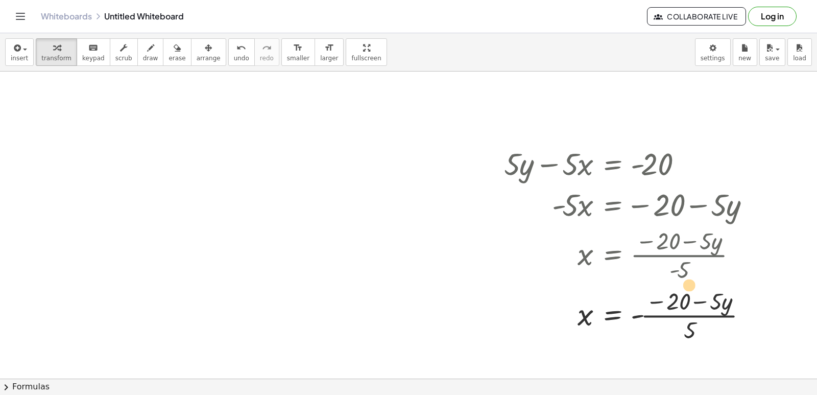
drag, startPoint x: 690, startPoint y: 332, endPoint x: 690, endPoint y: 286, distance: 46.5
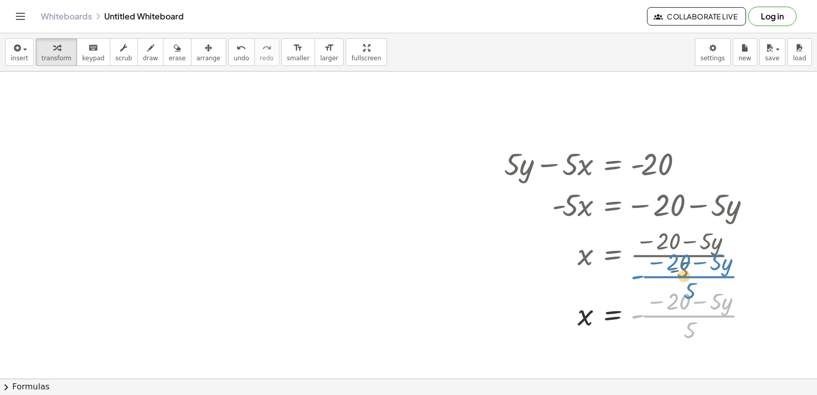
drag, startPoint x: 692, startPoint y: 320, endPoint x: 682, endPoint y: 222, distance: 98.5
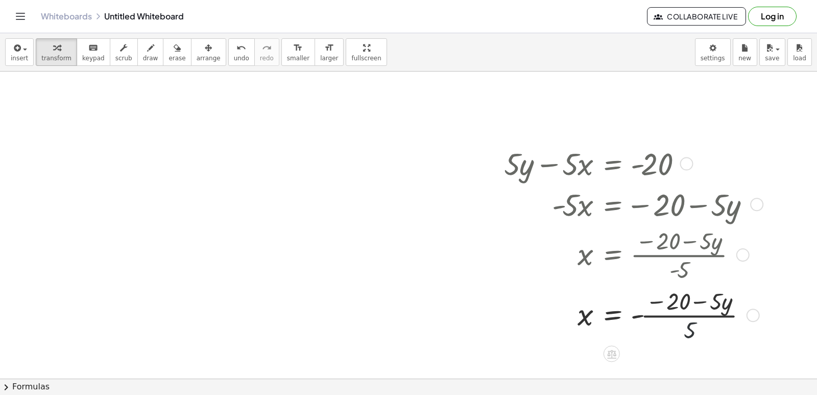
drag, startPoint x: 682, startPoint y: 222, endPoint x: 704, endPoint y: 323, distance: 103.5
click at [704, 325] on div at bounding box center [632, 314] width 266 height 60
drag, startPoint x: 680, startPoint y: 328, endPoint x: 675, endPoint y: 274, distance: 54.4
click at [678, 288] on div at bounding box center [632, 314] width 266 height 60
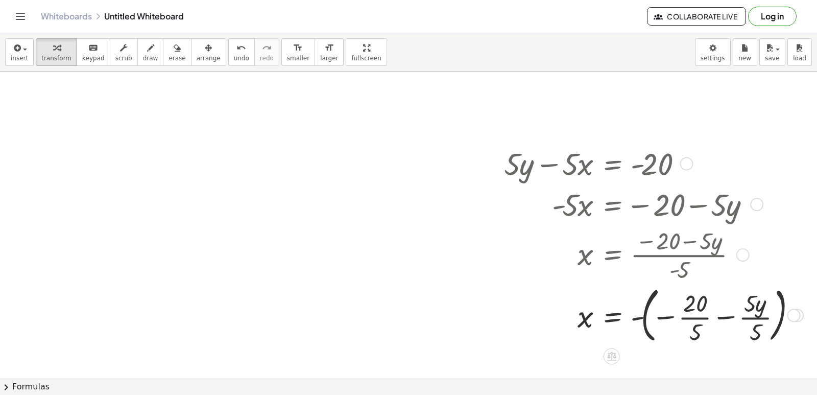
click at [692, 315] on div at bounding box center [652, 314] width 306 height 65
click at [739, 317] on div at bounding box center [643, 314] width 289 height 65
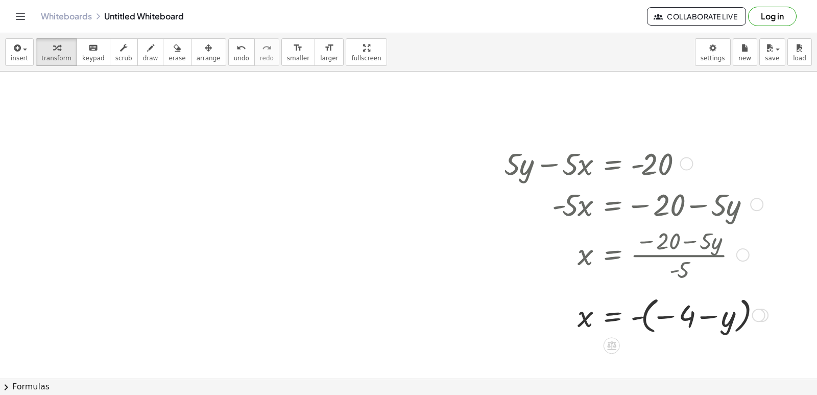
click at [675, 267] on div at bounding box center [634, 254] width 271 height 60
click at [755, 312] on div at bounding box center [758, 314] width 13 height 13
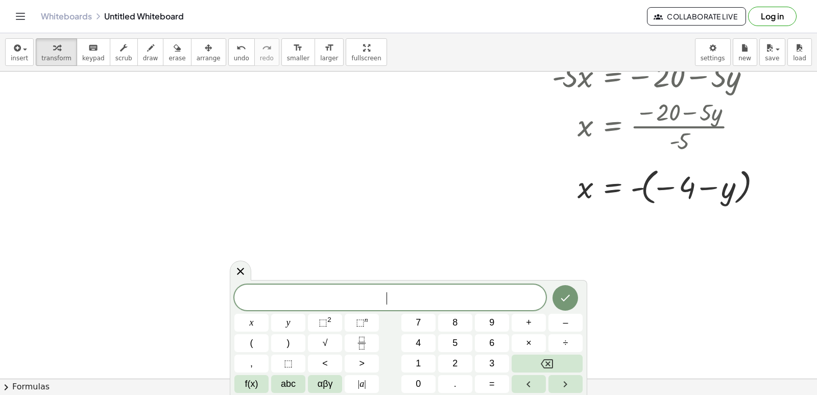
scroll to position [6408, 114]
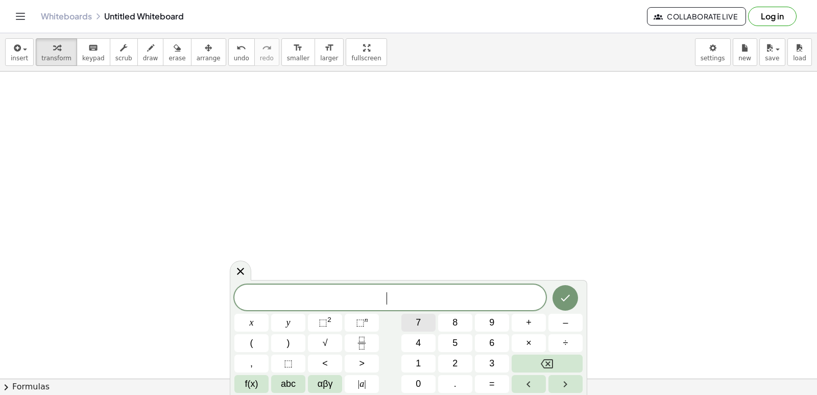
click at [426, 321] on button "7" at bounding box center [418, 323] width 34 height 18
click at [288, 320] on span "y" at bounding box center [289, 323] width 4 height 14
click at [568, 317] on span "–" at bounding box center [565, 323] width 5 height 14
click at [455, 359] on span "2" at bounding box center [454, 363] width 5 height 14
click at [416, 365] on span "1" at bounding box center [418, 363] width 5 height 14
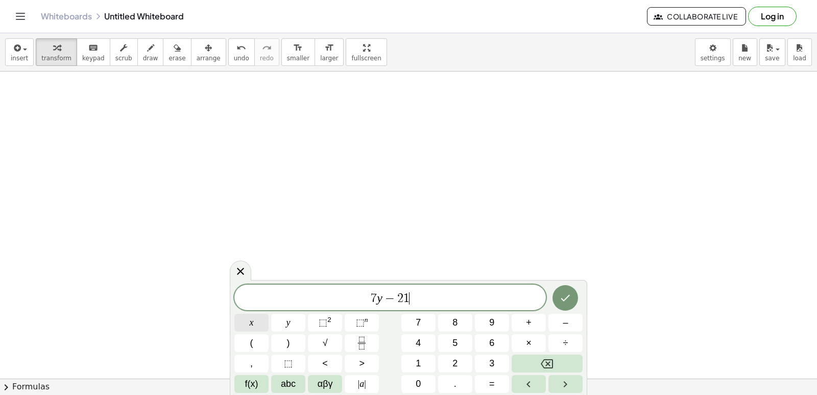
click at [313, 322] on div "7 y − 2 1 ​ x y ⬚ 2 ⬚ n 7 8 9 + – ( ) √ 4 5 6 × ÷ , ⬚ < > 1 2 3 f(x) abc αβγ | …" at bounding box center [408, 338] width 348 height 108
click at [261, 322] on button "x" at bounding box center [251, 323] width 34 height 18
click at [499, 383] on button "=" at bounding box center [492, 384] width 34 height 18
click at [430, 318] on button "7" at bounding box center [418, 323] width 34 height 18
click at [574, 293] on button "Done" at bounding box center [566, 298] width 26 height 26
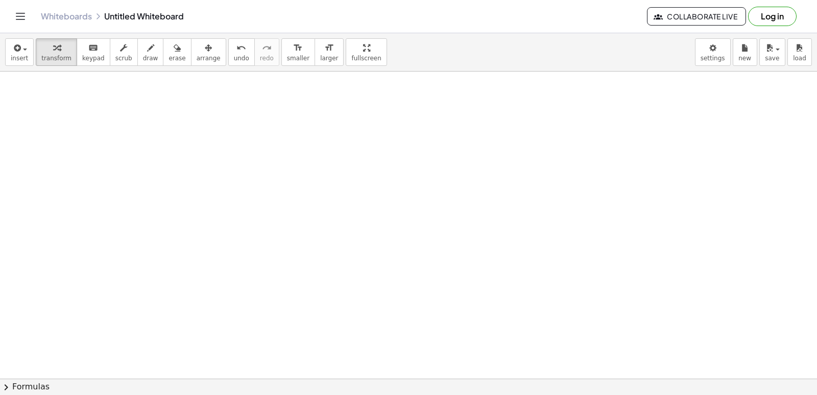
scroll to position [7644, 114]
drag, startPoint x: 817, startPoint y: 64, endPoint x: 815, endPoint y: 76, distance: 12.4
click at [815, 74] on div "insert select one: Math Expression Function Text Youtube Video Graphing Geometr…" at bounding box center [408, 214] width 817 height 362
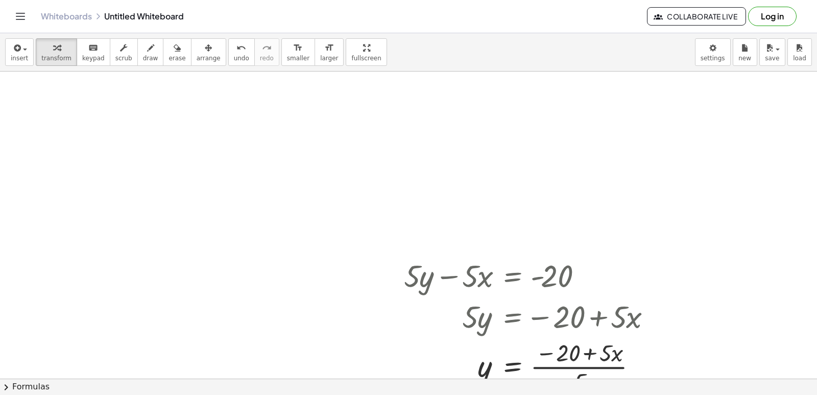
scroll to position [1365, 114]
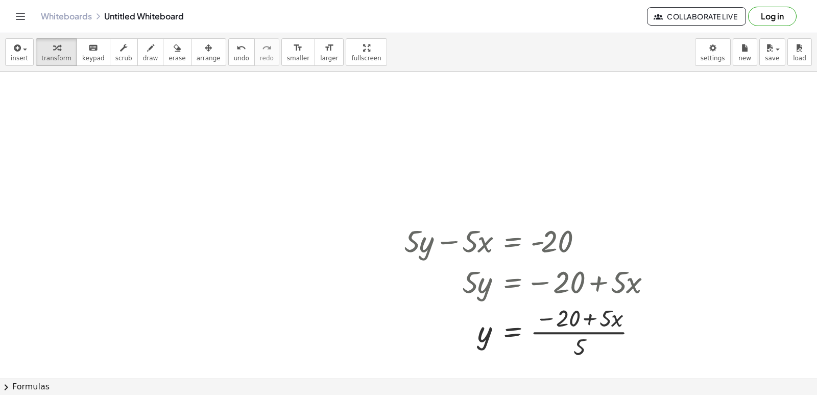
drag, startPoint x: 464, startPoint y: 294, endPoint x: 462, endPoint y: 281, distance: 12.4
click at [462, 283] on div at bounding box center [532, 280] width 266 height 41
drag, startPoint x: 462, startPoint y: 281, endPoint x: 412, endPoint y: 248, distance: 59.9
click at [512, 241] on div "+ · 5 · y − · 5 · x = - 20 · 5 · y = − 20 + · 5 · x · 5 y = − 20 + · 5 · x · ( )" at bounding box center [512, 241] width 0 height 0
drag, startPoint x: 389, startPoint y: 143, endPoint x: 172, endPoint y: 146, distance: 217.6
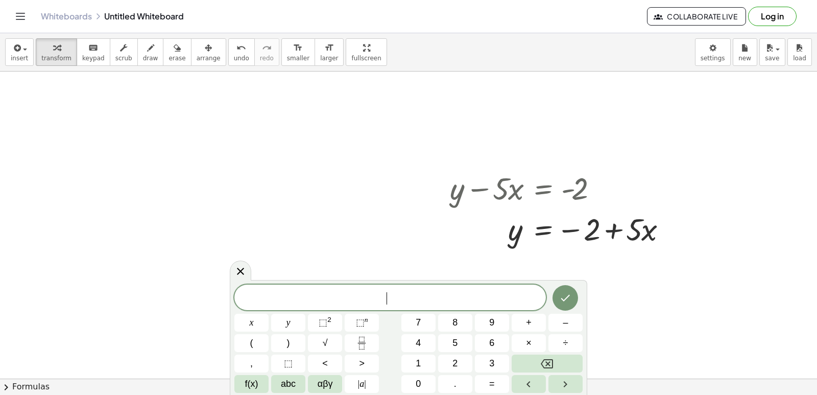
scroll to position [5046, 114]
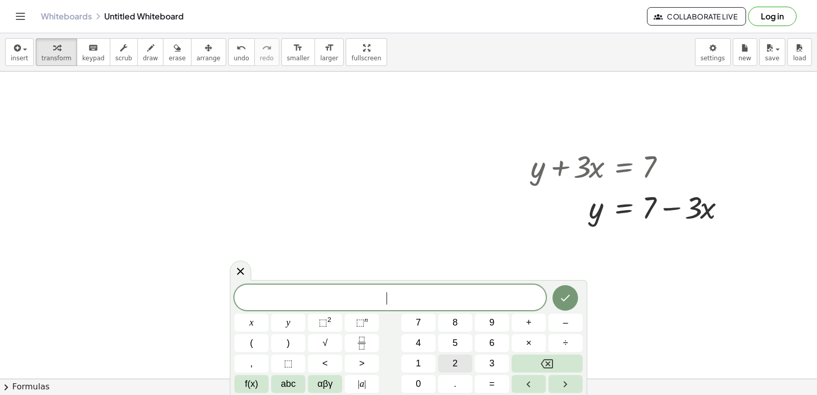
click at [460, 353] on div "​ x y ⬚ 2 ⬚ n 7 8 9 + – ( ) √ 4 5 6 × ÷ , ⬚ < > 1 2 3 f(x) abc αβγ | a | 0 . =" at bounding box center [408, 338] width 348 height 108
click at [458, 353] on div "​ x y ⬚ 2 ⬚ n 7 8 9 + – ( ) √ 4 5 6 × ÷ , ⬚ < > 1 2 3 f(x) abc αβγ | a | 0 . =" at bounding box center [408, 338] width 348 height 108
click at [467, 374] on div "​ x y ⬚ 2 ⬚ n 7 8 9 + – ( ) √ 4 5 6 × ÷ , ⬚ < > 1 2 3 f(x) abc αβγ | a | 0 . =" at bounding box center [408, 338] width 348 height 108
click at [462, 364] on button "2" at bounding box center [455, 363] width 34 height 18
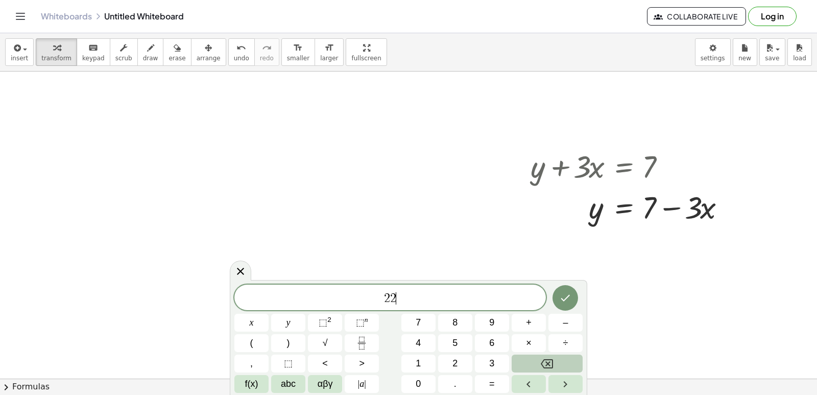
click at [574, 365] on button "Backspace" at bounding box center [547, 363] width 71 height 18
click at [294, 326] on button "y" at bounding box center [288, 323] width 34 height 18
click at [538, 314] on button "+" at bounding box center [529, 323] width 34 height 18
click at [259, 324] on button "x" at bounding box center [251, 323] width 34 height 18
click at [498, 383] on button "=" at bounding box center [492, 384] width 34 height 18
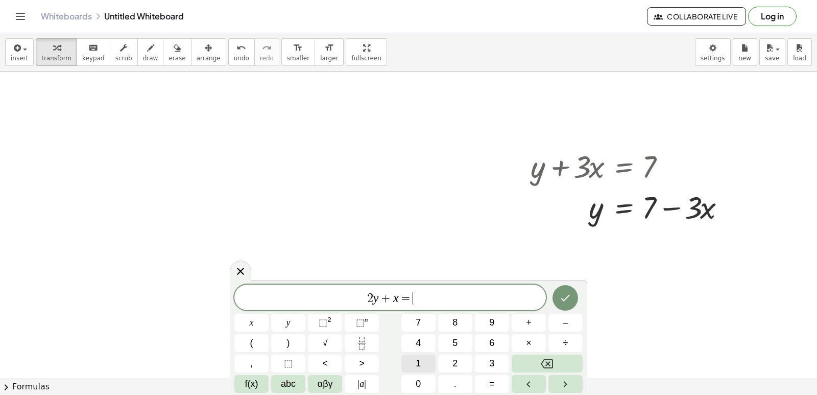
click at [421, 369] on button "1" at bounding box center [418, 363] width 34 height 18
click at [436, 376] on div "2 y + x = 1 ​ x y ⬚ 2 ⬚ n 7 8 9 + – ( ) √ 4 5 6 × ÷ , ⬚ < > 1 2 3 f(x) abc αβγ …" at bounding box center [408, 338] width 348 height 108
click at [432, 382] on button "0" at bounding box center [418, 384] width 34 height 18
click at [557, 293] on button "Done" at bounding box center [566, 298] width 26 height 26
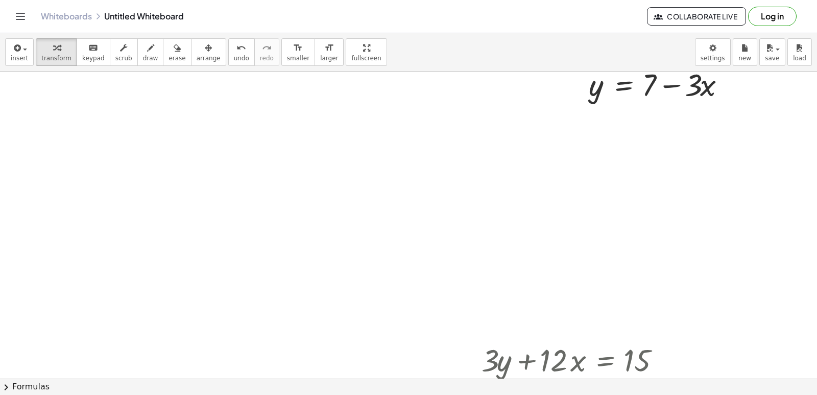
scroll to position [5189, 114]
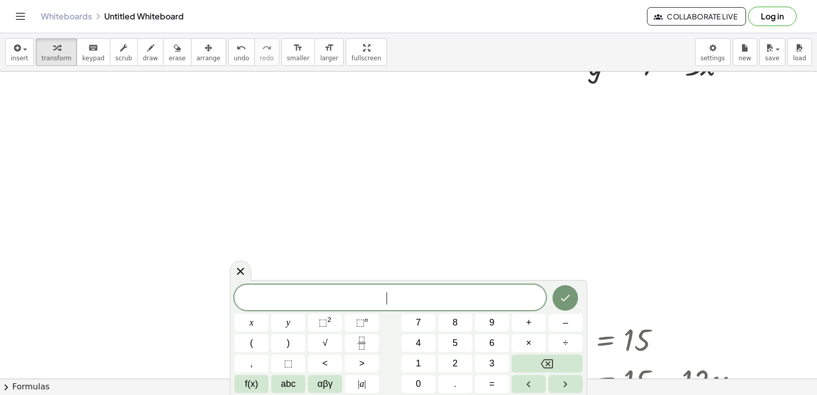
drag, startPoint x: 808, startPoint y: 367, endPoint x: 655, endPoint y: 324, distance: 159.1
click at [235, 272] on icon at bounding box center [240, 271] width 12 height 12
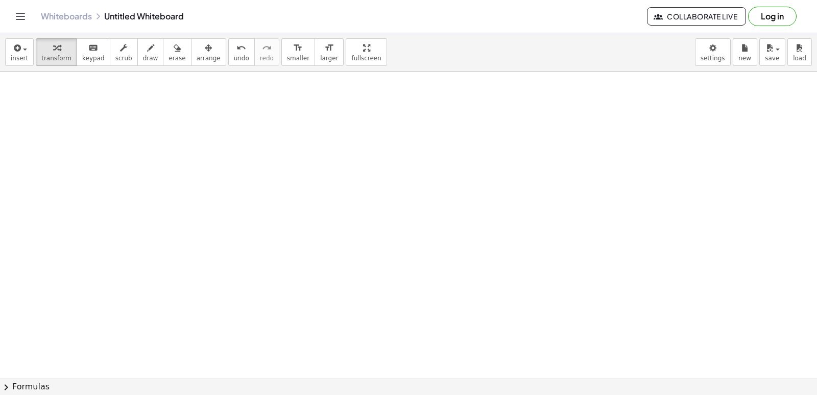
scroll to position [7234, 114]
click at [817, 394] on html "Graspable Math Activities Get Started Activity Bank Assigned Work Classes White…" at bounding box center [408, 197] width 817 height 395
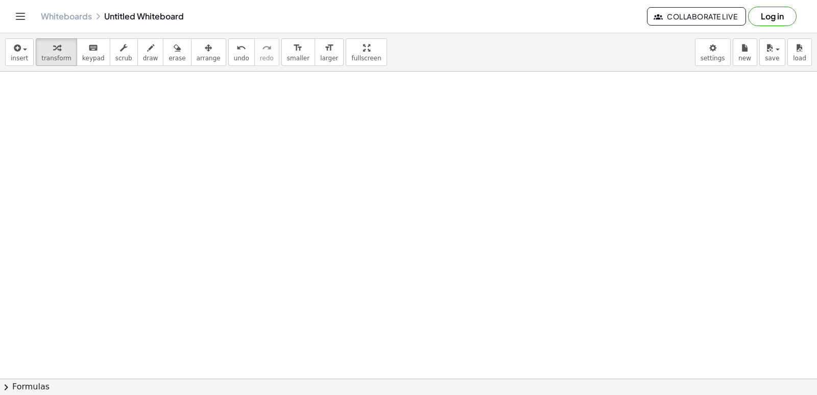
drag, startPoint x: 459, startPoint y: 275, endPoint x: 449, endPoint y: 285, distance: 14.1
drag, startPoint x: 413, startPoint y: 299, endPoint x: 403, endPoint y: 307, distance: 12.7
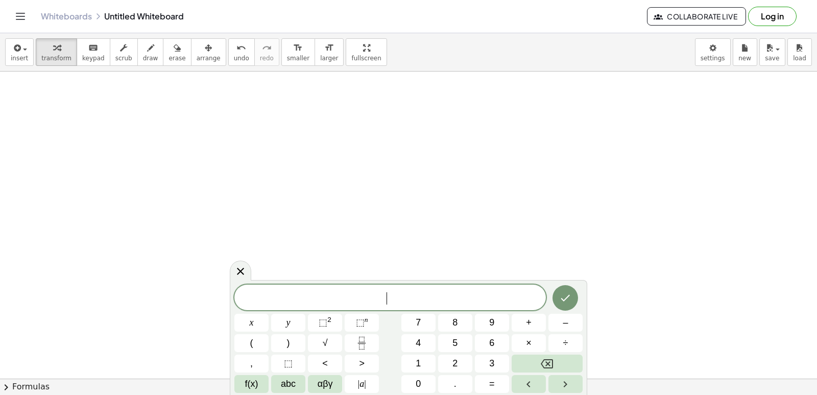
click at [396, 300] on span "​" at bounding box center [390, 298] width 312 height 14
click at [430, 355] on button "1" at bounding box center [418, 363] width 34 height 18
click at [445, 345] on button "5" at bounding box center [455, 343] width 34 height 18
click at [290, 313] on div "1 5 x y ⬚ 2 ⬚ n 7 8 9 + – ( ) √ 4 5 6 × ÷ , ⬚ < > 1 2 3 f(x) abc αβγ | a | 0 . =" at bounding box center [408, 338] width 348 height 108
click at [292, 324] on button "y" at bounding box center [288, 323] width 34 height 18
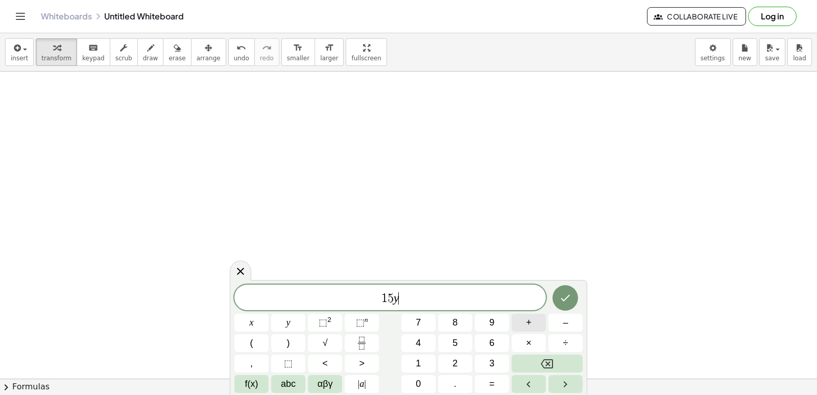
click at [518, 317] on button "+" at bounding box center [529, 323] width 34 height 18
click at [471, 345] on button "5" at bounding box center [455, 343] width 34 height 18
click at [264, 319] on button "x" at bounding box center [251, 323] width 34 height 18
click at [491, 376] on button "=" at bounding box center [492, 384] width 34 height 18
click at [560, 320] on button "–" at bounding box center [566, 323] width 34 height 18
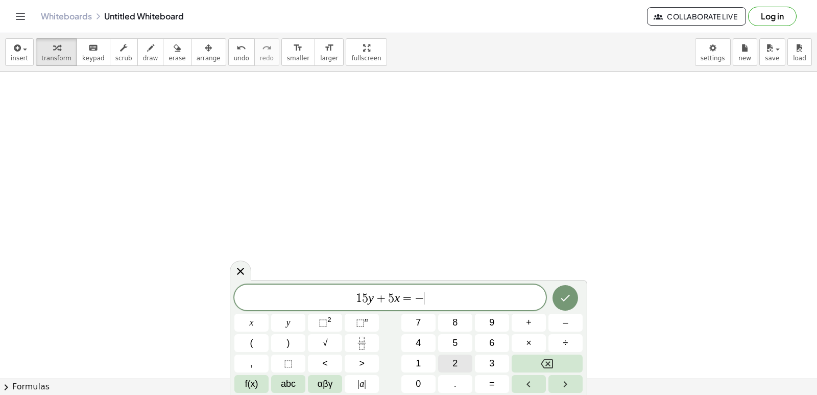
click at [460, 359] on button "2" at bounding box center [455, 363] width 34 height 18
click at [430, 379] on button "0" at bounding box center [418, 384] width 34 height 18
click at [561, 291] on button "Done" at bounding box center [566, 298] width 26 height 26
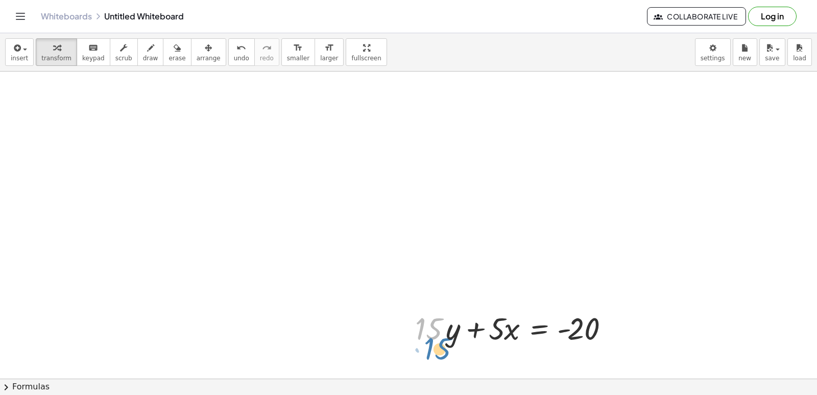
drag, startPoint x: 432, startPoint y: 332, endPoint x: 436, endPoint y: 338, distance: 7.7
click at [441, 338] on div at bounding box center [515, 327] width 211 height 41
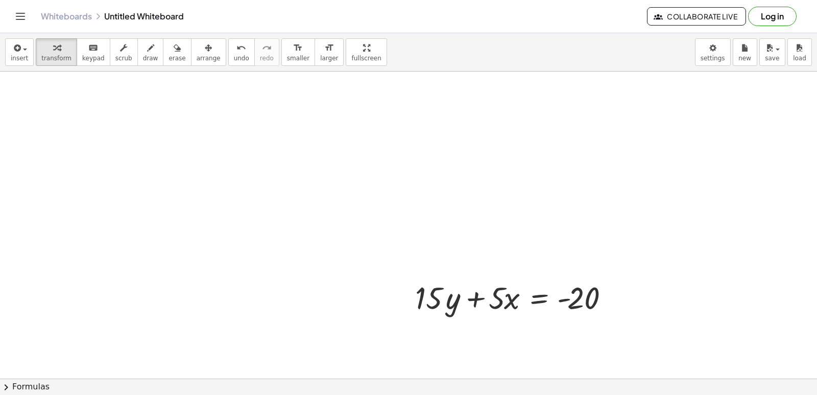
scroll to position [7022, 114]
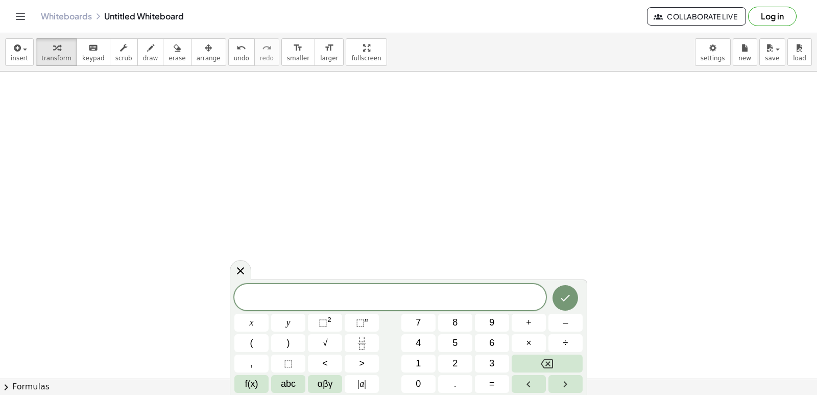
drag, startPoint x: 241, startPoint y: 270, endPoint x: 266, endPoint y: 252, distance: 31.2
click at [245, 266] on icon at bounding box center [240, 271] width 12 height 12
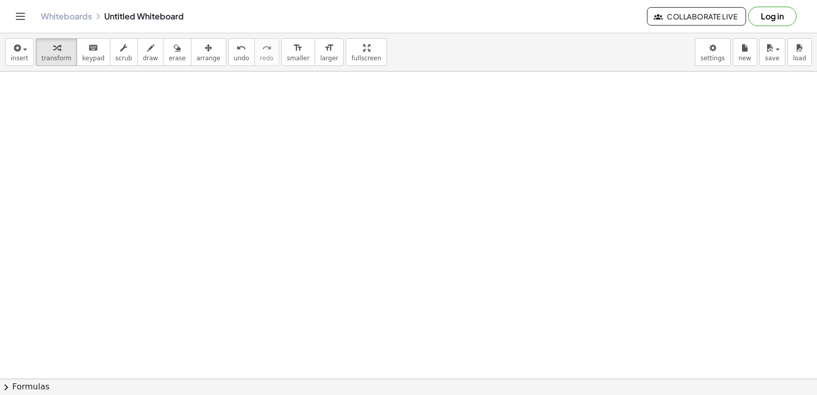
scroll to position [6760, 114]
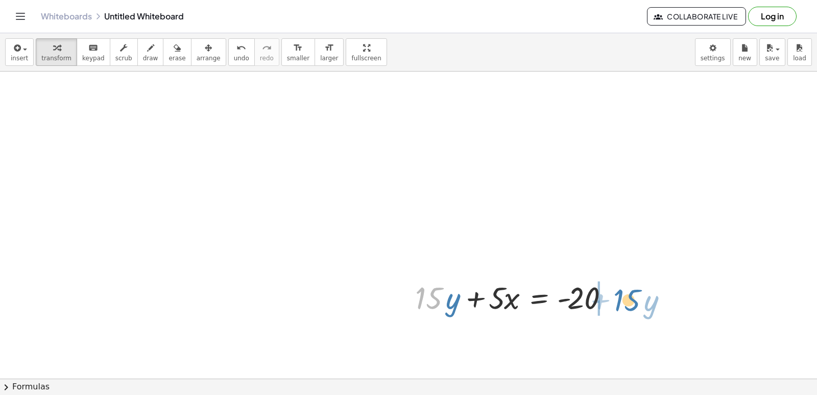
drag, startPoint x: 430, startPoint y: 296, endPoint x: 628, endPoint y: 298, distance: 198.2
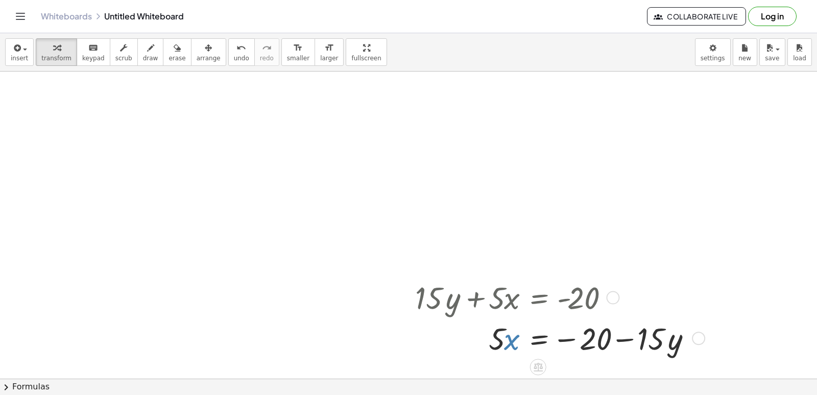
click at [506, 336] on div at bounding box center [558, 337] width 296 height 41
drag, startPoint x: 502, startPoint y: 340, endPoint x: 632, endPoint y: 369, distance: 133.4
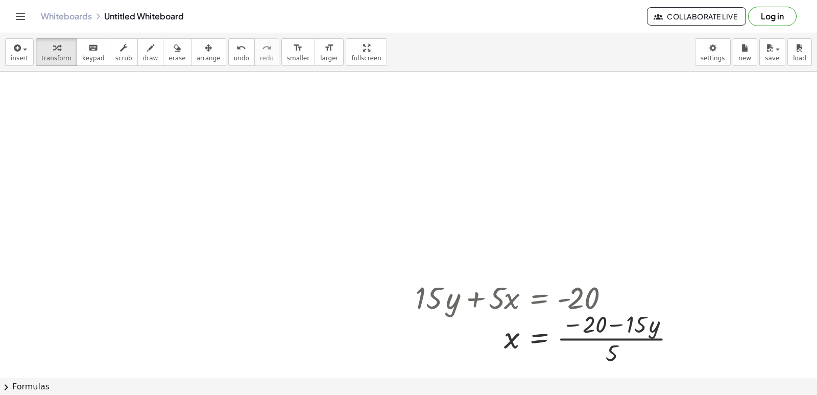
scroll to position [7022, 114]
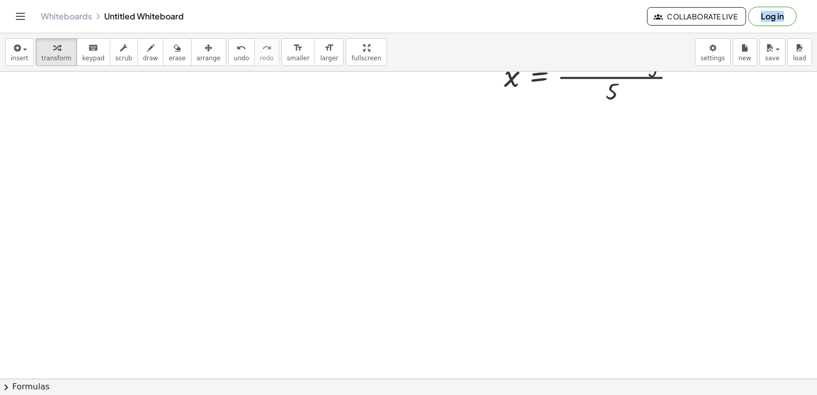
drag, startPoint x: 466, startPoint y: 20, endPoint x: 488, endPoint y: 62, distance: 47.5
click at [483, 62] on div "Graspable Math Activities Get Started Activity Bank Assigned Work Classes White…" at bounding box center [408, 197] width 817 height 395
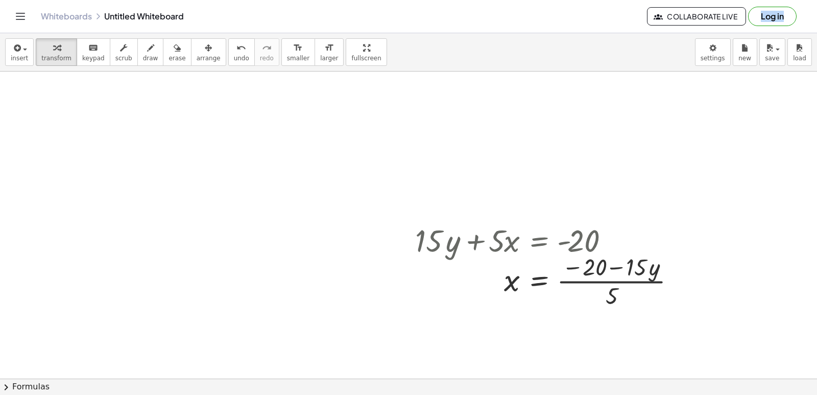
scroll to position [6812, 114]
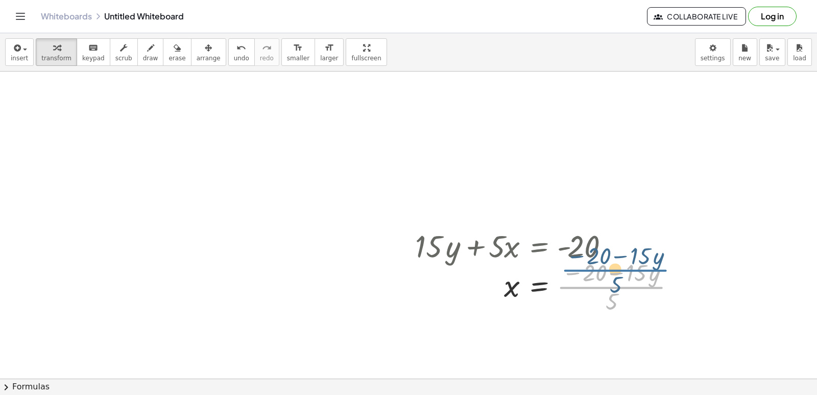
drag, startPoint x: 611, startPoint y: 295, endPoint x: 615, endPoint y: 276, distance: 19.3
drag, startPoint x: 615, startPoint y: 274, endPoint x: 608, endPoint y: 301, distance: 27.9
click at [608, 301] on div at bounding box center [549, 285] width 278 height 60
drag, startPoint x: 611, startPoint y: 303, endPoint x: 616, endPoint y: 273, distance: 30.6
click at [616, 273] on div at bounding box center [549, 285] width 278 height 60
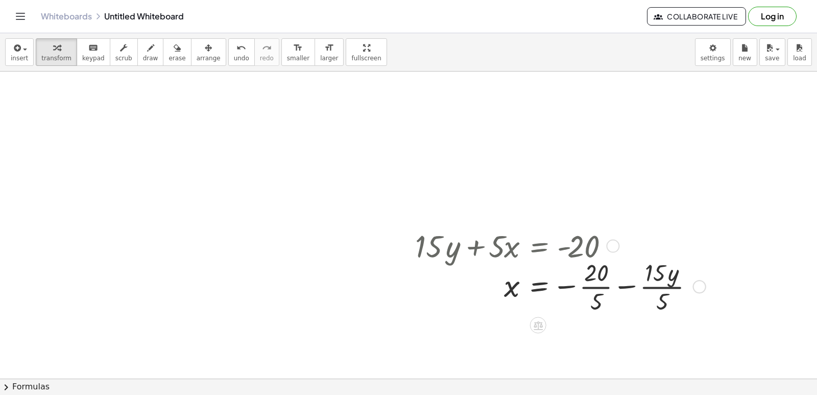
click at [599, 284] on div at bounding box center [558, 285] width 297 height 60
click at [648, 287] on div at bounding box center [549, 285] width 279 height 60
drag, startPoint x: 215, startPoint y: 358, endPoint x: 233, endPoint y: 359, distance: 18.9
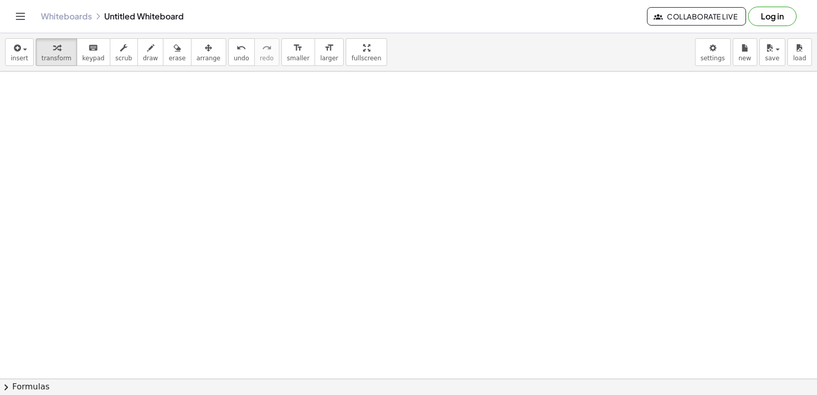
scroll to position [7067, 114]
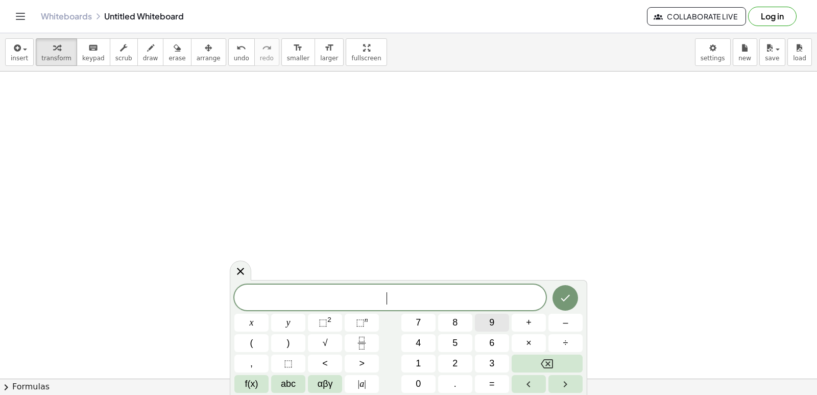
click at [493, 323] on span "9" at bounding box center [491, 323] width 5 height 14
click at [287, 314] on button "y" at bounding box center [288, 323] width 34 height 18
click at [528, 318] on span "+" at bounding box center [529, 323] width 6 height 14
click at [495, 366] on button "3" at bounding box center [492, 363] width 34 height 18
click at [259, 317] on button "x" at bounding box center [251, 323] width 34 height 18
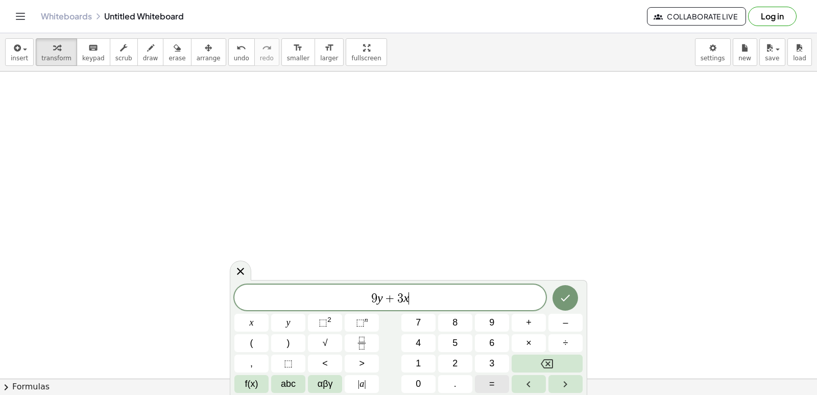
click at [486, 381] on button "=" at bounding box center [492, 384] width 34 height 18
click at [413, 358] on button "1" at bounding box center [418, 363] width 34 height 18
click at [457, 343] on span "5" at bounding box center [454, 343] width 5 height 14
click at [566, 297] on icon "Done" at bounding box center [565, 298] width 12 height 12
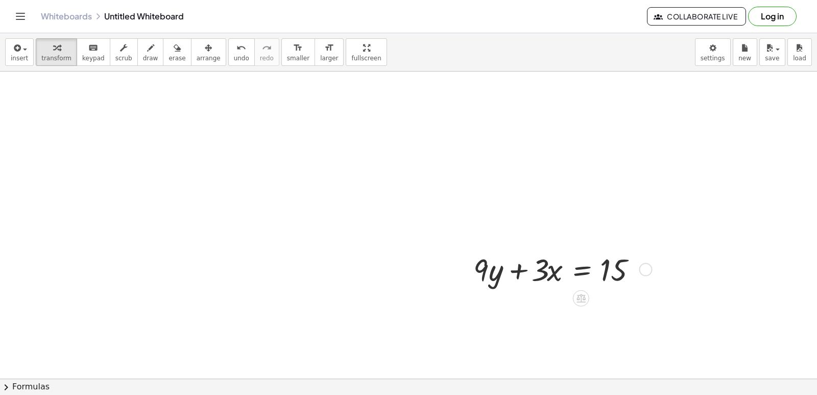
scroll to position [7221, 114]
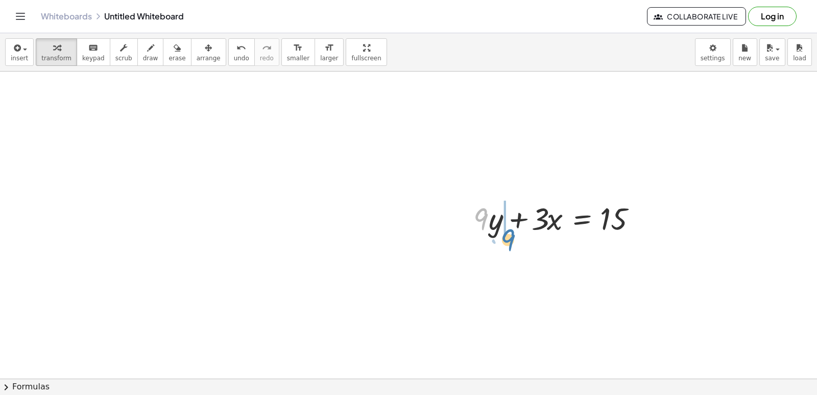
drag, startPoint x: 508, startPoint y: 239, endPoint x: 518, endPoint y: 314, distance: 75.3
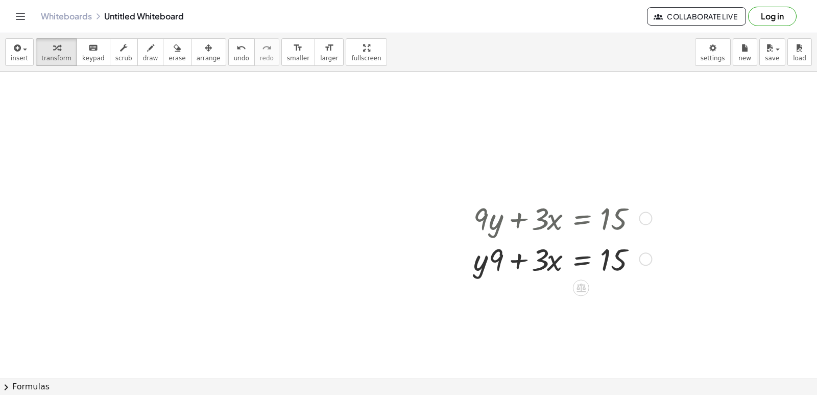
drag, startPoint x: 518, startPoint y: 314, endPoint x: 426, endPoint y: 191, distance: 153.2
drag, startPoint x: 494, startPoint y: 258, endPoint x: 463, endPoint y: 256, distance: 31.2
click at [463, 256] on div "+ · 9 · y + · 3 · x = 15 · 9 + · 9 · y + · 3 · x = 15" at bounding box center [559, 238] width 203 height 86
drag, startPoint x: 538, startPoint y: 321, endPoint x: 648, endPoint y: 258, distance: 126.1
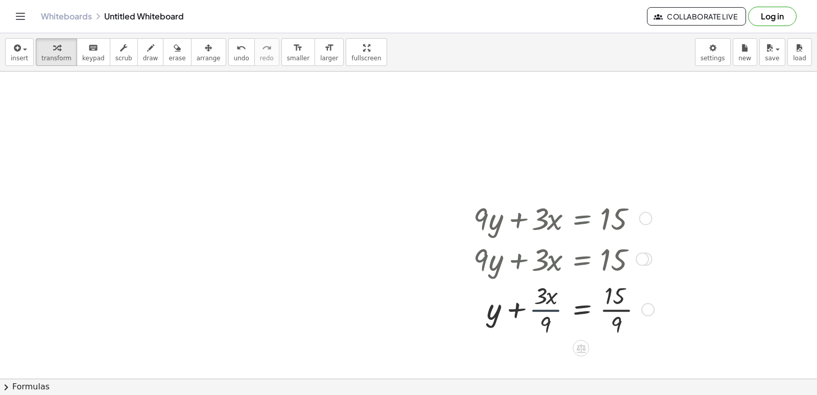
drag, startPoint x: 646, startPoint y: 258, endPoint x: 540, endPoint y: 304, distance: 115.7
click at [540, 308] on div at bounding box center [561, 308] width 187 height 60
click at [540, 304] on div at bounding box center [561, 308] width 187 height 60
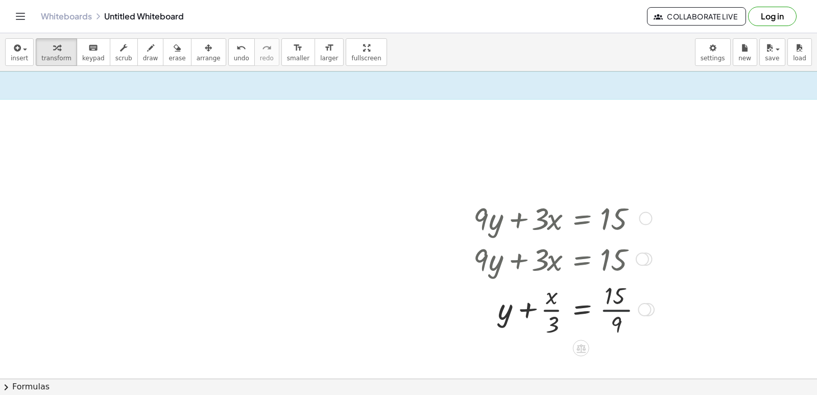
drag, startPoint x: 540, startPoint y: 304, endPoint x: 608, endPoint y: 306, distance: 68.5
click at [539, 302] on div at bounding box center [560, 308] width 185 height 60
drag, startPoint x: 539, startPoint y: 302, endPoint x: 595, endPoint y: 309, distance: 56.6
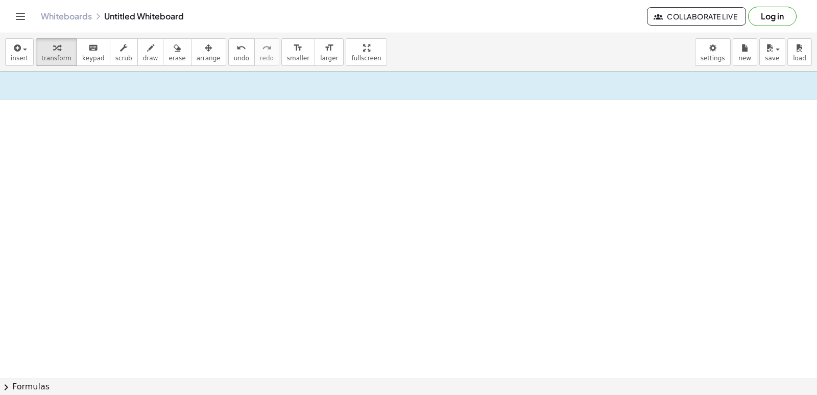
scroll to position [7476, 114]
drag, startPoint x: 449, startPoint y: 236, endPoint x: 391, endPoint y: 168, distance: 90.2
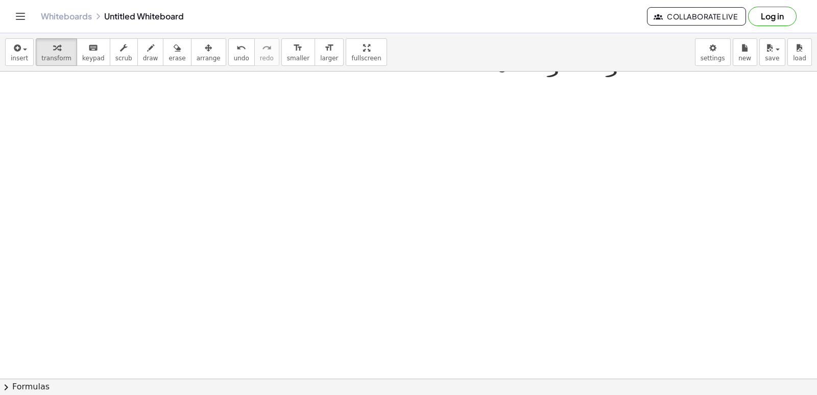
drag, startPoint x: 326, startPoint y: 203, endPoint x: 322, endPoint y: 211, distance: 8.9
drag, startPoint x: 437, startPoint y: 370, endPoint x: 423, endPoint y: 337, distance: 35.9
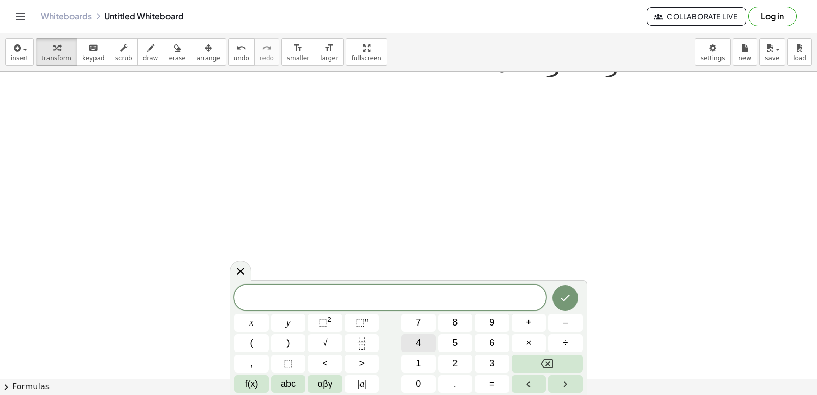
click at [423, 337] on button "4" at bounding box center [418, 343] width 34 height 18
click at [538, 359] on button "Backspace" at bounding box center [547, 363] width 71 height 18
click at [454, 364] on span "2" at bounding box center [454, 363] width 5 height 14
click at [293, 322] on button "y" at bounding box center [288, 323] width 34 height 18
click at [536, 319] on button "+" at bounding box center [529, 323] width 34 height 18
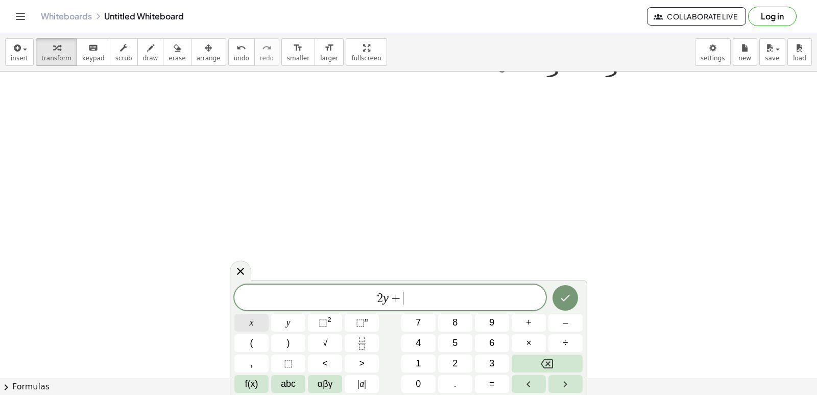
click at [242, 317] on button "x" at bounding box center [251, 323] width 34 height 18
click at [556, 290] on button "Done" at bounding box center [566, 298] width 26 height 26
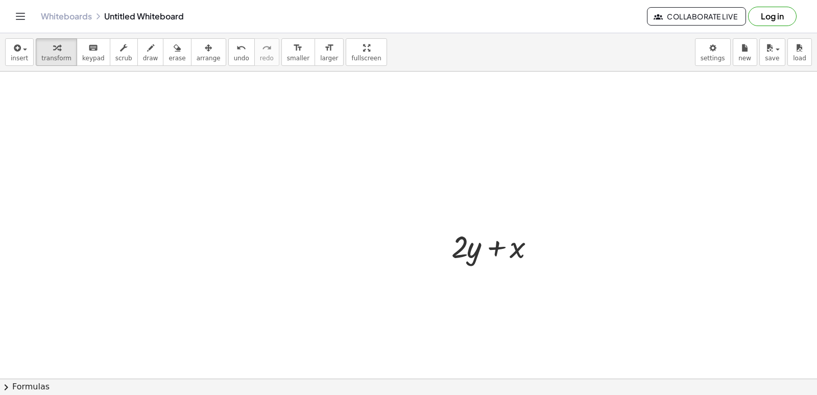
scroll to position [7629, 114]
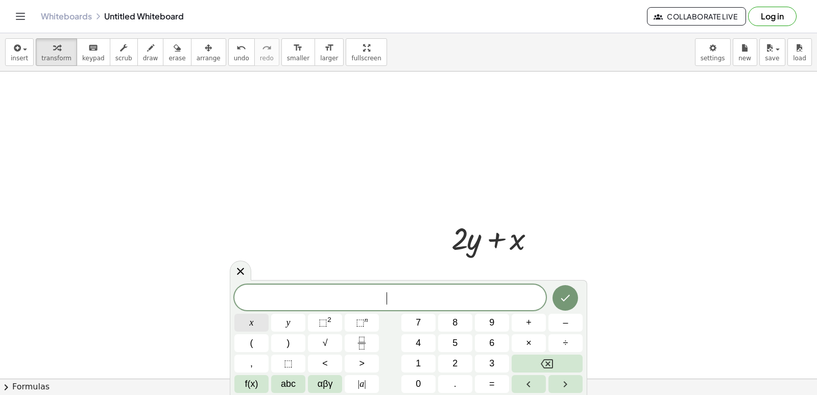
click at [263, 316] on button "x" at bounding box center [251, 323] width 34 height 18
click at [494, 383] on span "=" at bounding box center [492, 384] width 6 height 14
click at [462, 338] on button "5" at bounding box center [455, 343] width 34 height 18
click at [561, 294] on icon "Done" at bounding box center [565, 298] width 12 height 12
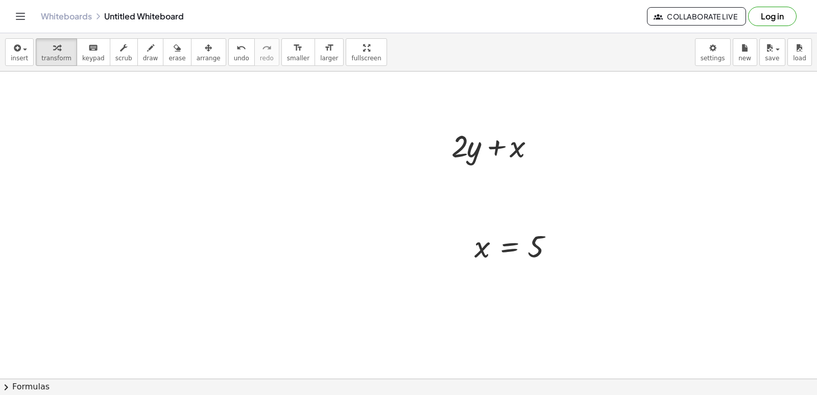
scroll to position [7732, 114]
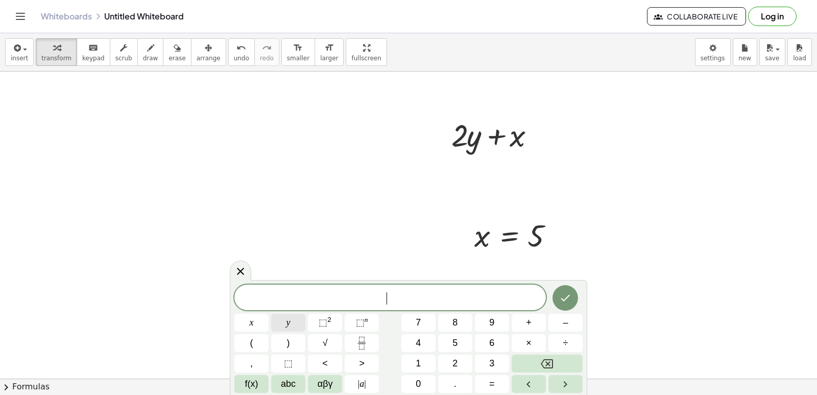
click at [296, 319] on button "y" at bounding box center [288, 323] width 34 height 18
click at [483, 384] on button "=" at bounding box center [492, 384] width 34 height 18
click at [482, 356] on button "3" at bounding box center [492, 363] width 34 height 18
click at [555, 300] on button "Done" at bounding box center [566, 298] width 26 height 26
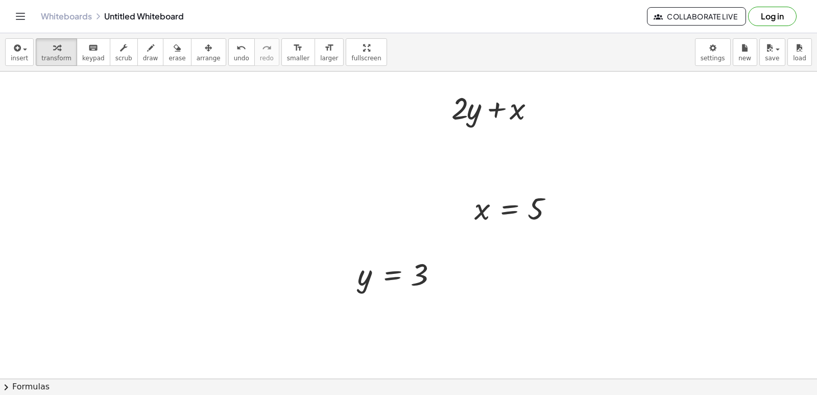
scroll to position [7783, 114]
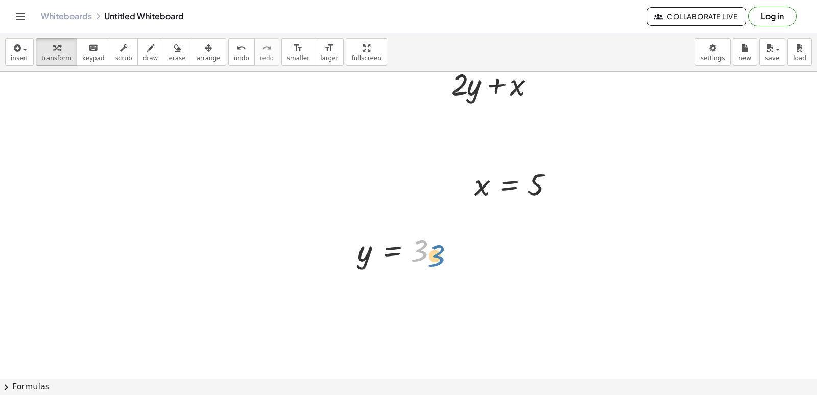
drag, startPoint x: 411, startPoint y: 237, endPoint x: 413, endPoint y: 245, distance: 8.4
click at [417, 243] on div at bounding box center [400, 249] width 97 height 39
drag, startPoint x: 395, startPoint y: 250, endPoint x: 640, endPoint y: 94, distance: 291.2
drag, startPoint x: 474, startPoint y: 189, endPoint x: 509, endPoint y: 100, distance: 95.7
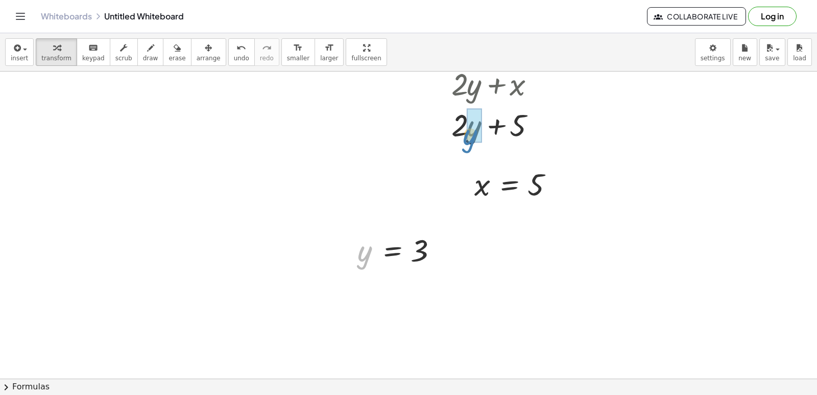
drag, startPoint x: 358, startPoint y: 255, endPoint x: 463, endPoint y: 138, distance: 156.9
click at [501, 116] on div at bounding box center [497, 124] width 112 height 41
click at [465, 123] on div at bounding box center [497, 124] width 112 height 41
click at [486, 131] on div at bounding box center [497, 124] width 102 height 41
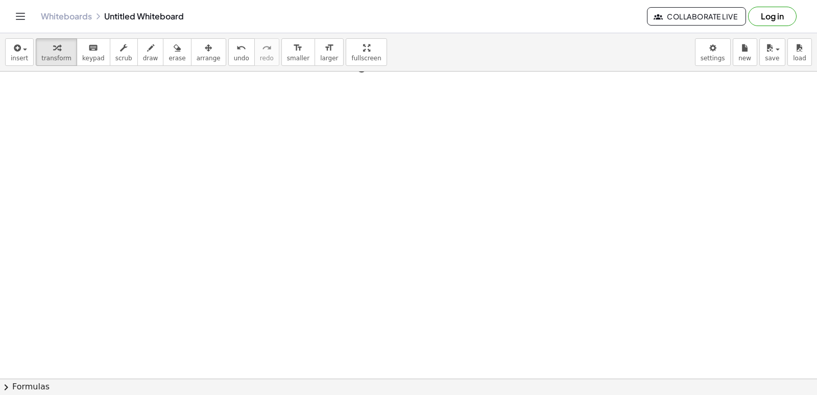
scroll to position [7988, 114]
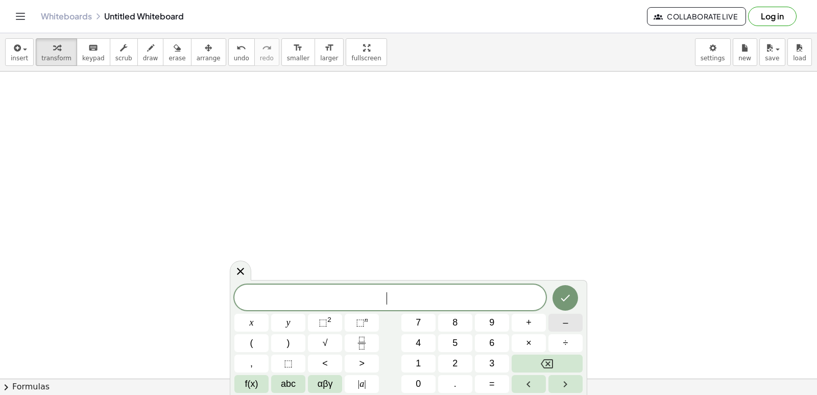
click at [554, 324] on button "–" at bounding box center [566, 323] width 34 height 18
click at [458, 363] on button "2" at bounding box center [455, 363] width 34 height 18
click at [289, 328] on span "y" at bounding box center [289, 323] width 4 height 14
click at [519, 317] on button "+" at bounding box center [529, 323] width 34 height 18
click at [423, 325] on button "7" at bounding box center [418, 323] width 34 height 18
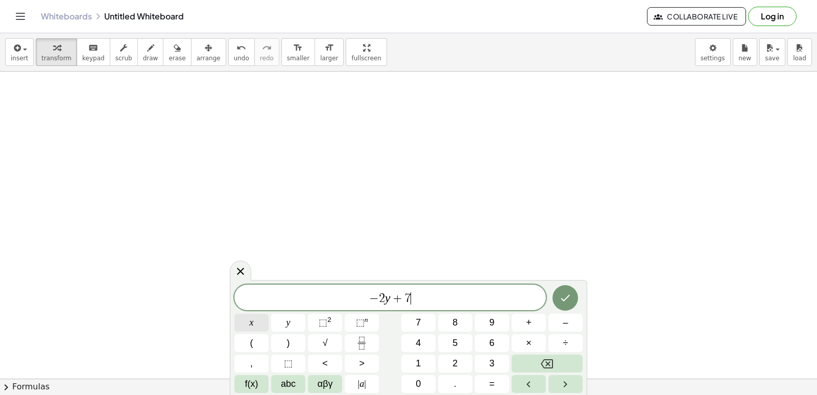
click at [251, 314] on button "x" at bounding box center [251, 323] width 34 height 18
click at [560, 294] on icon "Done" at bounding box center [565, 298] width 12 height 12
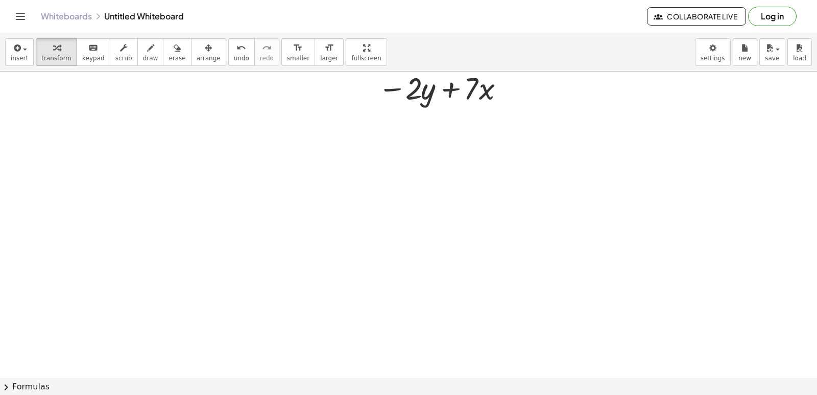
scroll to position [8192, 114]
drag, startPoint x: 513, startPoint y: 210, endPoint x: 508, endPoint y: 220, distance: 10.5
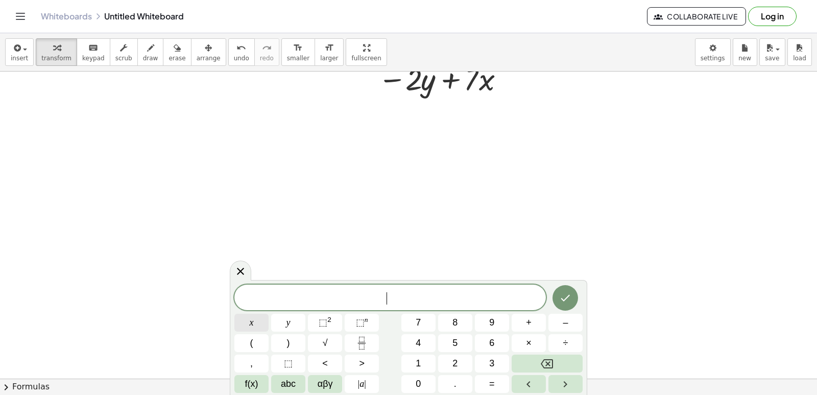
click at [244, 314] on button "x" at bounding box center [251, 323] width 34 height 18
click at [494, 377] on span "=" at bounding box center [492, 384] width 6 height 14
drag, startPoint x: 583, startPoint y: 317, endPoint x: 575, endPoint y: 320, distance: 8.1
click at [575, 320] on div "x = x y ⬚ 2 ⬚ n 7 8 9 + – ( ) √ 4 5 6 × ÷ , ⬚ < > 1 2 3 f(x) abc αβγ | a | 0 . =" at bounding box center [409, 337] width 358 height 115
click at [575, 320] on button "–" at bounding box center [566, 323] width 34 height 18
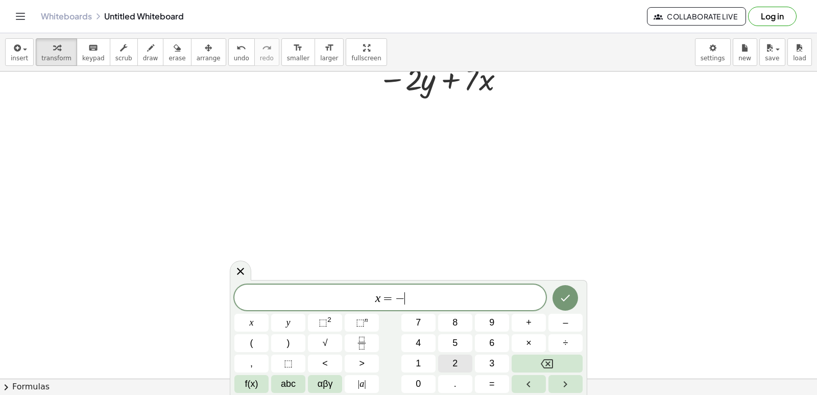
click at [458, 363] on button "2" at bounding box center [455, 363] width 34 height 18
click at [571, 298] on icon "Done" at bounding box center [565, 298] width 12 height 12
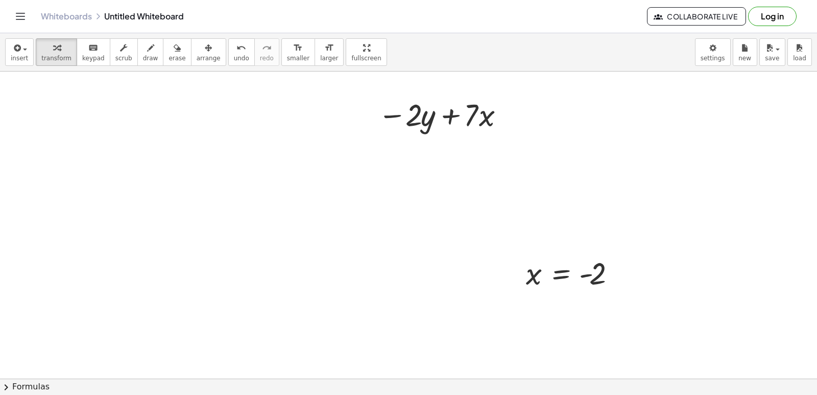
scroll to position [8141, 114]
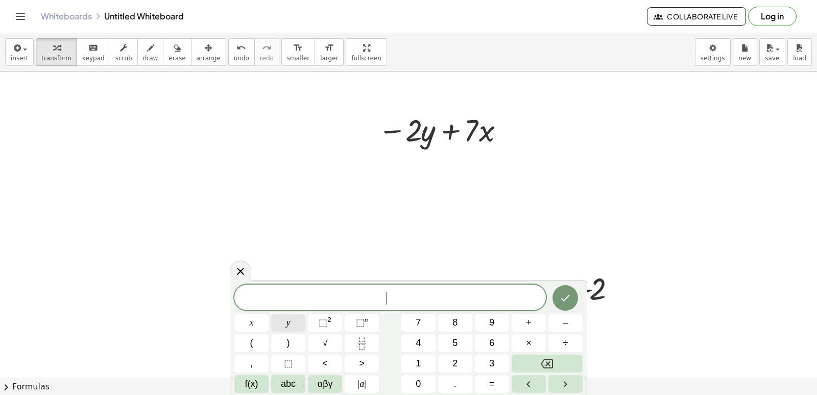
click at [294, 319] on button "y" at bounding box center [288, 323] width 34 height 18
click at [487, 387] on button "=" at bounding box center [492, 384] width 34 height 18
click at [500, 339] on button "6" at bounding box center [492, 343] width 34 height 18
click at [560, 296] on icon "Done" at bounding box center [565, 298] width 12 height 12
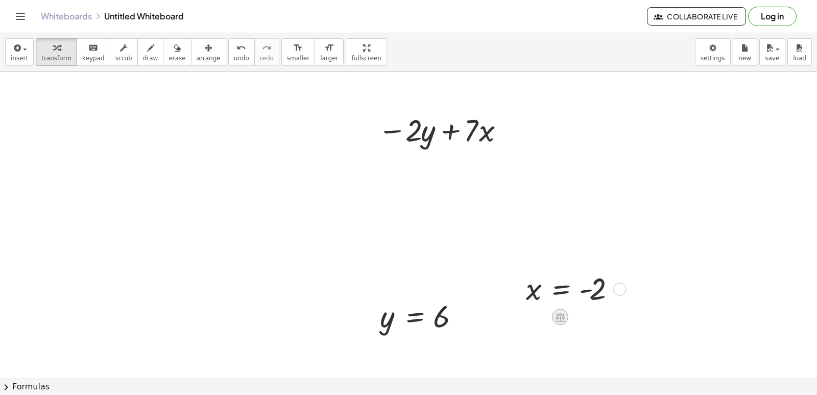
scroll to position [8192, 114]
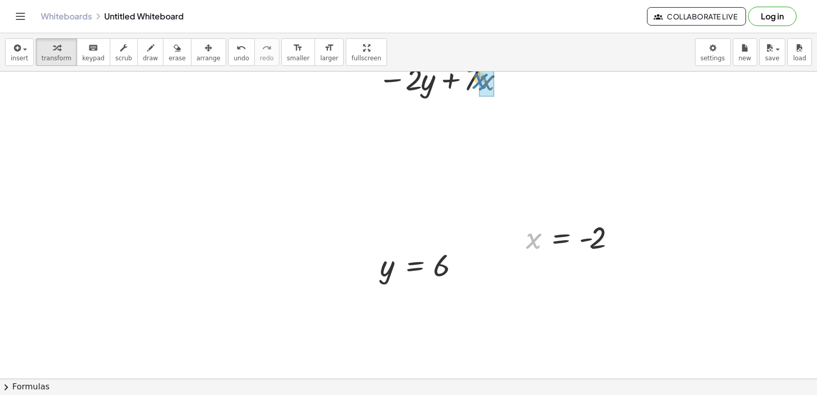
drag, startPoint x: 535, startPoint y: 243, endPoint x: 484, endPoint y: 86, distance: 165.1
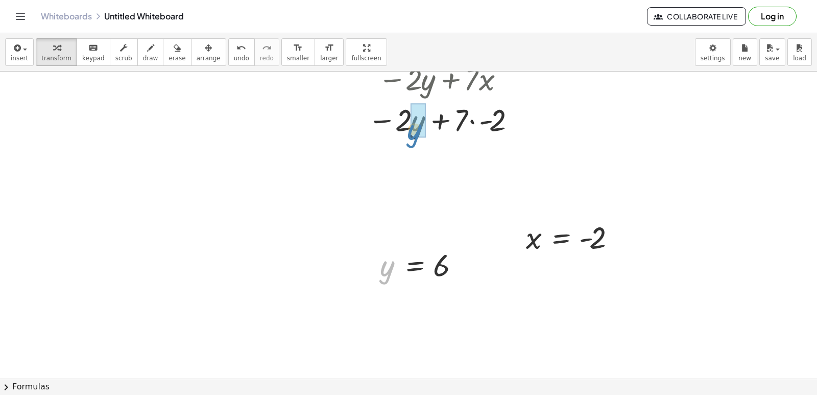
drag, startPoint x: 386, startPoint y: 267, endPoint x: 410, endPoint y: 136, distance: 133.5
click at [409, 120] on div at bounding box center [443, 119] width 170 height 41
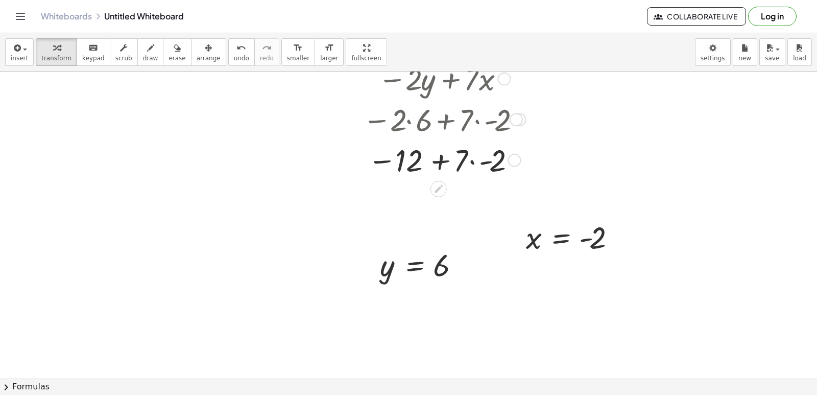
click at [470, 161] on div at bounding box center [443, 159] width 170 height 41
drag, startPoint x: 445, startPoint y: 158, endPoint x: 411, endPoint y: 208, distance: 60.3
click at [451, 158] on div at bounding box center [443, 159] width 170 height 39
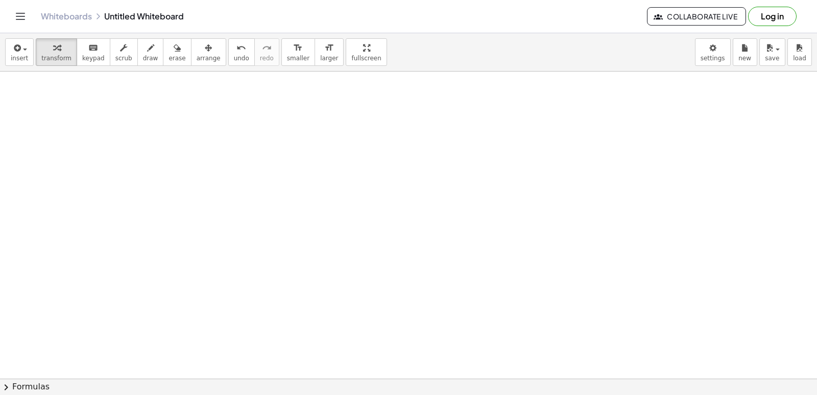
scroll to position [8448, 114]
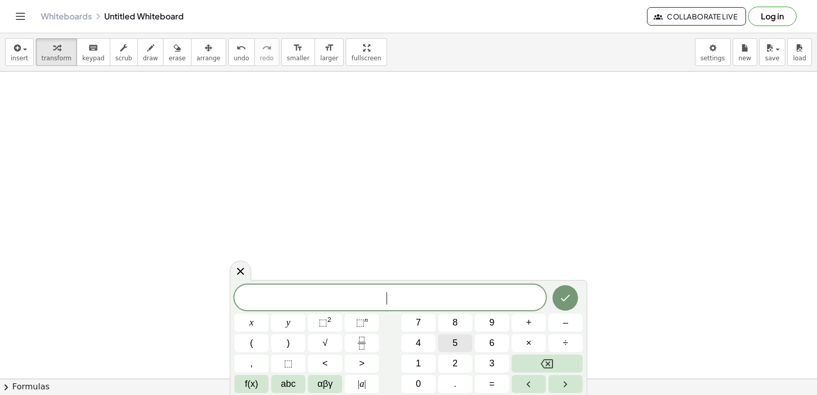
click at [456, 342] on span "5" at bounding box center [454, 343] width 5 height 14
click at [281, 314] on button "y" at bounding box center [288, 323] width 34 height 18
click at [529, 318] on span "+" at bounding box center [529, 323] width 6 height 14
click at [264, 320] on button "x" at bounding box center [251, 323] width 34 height 18
click at [555, 301] on button "Done" at bounding box center [566, 298] width 26 height 26
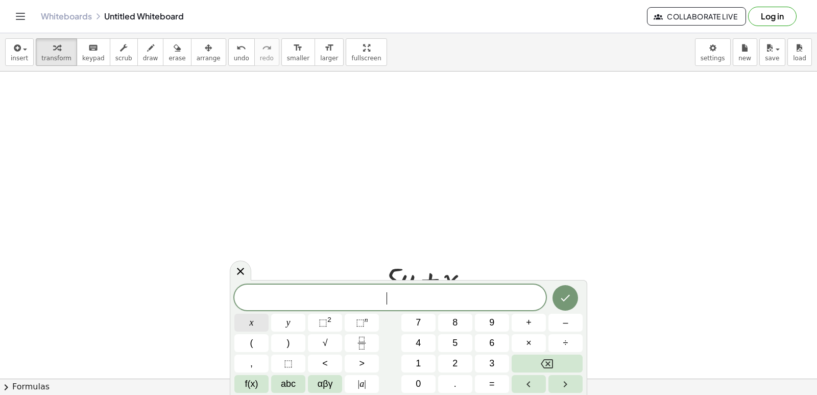
click at [246, 317] on button "x" at bounding box center [251, 323] width 34 height 18
click at [496, 379] on button "=" at bounding box center [492, 384] width 34 height 18
click at [425, 330] on button "7" at bounding box center [418, 323] width 34 height 18
click at [567, 291] on button "Done" at bounding box center [566, 298] width 26 height 26
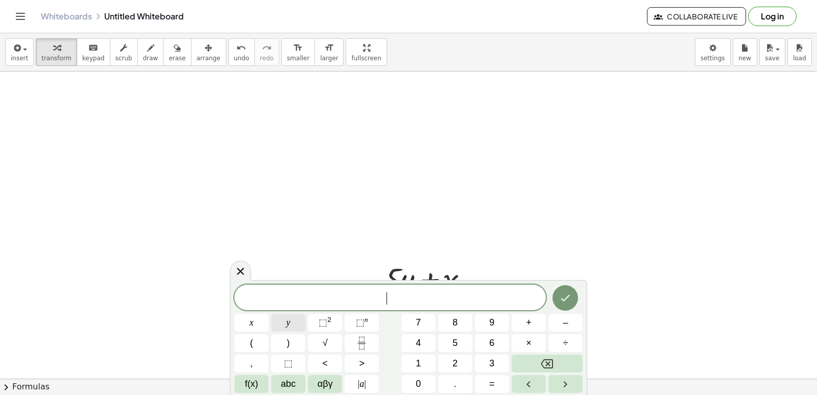
click at [290, 324] on span "y" at bounding box center [289, 323] width 4 height 14
click at [485, 388] on button "=" at bounding box center [492, 384] width 34 height 18
click at [565, 322] on span "–" at bounding box center [565, 323] width 5 height 14
click at [497, 356] on button "3" at bounding box center [492, 363] width 34 height 18
click at [573, 303] on button "Done" at bounding box center [566, 298] width 26 height 26
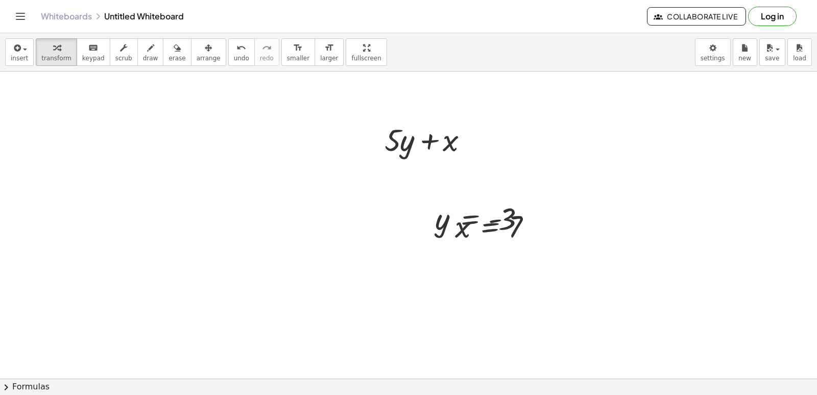
scroll to position [8602, 114]
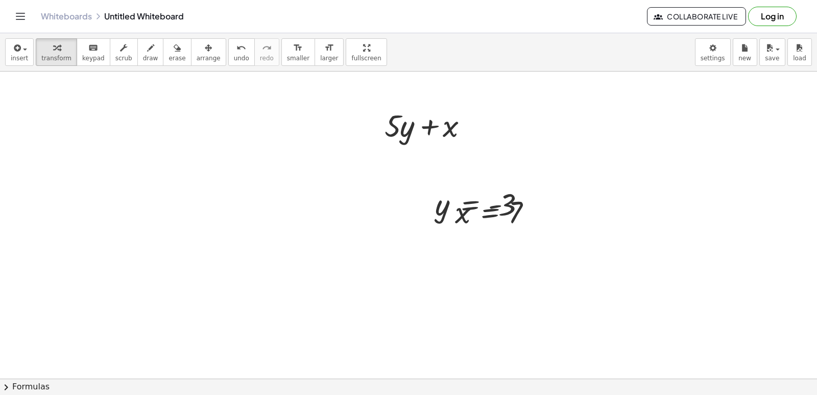
drag, startPoint x: 472, startPoint y: 237, endPoint x: 468, endPoint y: 240, distance: 5.3
drag, startPoint x: 454, startPoint y: 215, endPoint x: 313, endPoint y: 279, distance: 154.7
drag, startPoint x: 462, startPoint y: 215, endPoint x: 42, endPoint y: 110, distance: 432.7
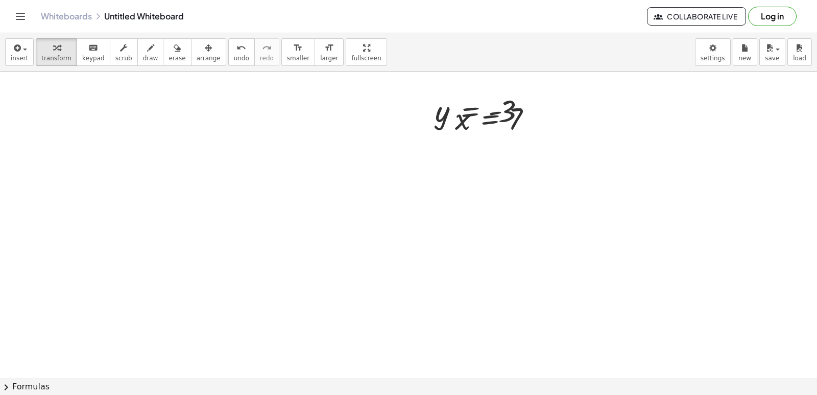
scroll to position [8857, 114]
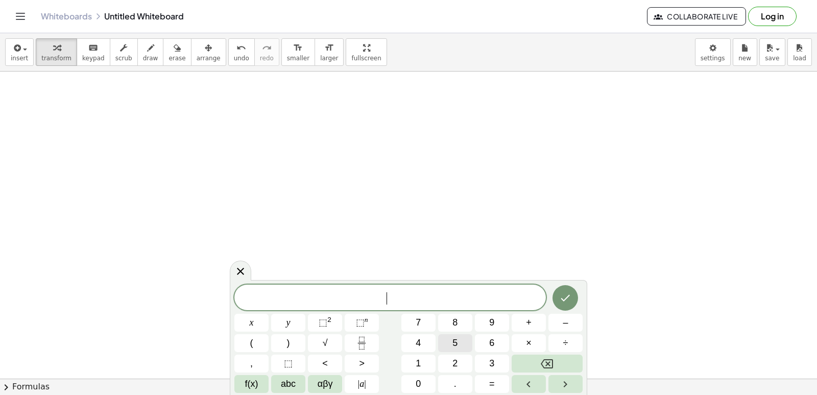
click at [452, 339] on span "5" at bounding box center [454, 343] width 5 height 14
click at [298, 316] on button "y" at bounding box center [288, 323] width 34 height 18
click at [521, 330] on button "+" at bounding box center [529, 323] width 34 height 18
click at [267, 321] on button "x" at bounding box center [251, 323] width 34 height 18
click at [574, 300] on button "Done" at bounding box center [566, 298] width 26 height 26
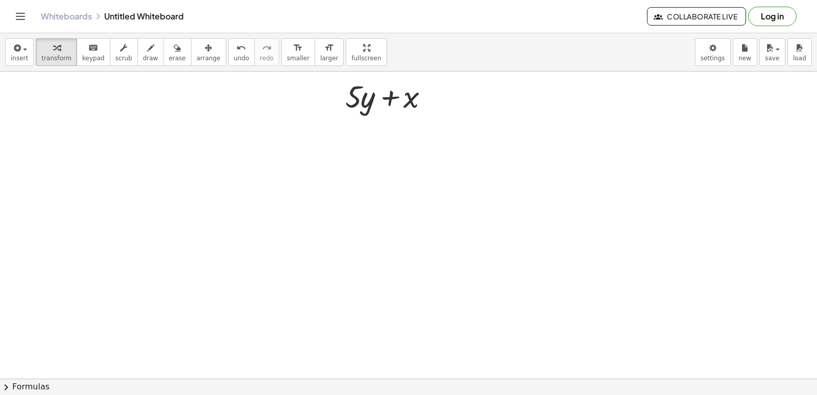
scroll to position [9061, 114]
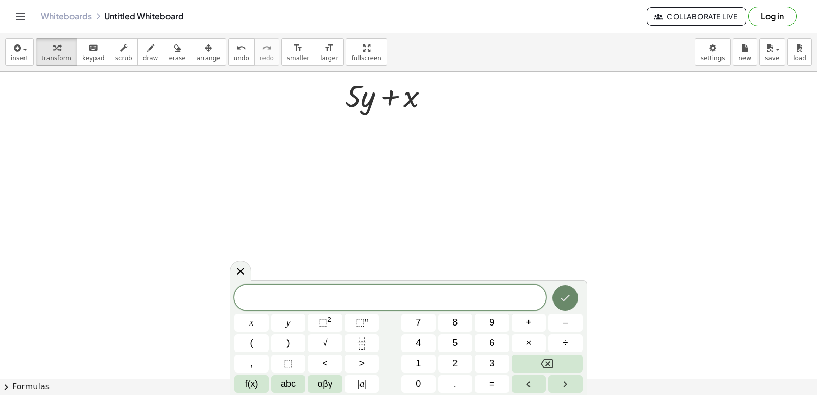
click at [555, 299] on button "Done" at bounding box center [566, 298] width 26 height 26
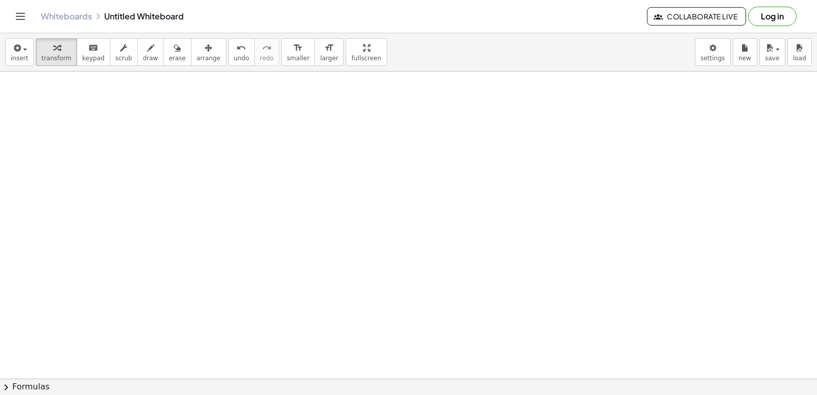
scroll to position [9214, 114]
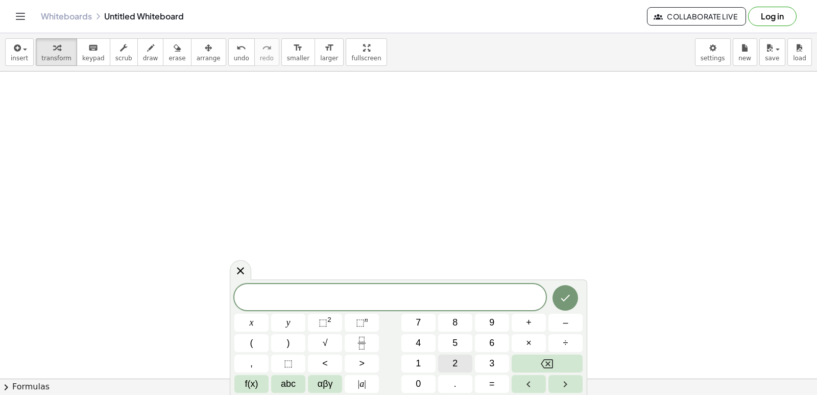
click at [461, 370] on button "2" at bounding box center [455, 363] width 34 height 18
click at [276, 314] on div "2 ​ x y ⬚ 2 ⬚ n 7 8 9 + – ( ) √ 4 5 6 × ÷ , ⬚ < > 1 2 3 f(x) abc αβγ | a | 0 . =" at bounding box center [408, 338] width 348 height 108
click at [525, 317] on button "+" at bounding box center [529, 323] width 34 height 18
click at [292, 319] on button "y" at bounding box center [288, 323] width 34 height 18
click at [536, 378] on div "2 + y ​ x y ⬚ 2 ⬚ n 7 8 9 + – ( ) √ 4 5 6 × ÷ , ⬚ < > 1 2 3 f(x) abc αβγ | a | …" at bounding box center [408, 338] width 348 height 108
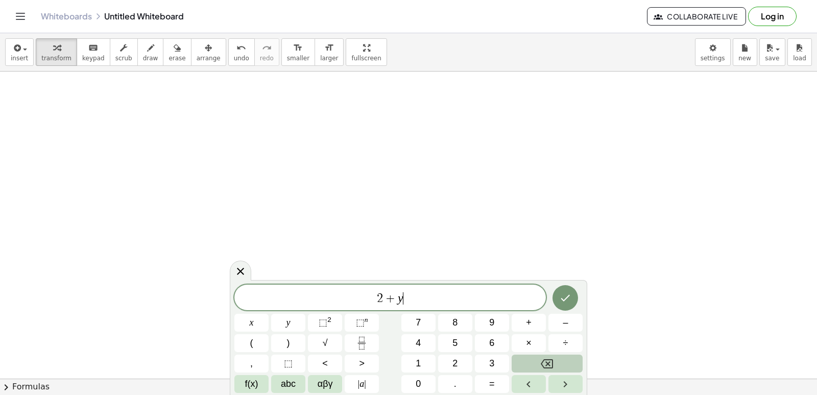
click at [538, 363] on button "Backspace" at bounding box center [547, 363] width 71 height 18
click at [539, 361] on button "Backspace" at bounding box center [547, 363] width 71 height 18
click at [252, 320] on span "x" at bounding box center [252, 323] width 4 height 14
click at [530, 317] on span "+" at bounding box center [529, 323] width 6 height 14
click at [303, 328] on button "y" at bounding box center [288, 323] width 34 height 18
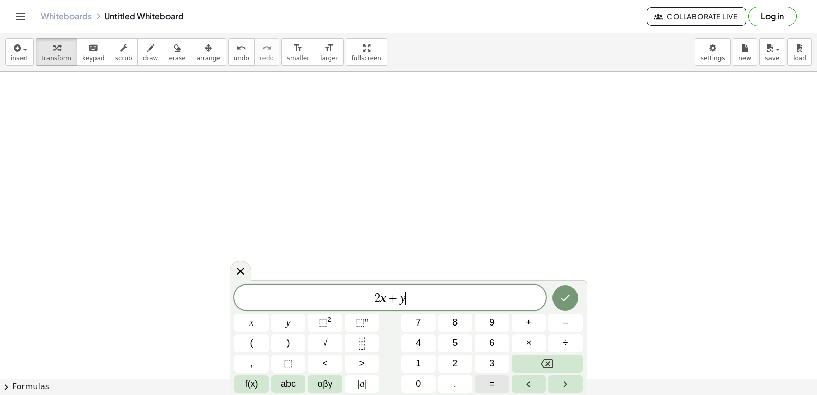
click at [484, 382] on button "=" at bounding box center [492, 384] width 34 height 18
click at [419, 361] on span "1" at bounding box center [418, 363] width 5 height 14
click at [419, 341] on span "4" at bounding box center [418, 343] width 5 height 14
click at [556, 291] on button "Done" at bounding box center [566, 298] width 26 height 26
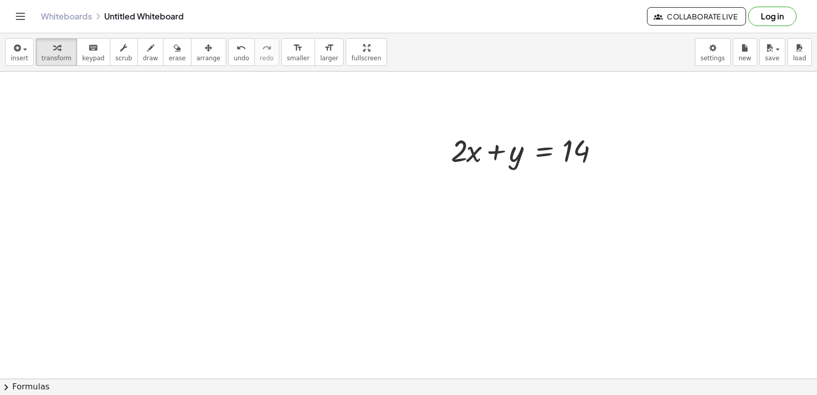
scroll to position [9470, 114]
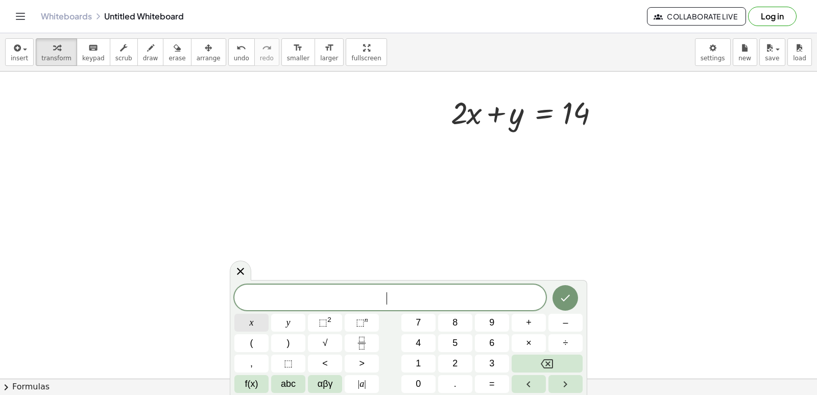
click at [255, 325] on button "x" at bounding box center [251, 323] width 34 height 18
click at [563, 320] on span "–" at bounding box center [565, 323] width 5 height 14
click at [301, 328] on button "y" at bounding box center [288, 323] width 34 height 18
click at [487, 375] on button "=" at bounding box center [492, 384] width 34 height 18
click at [423, 357] on button "1" at bounding box center [418, 363] width 34 height 18
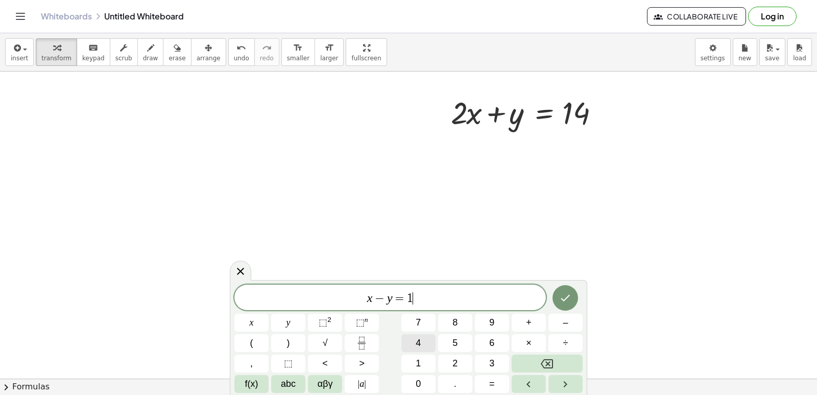
click at [434, 324] on div "x − y = 1 ​ x y ⬚ 2 ⬚ n 7 8 9 + – ( ) √ 4 5 6 × ÷ , ⬚ < > 1 2 3 f(x) abc αβγ | …" at bounding box center [408, 338] width 348 height 108
click at [437, 320] on div "x − y = 1 ​ x y ⬚ 2 ⬚ n 7 8 9 + – ( ) √ 4 5 6 × ÷ , ⬚ < > 1 2 3 f(x) abc αβγ | …" at bounding box center [408, 338] width 348 height 108
click at [414, 339] on button "4" at bounding box center [418, 343] width 34 height 18
click at [568, 305] on button "Done" at bounding box center [566, 298] width 26 height 26
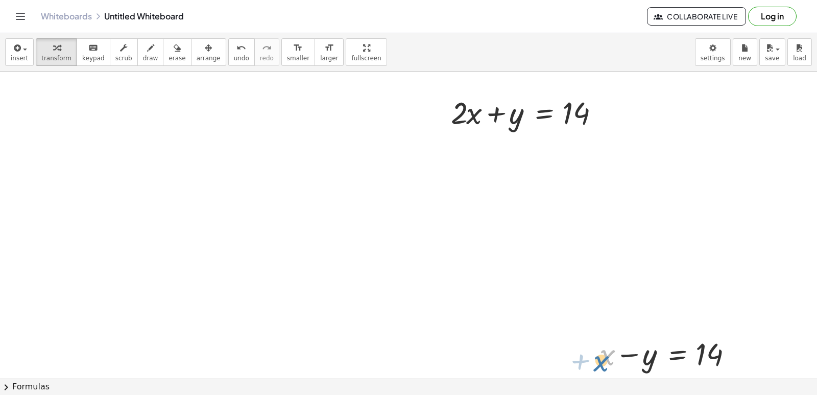
drag, startPoint x: 612, startPoint y: 355, endPoint x: 588, endPoint y: 382, distance: 36.5
click at [609, 367] on div at bounding box center [671, 352] width 155 height 41
drag, startPoint x: 651, startPoint y: 361, endPoint x: 643, endPoint y: 370, distance: 12.3
click at [643, 370] on div at bounding box center [671, 352] width 155 height 41
drag, startPoint x: 697, startPoint y: 358, endPoint x: 671, endPoint y: 339, distance: 32.2
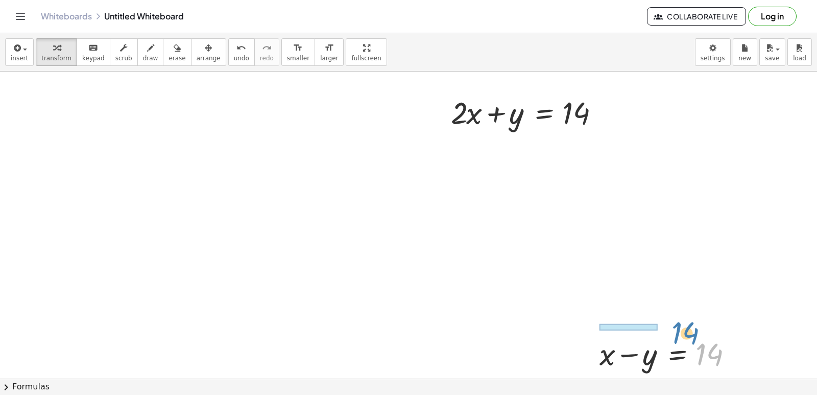
click at [671, 339] on div at bounding box center [671, 352] width 155 height 41
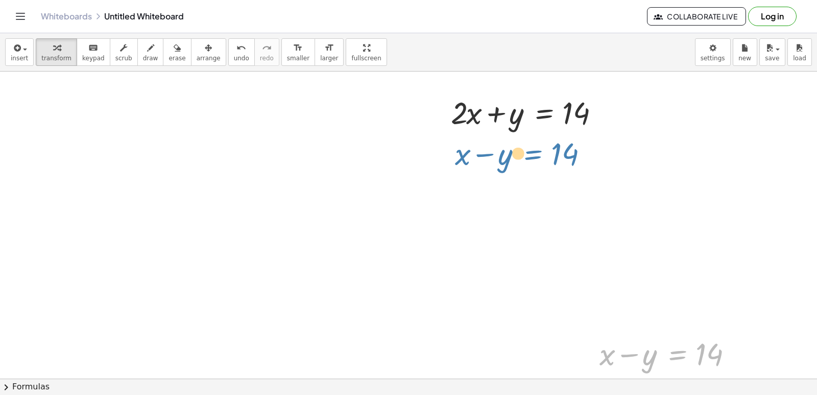
drag, startPoint x: 670, startPoint y: 353, endPoint x: 525, endPoint y: 153, distance: 247.3
drag, startPoint x: 669, startPoint y: 355, endPoint x: 530, endPoint y: 155, distance: 244.1
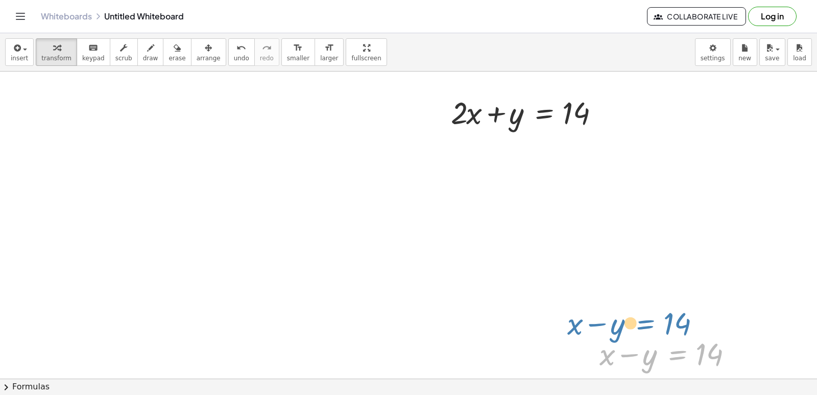
drag, startPoint x: 675, startPoint y: 358, endPoint x: 642, endPoint y: 327, distance: 44.4
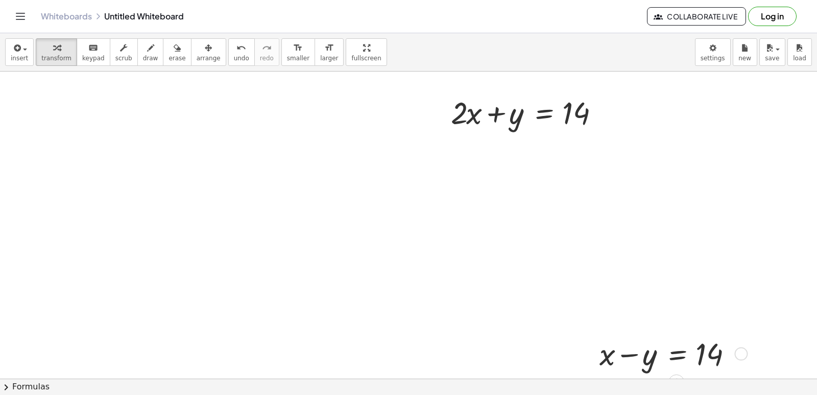
click at [739, 349] on div at bounding box center [740, 353] width 13 height 13
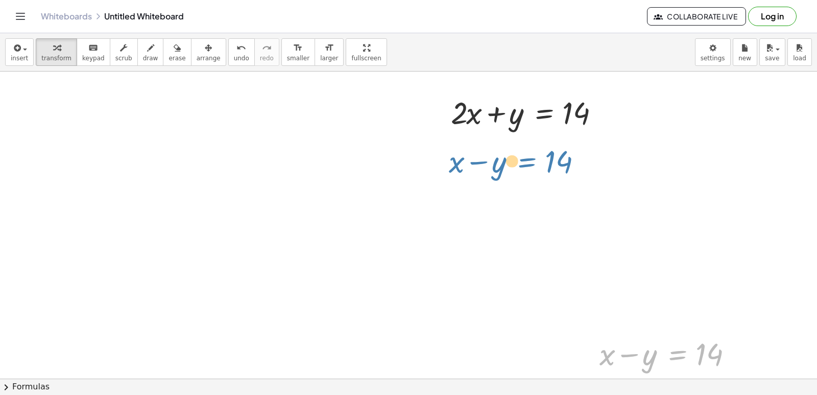
drag, startPoint x: 693, startPoint y: 362, endPoint x: 542, endPoint y: 169, distance: 244.5
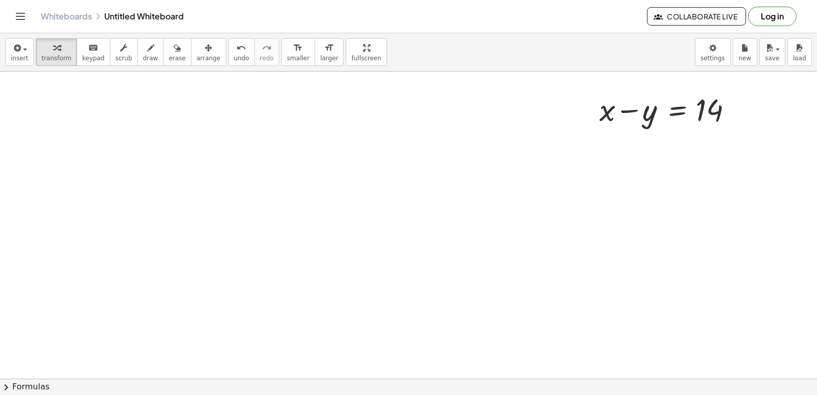
scroll to position [9725, 114]
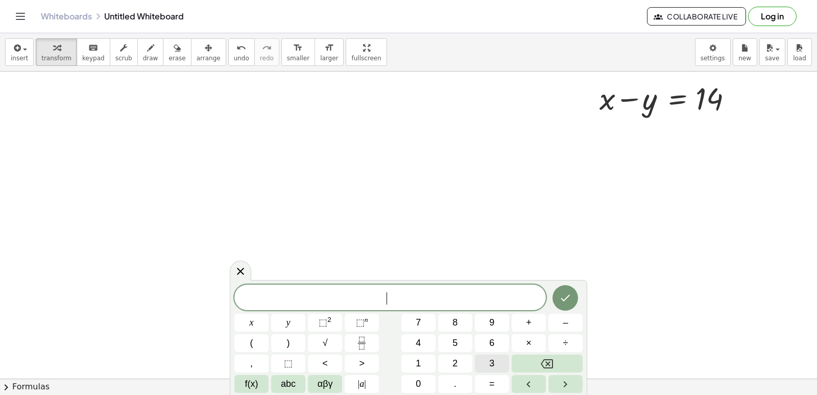
click at [485, 367] on button "3" at bounding box center [492, 363] width 34 height 18
click at [251, 315] on div "3 x y ⬚ 2 ⬚ n 7 8 9 + – ( ) √ 4 5 6 × ÷ , ⬚ < > 1 2 3 f(x) abc αβγ | a | 0 . =" at bounding box center [408, 338] width 348 height 108
click at [254, 316] on button "x" at bounding box center [251, 323] width 34 height 18
click at [494, 378] on span "=" at bounding box center [492, 384] width 6 height 14
click at [421, 358] on span "1" at bounding box center [418, 363] width 5 height 14
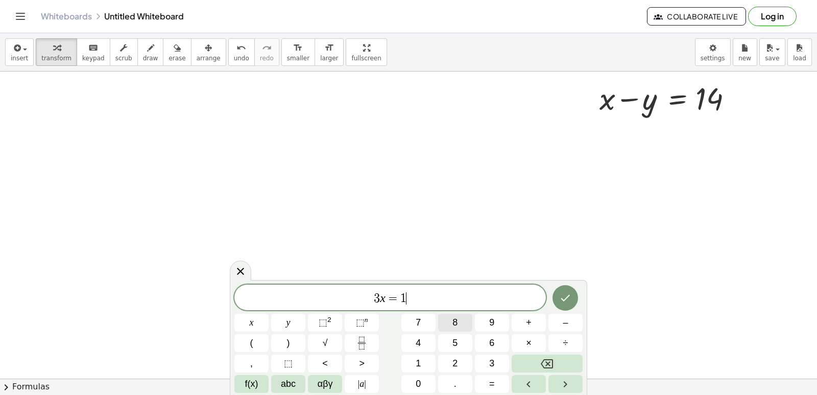
click at [448, 323] on button "8" at bounding box center [455, 323] width 34 height 18
click at [573, 293] on button "Done" at bounding box center [566, 298] width 26 height 26
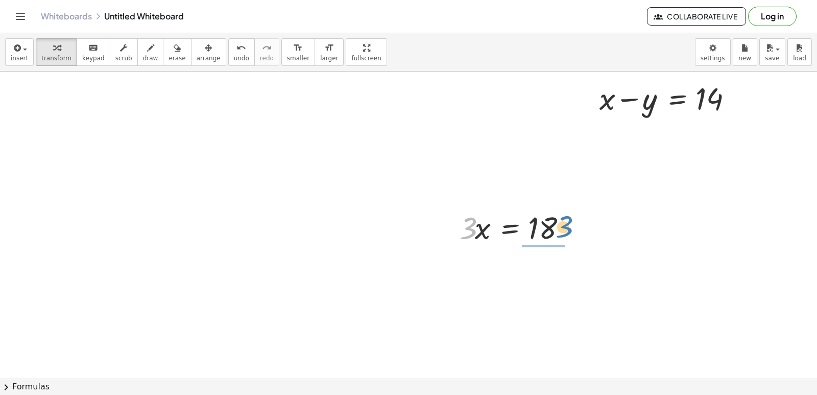
drag, startPoint x: 460, startPoint y: 224, endPoint x: 557, endPoint y: 221, distance: 97.1
click at [557, 221] on div at bounding box center [518, 226] width 127 height 41
click at [536, 278] on div at bounding box center [519, 277] width 129 height 60
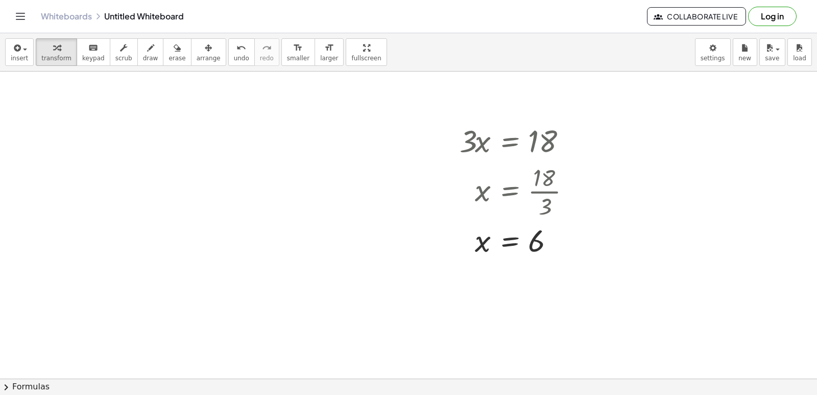
scroll to position [9827, 114]
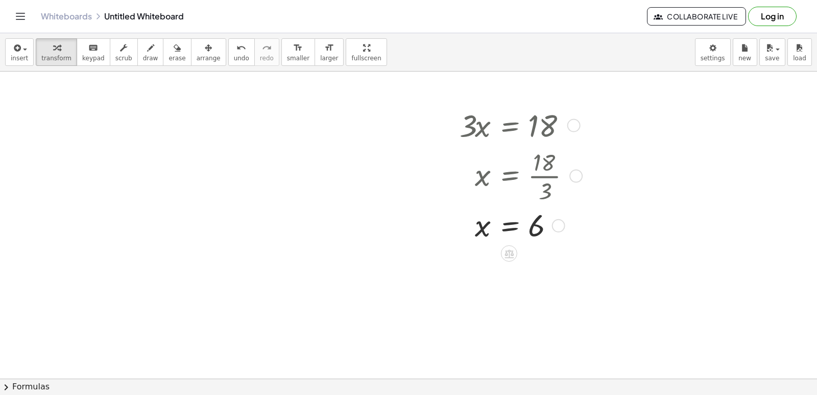
drag, startPoint x: 503, startPoint y: 175, endPoint x: 514, endPoint y: 227, distance: 53.7
click at [509, 126] on div "· 3 · x = 18 x = · 18 · 3 x = 6" at bounding box center [509, 126] width 0 height 0
drag, startPoint x: 515, startPoint y: 227, endPoint x: 520, endPoint y: 131, distance: 96.2
drag, startPoint x: 517, startPoint y: 125, endPoint x: 509, endPoint y: 124, distance: 8.2
click at [508, 130] on div at bounding box center [519, 124] width 129 height 41
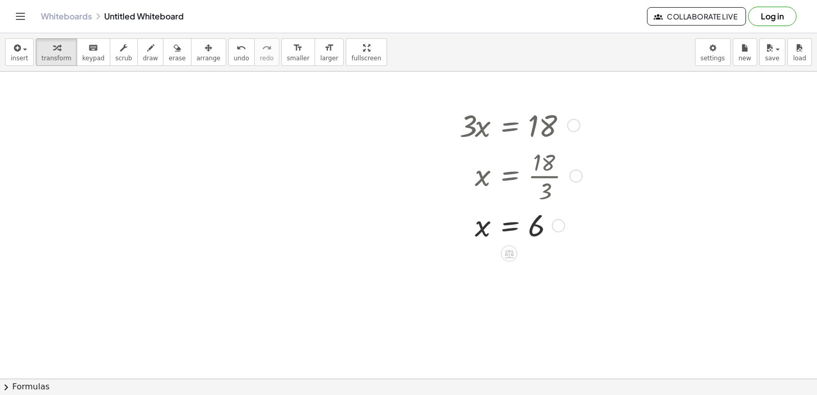
drag, startPoint x: 509, startPoint y: 124, endPoint x: 510, endPoint y: 179, distance: 55.7
click at [509, 126] on div "· 3 · x = 18 x = · 18 · 3 x = 6" at bounding box center [509, 126] width 0 height 0
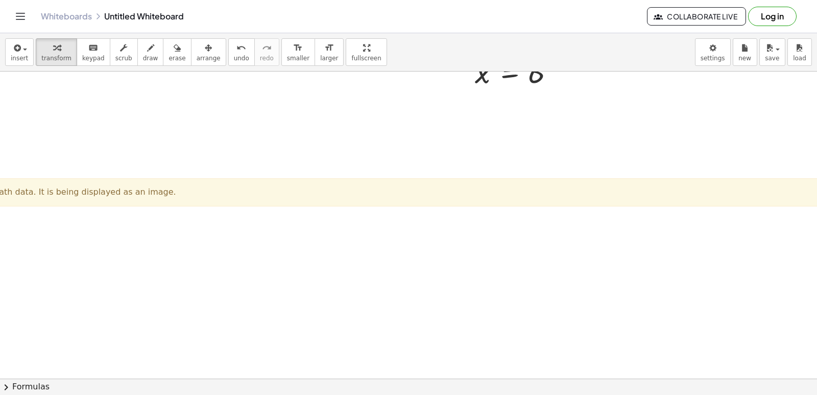
scroll to position [10087, 114]
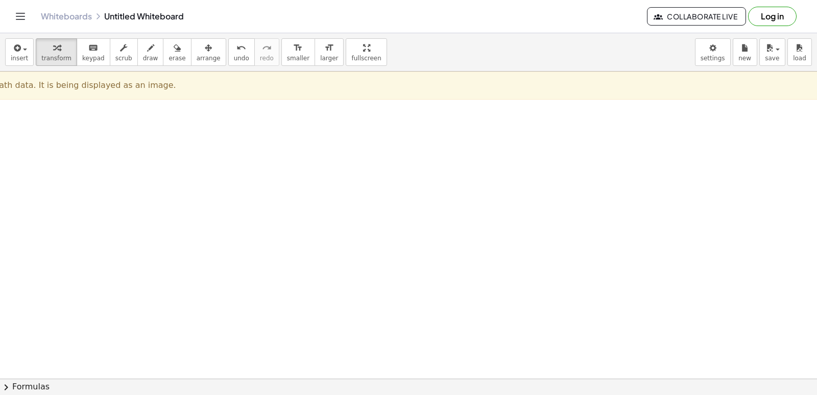
drag, startPoint x: 114, startPoint y: 288, endPoint x: 96, endPoint y: 281, distance: 19.5
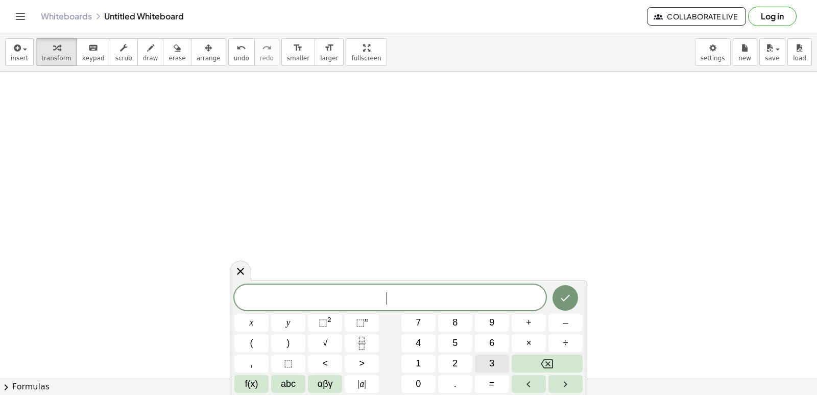
click at [494, 369] on span "3" at bounding box center [491, 363] width 5 height 14
click at [255, 315] on button "x" at bounding box center [251, 323] width 34 height 18
click at [528, 328] on span "+" at bounding box center [529, 323] width 6 height 14
click at [463, 341] on button "5" at bounding box center [455, 343] width 34 height 18
click at [284, 319] on button "y" at bounding box center [288, 323] width 34 height 18
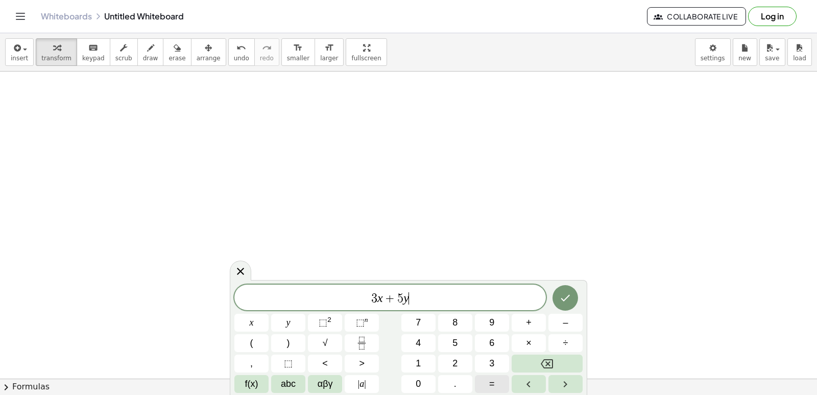
click at [476, 378] on button "=" at bounding box center [492, 384] width 34 height 18
drag, startPoint x: 447, startPoint y: 63, endPoint x: 472, endPoint y: 161, distance: 101.2
drag, startPoint x: 472, startPoint y: 161, endPoint x: 432, endPoint y: 259, distance: 106.7
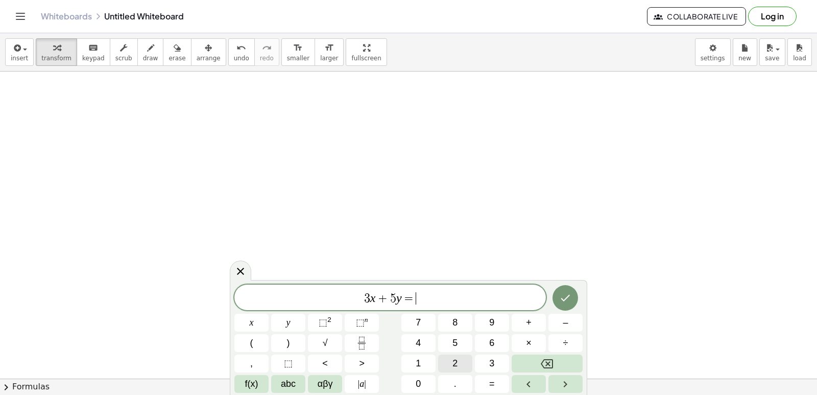
click at [460, 358] on button "2" at bounding box center [455, 363] width 34 height 18
click at [490, 338] on span "6" at bounding box center [491, 343] width 5 height 14
drag, startPoint x: 551, startPoint y: 292, endPoint x: 552, endPoint y: 298, distance: 6.2
click at [269, 314] on div at bounding box center [251, 323] width 34 height 18
click at [562, 308] on button "Done" at bounding box center [566, 298] width 26 height 26
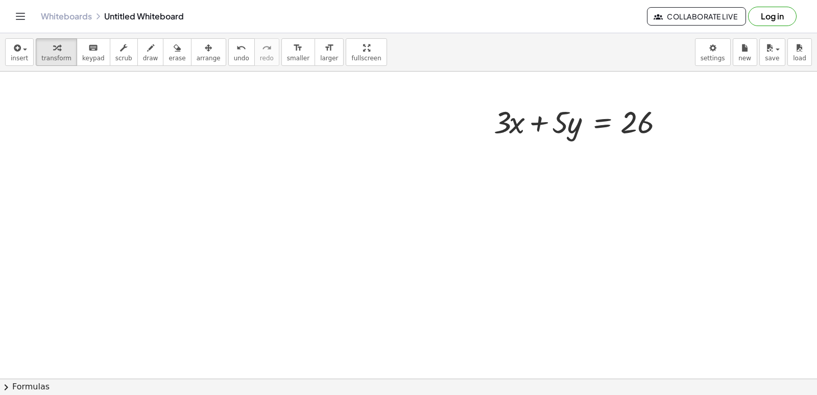
scroll to position [10290, 114]
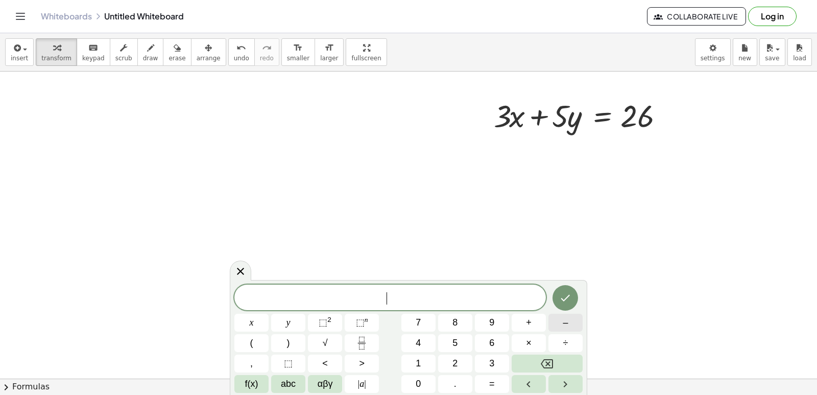
click at [562, 323] on button "–" at bounding box center [566, 323] width 34 height 18
click at [489, 359] on span "3" at bounding box center [491, 363] width 5 height 14
click at [255, 320] on button "x" at bounding box center [251, 323] width 34 height 18
click at [533, 324] on button "+" at bounding box center [529, 323] width 34 height 18
click at [445, 349] on button "5" at bounding box center [455, 343] width 34 height 18
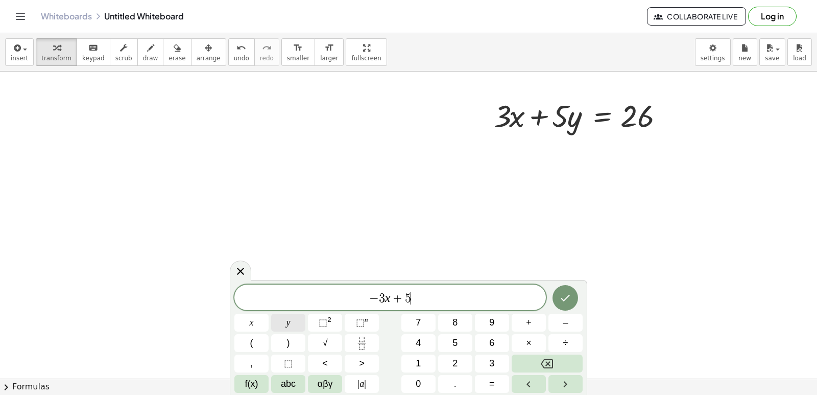
click at [287, 322] on span "y" at bounding box center [289, 323] width 4 height 14
click at [543, 368] on icon "Backspace" at bounding box center [547, 364] width 12 height 12
click at [462, 368] on button "2" at bounding box center [455, 363] width 34 height 18
click at [299, 323] on button "y" at bounding box center [288, 323] width 34 height 18
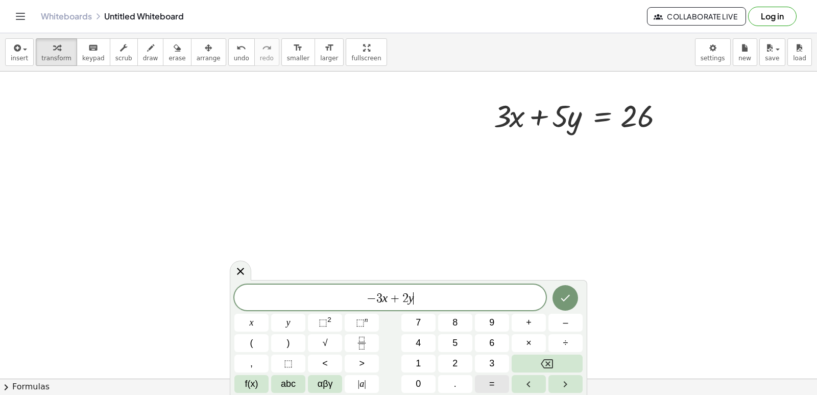
click at [492, 375] on button "=" at bounding box center [492, 384] width 34 height 18
click at [451, 365] on button "2" at bounding box center [455, 363] width 34 height 18
click at [556, 297] on button "Done" at bounding box center [566, 298] width 26 height 26
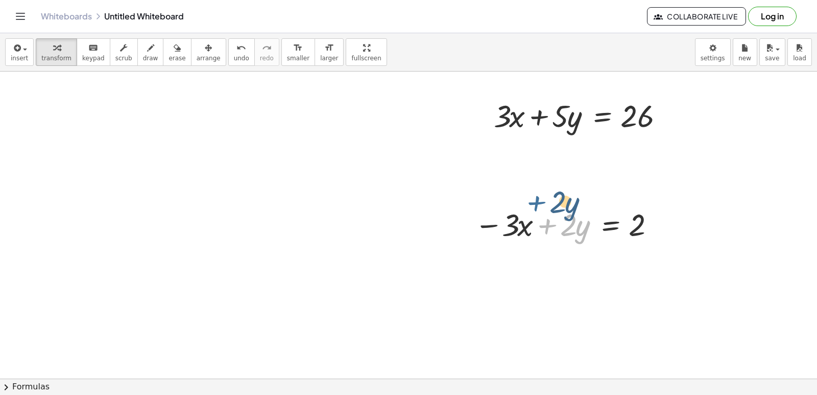
drag, startPoint x: 556, startPoint y: 241, endPoint x: 544, endPoint y: 217, distance: 26.5
click at [544, 217] on div at bounding box center [565, 223] width 193 height 41
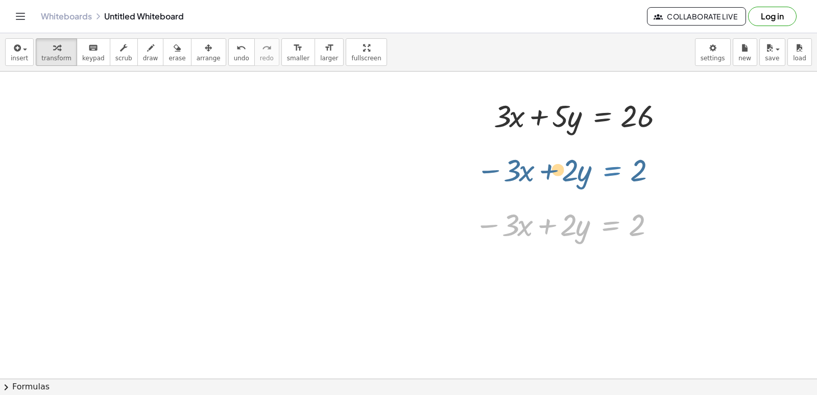
drag, startPoint x: 612, startPoint y: 218, endPoint x: 613, endPoint y: 146, distance: 72.5
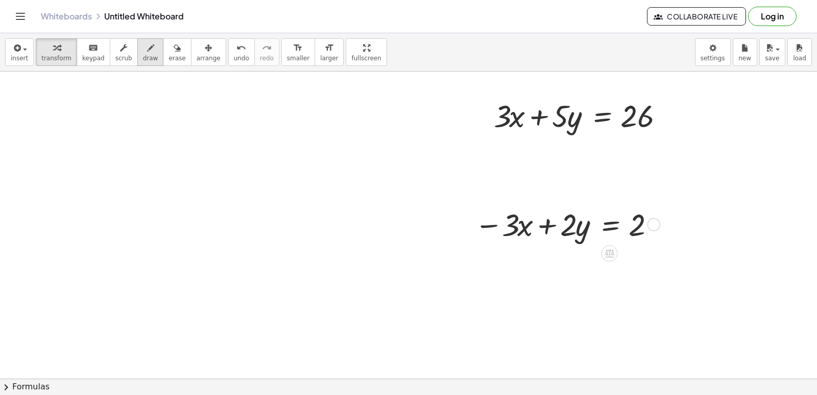
click at [146, 54] on button "draw" at bounding box center [150, 52] width 27 height 28
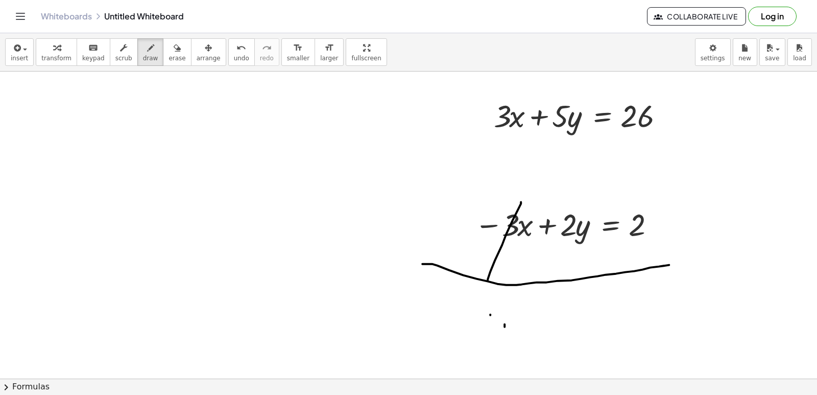
drag, startPoint x: 463, startPoint y: 273, endPoint x: 711, endPoint y: 257, distance: 248.7
drag, startPoint x: 711, startPoint y: 257, endPoint x: 452, endPoint y: 353, distance: 276.8
drag, startPoint x: 452, startPoint y: 353, endPoint x: 472, endPoint y: 362, distance: 22.0
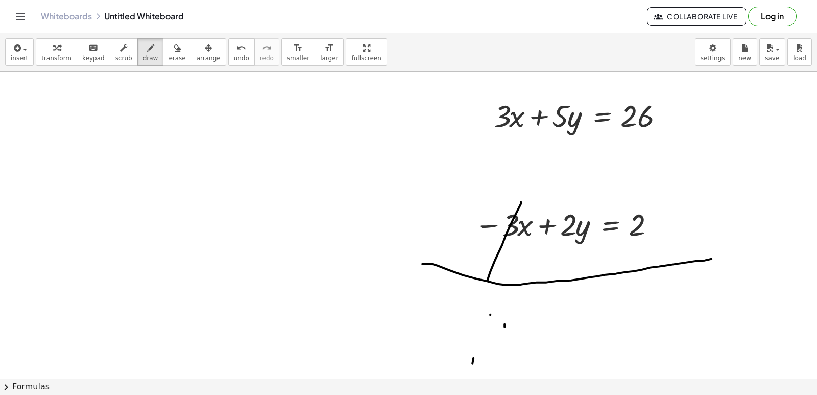
drag, startPoint x: 472, startPoint y: 362, endPoint x: 463, endPoint y: 346, distance: 18.6
drag, startPoint x: 542, startPoint y: 309, endPoint x: 548, endPoint y: 365, distance: 56.5
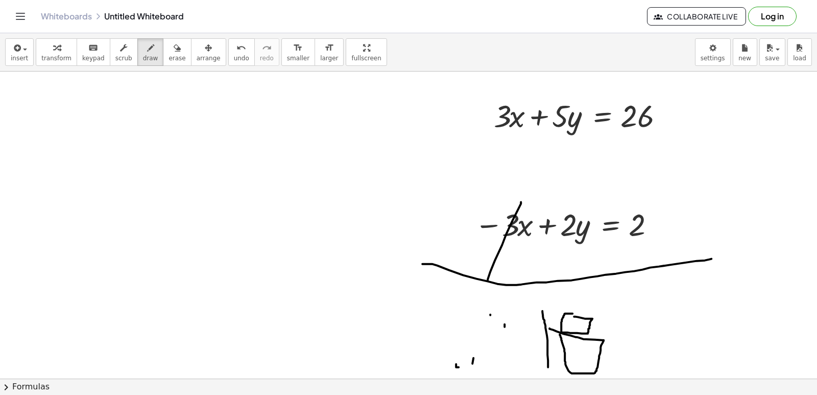
drag, startPoint x: 574, startPoint y: 315, endPoint x: 550, endPoint y: 326, distance: 27.2
drag, startPoint x: 21, startPoint y: 109, endPoint x: 81, endPoint y: 119, distance: 60.1
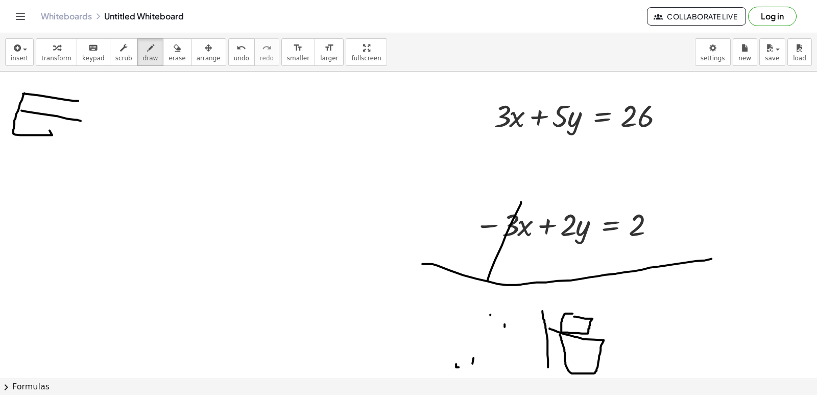
drag, startPoint x: 25, startPoint y: 91, endPoint x: 89, endPoint y: 99, distance: 64.8
drag, startPoint x: 34, startPoint y: 133, endPoint x: 85, endPoint y: 133, distance: 50.6
drag, startPoint x: 30, startPoint y: 156, endPoint x: 47, endPoint y: 209, distance: 55.9
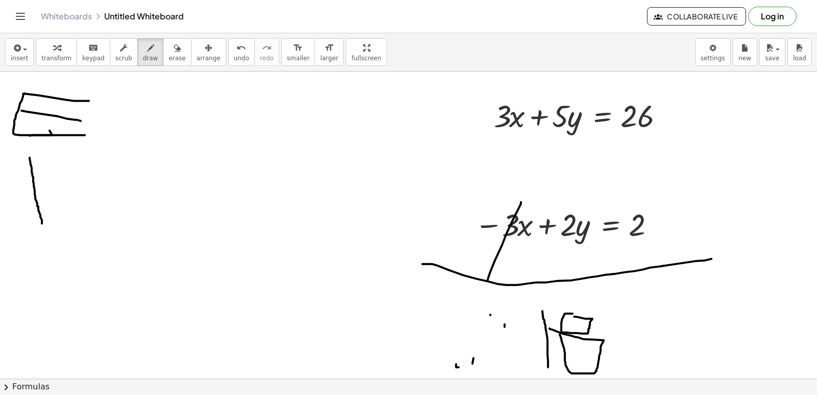
drag, startPoint x: 34, startPoint y: 182, endPoint x: 74, endPoint y: 160, distance: 45.3
drag, startPoint x: 31, startPoint y: 184, endPoint x: 71, endPoint y: 219, distance: 52.8
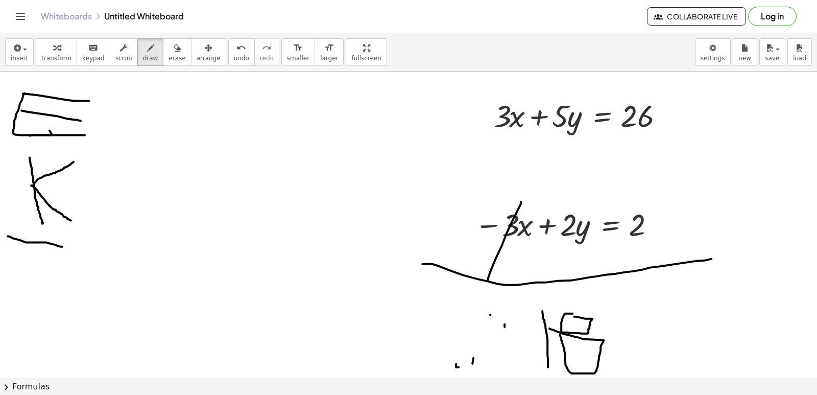
drag, startPoint x: 8, startPoint y: 234, endPoint x: 66, endPoint y: 247, distance: 59.6
drag, startPoint x: 52, startPoint y: 316, endPoint x: 3, endPoint y: 264, distance: 71.5
drag, startPoint x: 3, startPoint y: 264, endPoint x: 247, endPoint y: 267, distance: 244.1
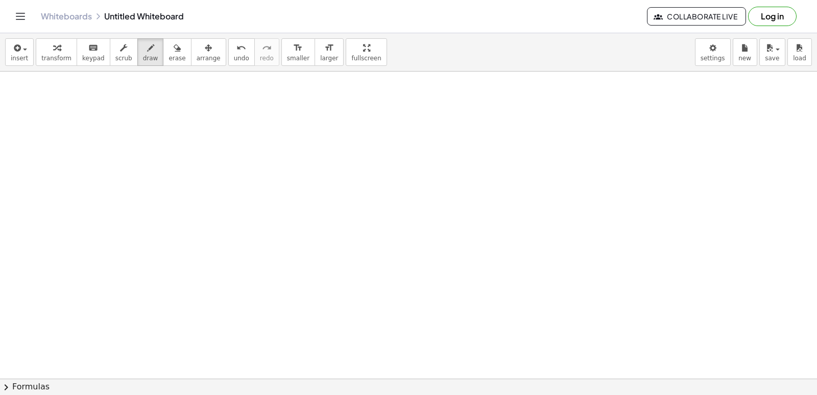
scroll to position [10597, 114]
